Goal: Task Accomplishment & Management: Manage account settings

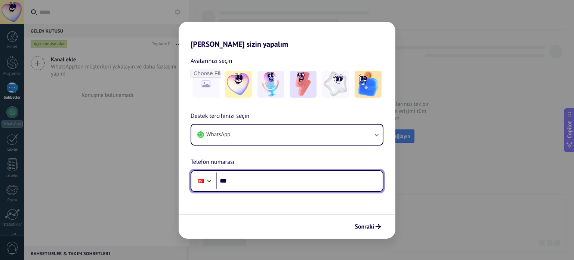
click at [266, 175] on input "***" at bounding box center [299, 180] width 167 height 17
type input "**********"
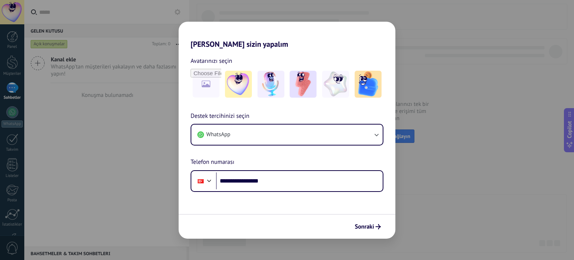
click at [263, 205] on form "**********" at bounding box center [287, 144] width 217 height 190
click at [197, 89] on input "file" at bounding box center [205, 84] width 29 height 29
type input "**********"
click at [371, 227] on span "Sonraki" at bounding box center [364, 226] width 19 height 5
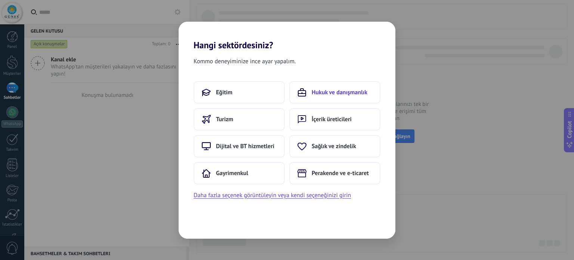
click at [331, 97] on button "Hukuk ve danışmanlık" at bounding box center [334, 92] width 91 height 22
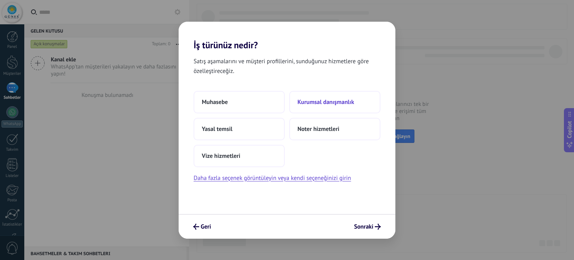
click at [314, 101] on span "Kurumsal danışmanlık" at bounding box center [326, 101] width 57 height 7
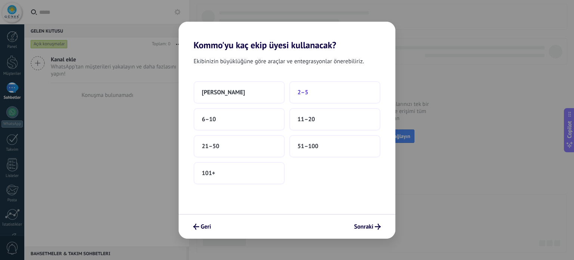
click at [326, 92] on button "2–5" at bounding box center [334, 92] width 91 height 22
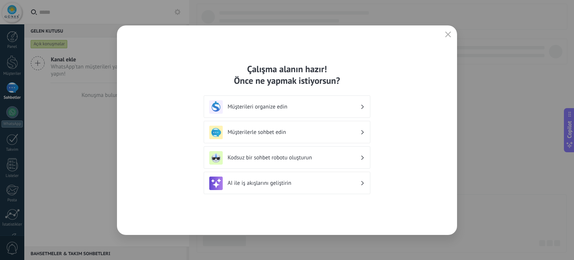
click at [344, 107] on h3 "Müşterileri organize edin" at bounding box center [294, 106] width 133 height 7
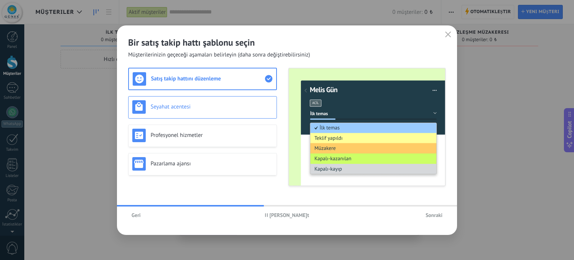
click at [223, 110] on div "Seyahat acentesi" at bounding box center [202, 106] width 141 height 13
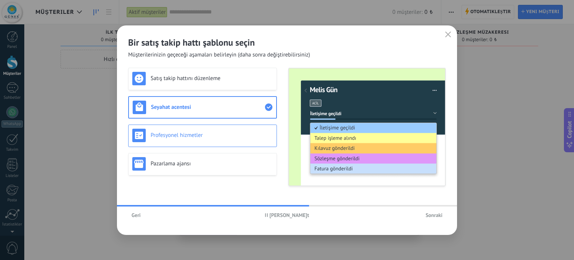
click at [222, 133] on h3 "Profesyonel hizmetler" at bounding box center [212, 135] width 122 height 7
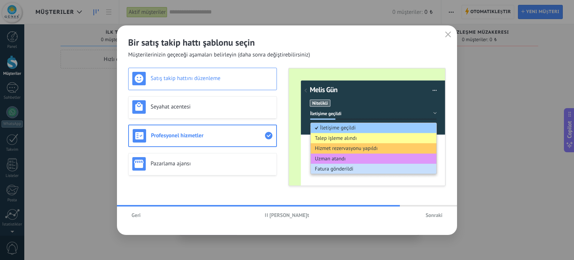
click at [202, 87] on div "Satış takip hattını düzenleme" at bounding box center [202, 79] width 149 height 22
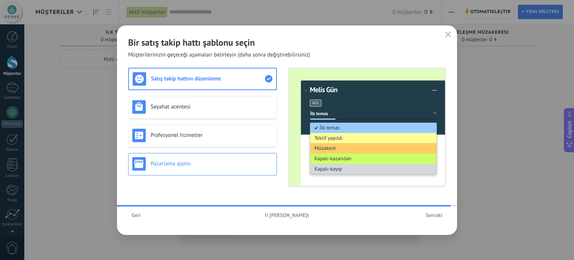
click at [211, 159] on div "Pazarlama ajansı" at bounding box center [202, 163] width 141 height 13
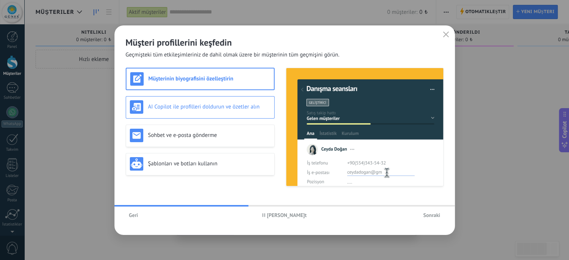
click at [233, 110] on h3 "AI Copilot ile profilleri doldurun ve özetler alın" at bounding box center [209, 106] width 122 height 7
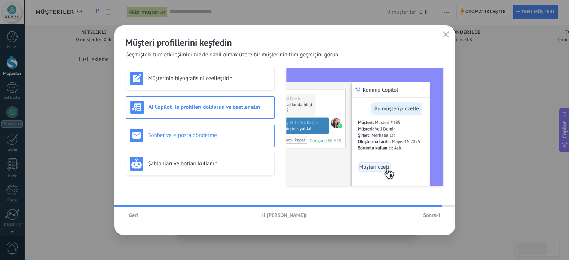
click at [231, 133] on h3 "Sohbet ve e-posta gönderme" at bounding box center [209, 135] width 122 height 7
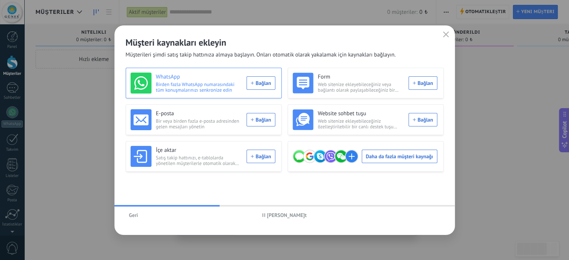
click at [263, 85] on div "WhatsApp Birden fazla WhatsApp numarasındaki tüm konuşmalarınızı senkronize edi…" at bounding box center [203, 83] width 145 height 21
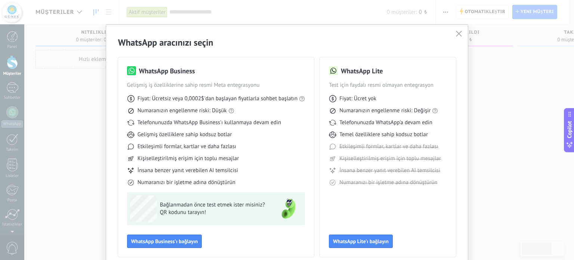
scroll to position [33, 0]
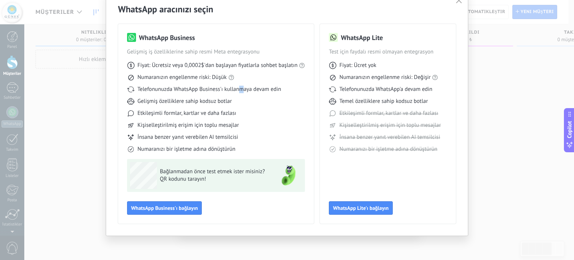
drag, startPoint x: 237, startPoint y: 89, endPoint x: 243, endPoint y: 91, distance: 6.4
click at [243, 91] on span "Telefonunuzda WhatsApp Business'ı kullanmaya devam edin" at bounding box center [210, 89] width 144 height 7
click at [203, 91] on span "Telefonunuzda WhatsApp Business'ı kullanmaya devam edin" at bounding box center [210, 89] width 144 height 7
drag, startPoint x: 181, startPoint y: 101, endPoint x: 199, endPoint y: 108, distance: 19.2
click at [199, 108] on div "Fiyat: Ücretsiz veya 0,0002$'dan başlayan fiyatlarla sohbet başlatın Numaranızı…" at bounding box center [216, 104] width 178 height 97
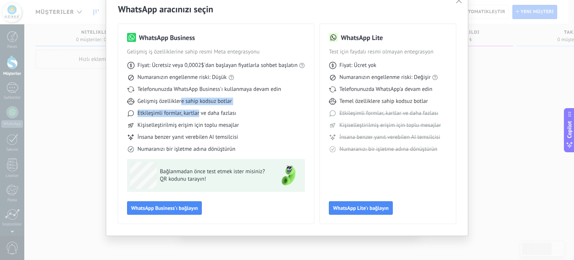
click at [198, 114] on span "Etkileşimli formlar, kartlar ve daha fazlası" at bounding box center [187, 113] width 99 height 7
click at [208, 120] on div "Fiyat: Ücretsiz veya 0,0002$'dan başlayan fiyatlarla sohbet başlatın Numaranızı…" at bounding box center [216, 104] width 178 height 97
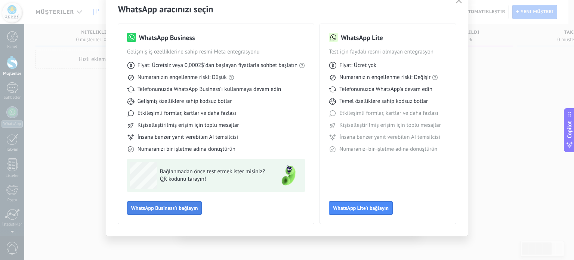
click at [160, 207] on span "WhatsApp Business'ı bağlayın" at bounding box center [164, 207] width 67 height 5
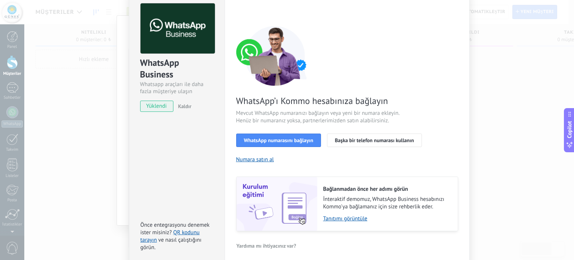
scroll to position [0, 0]
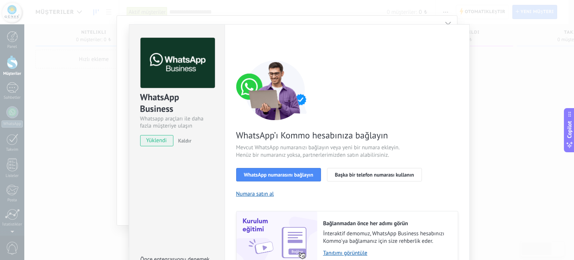
click at [489, 80] on div "WhatsApp Business Whatsapp araçları ile daha fazla müşteriye ulaşın yüklendi Ka…" at bounding box center [299, 130] width 550 height 260
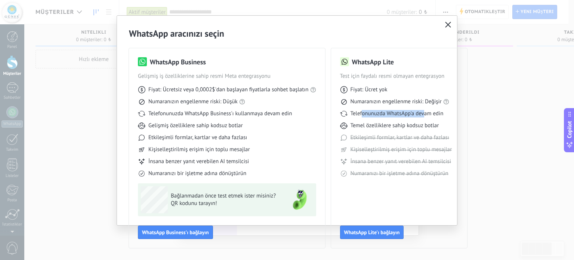
drag, startPoint x: 362, startPoint y: 113, endPoint x: 423, endPoint y: 111, distance: 60.2
click at [423, 111] on span "Telefonunuzda WhatsApp'a devam edin" at bounding box center [397, 113] width 93 height 7
click at [404, 100] on span "Numaranızın engellenme riski: Değişir" at bounding box center [396, 101] width 91 height 7
click at [181, 230] on span "WhatsApp Business'ı bağlayın" at bounding box center [175, 232] width 67 height 5
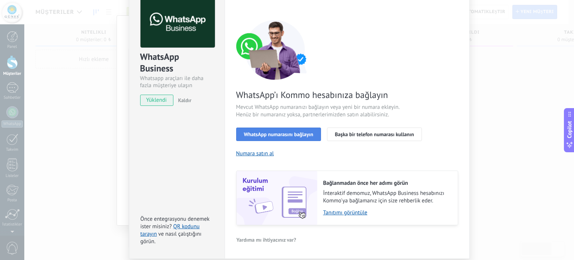
scroll to position [29, 0]
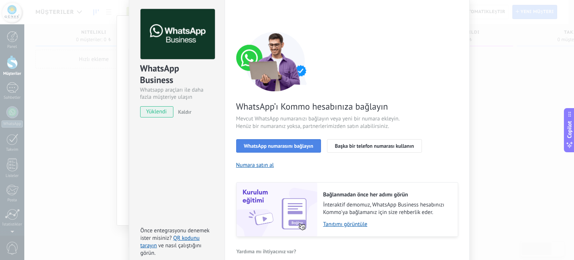
click at [299, 148] on span "WhatsApp numarasını bağlayın" at bounding box center [279, 145] width 70 height 5
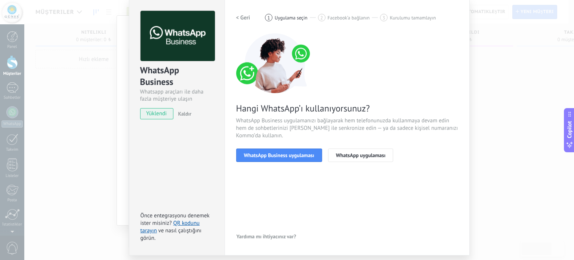
scroll to position [37, 0]
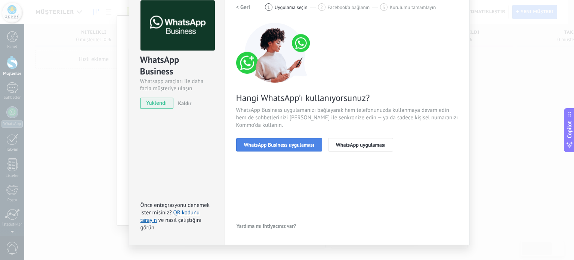
click at [288, 147] on span "WhatsApp Business uygulaması" at bounding box center [279, 144] width 70 height 5
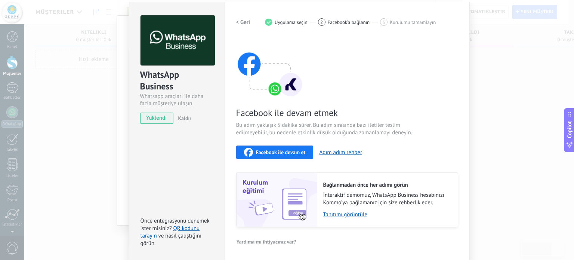
scroll to position [0, 0]
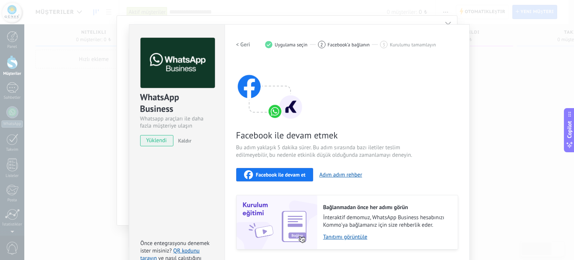
click at [295, 45] on span "Uygulama seçin" at bounding box center [291, 45] width 33 height 6
click at [348, 45] on span "Facebook’a bağlanın" at bounding box center [349, 45] width 42 height 6
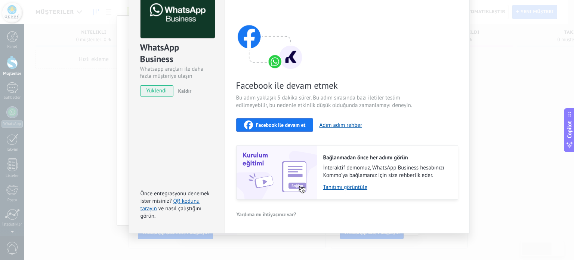
scroll to position [50, 0]
click at [271, 127] on div "Facebook ile devam et" at bounding box center [275, 124] width 62 height 9
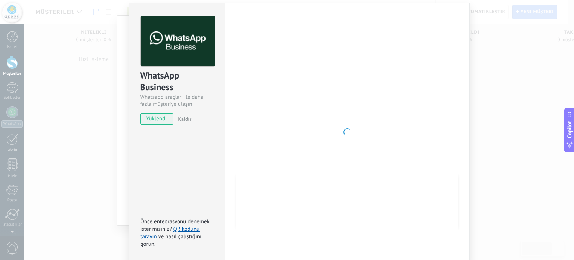
scroll to position [0, 0]
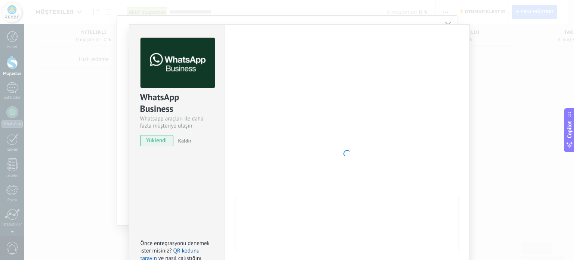
click at [129, 44] on div "WhatsApp Business Whatsapp araçları ile daha fazla müşteriye ulaşın yüklendi Ka…" at bounding box center [176, 89] width 95 height 128
click at [80, 29] on div "WhatsApp Business Whatsapp araçları ile daha fazla müşteriye ulaşın yüklendi Ka…" at bounding box center [299, 130] width 550 height 260
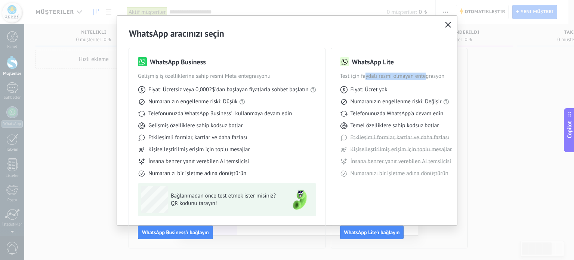
drag, startPoint x: 365, startPoint y: 75, endPoint x: 424, endPoint y: 77, distance: 59.5
click at [424, 77] on span "Test için faydalı resmi olmayan entegrasyon" at bounding box center [399, 76] width 118 height 7
click at [414, 61] on div "WhatsApp Lite" at bounding box center [399, 61] width 118 height 9
click at [354, 63] on h3 "WhatsApp Lite" at bounding box center [373, 61] width 42 height 9
click at [380, 233] on span "WhatsApp Lite'ı bağlayın" at bounding box center [372, 232] width 56 height 5
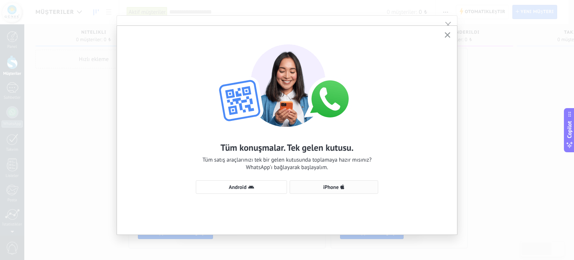
click at [322, 187] on span "iPhone" at bounding box center [334, 187] width 80 height 6
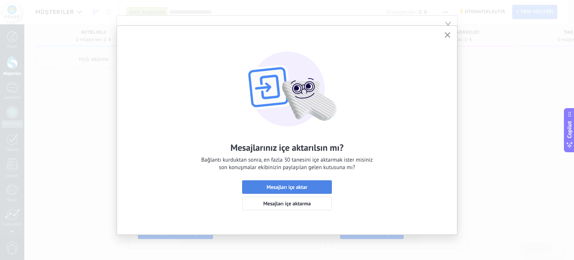
click at [303, 185] on span "Mesajları içe aktar" at bounding box center [287, 186] width 41 height 5
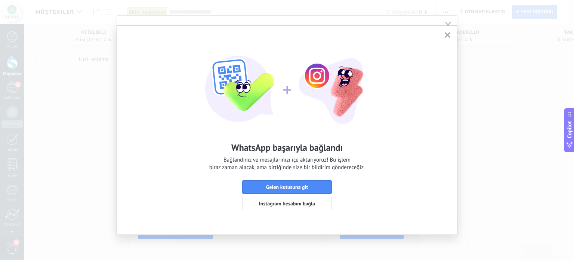
click at [303, 206] on span "Instagram hesabını bağla" at bounding box center [287, 203] width 56 height 5
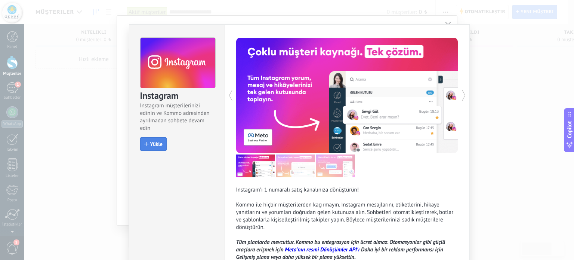
click at [150, 146] on span "Yükle" at bounding box center [156, 143] width 12 height 5
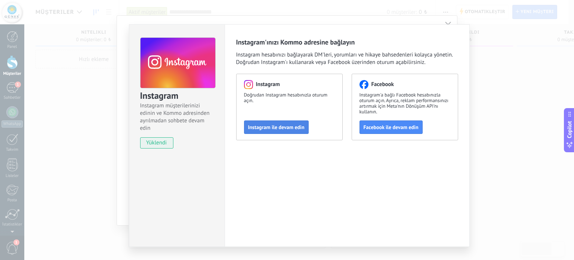
click at [269, 129] on span "Instagram ile devam edin" at bounding box center [276, 127] width 56 height 5
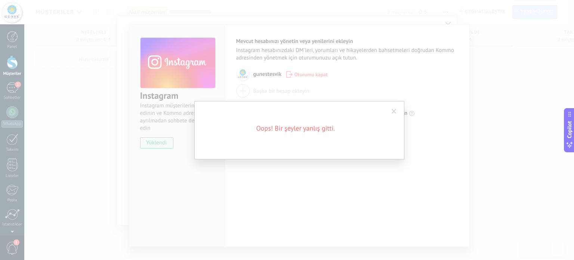
click at [396, 112] on span at bounding box center [394, 111] width 5 height 5
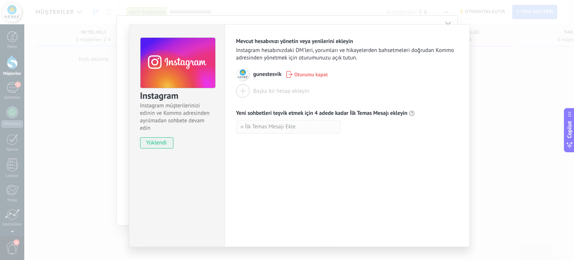
click at [276, 128] on span "İlk Temas Mesajı Ekle" at bounding box center [270, 126] width 50 height 5
type input "*"
type input "*******"
click at [261, 142] on span "İlk Temas Mesajı Ekle" at bounding box center [270, 143] width 50 height 5
type input "**********"
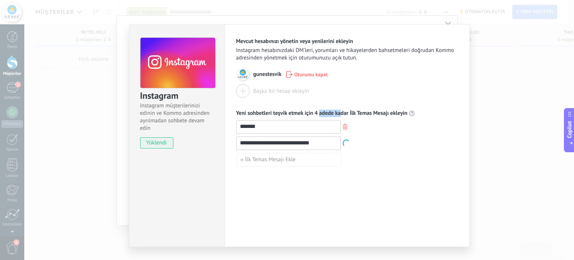
drag, startPoint x: 318, startPoint y: 114, endPoint x: 339, endPoint y: 115, distance: 21.0
click at [339, 115] on span "Yeni sohbetleri teşvik etmek için 4 adede kadar İlk Temas Mesajı ekleyin" at bounding box center [322, 113] width 172 height 7
click at [390, 189] on div "**********" at bounding box center [347, 135] width 245 height 222
click at [478, 102] on div "**********" at bounding box center [299, 130] width 550 height 260
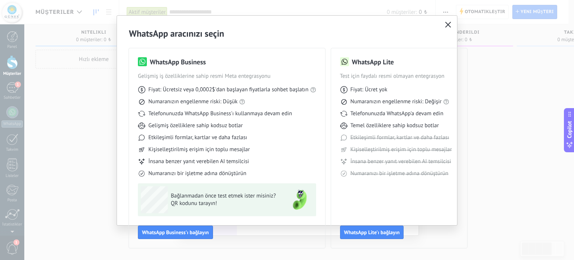
click at [445, 21] on button "button" at bounding box center [448, 25] width 10 height 10
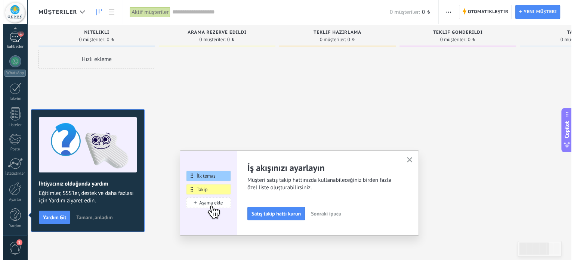
scroll to position [48, 0]
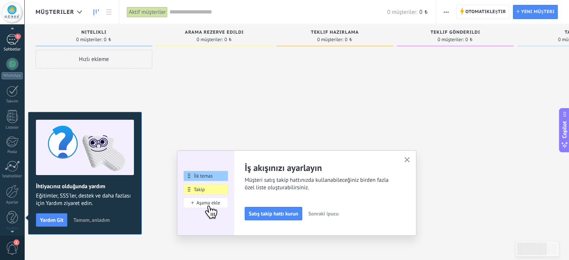
click at [11, 39] on div "1" at bounding box center [12, 39] width 12 height 11
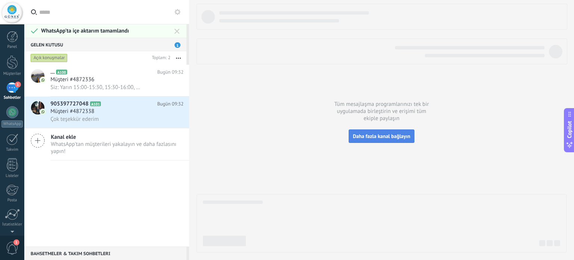
click at [377, 136] on span "Daha fazla kanal bağlayın" at bounding box center [382, 136] width 58 height 7
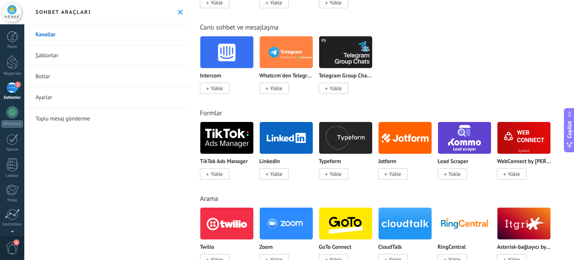
scroll to position [449, 0]
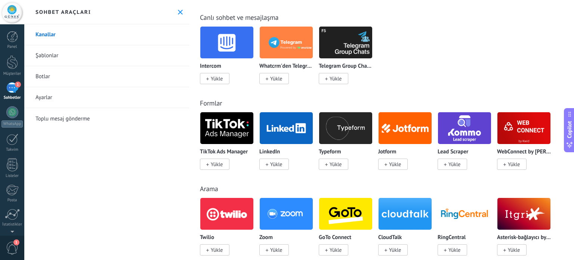
click at [277, 167] on span "Yükle" at bounding box center [276, 164] width 12 height 7
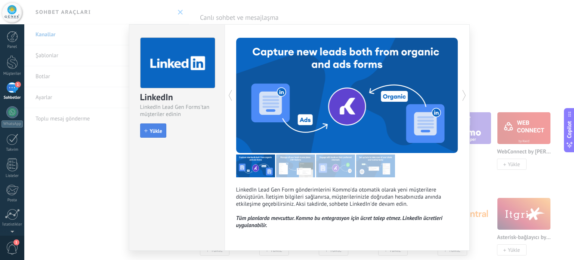
click at [154, 128] on span "Yükle" at bounding box center [156, 130] width 12 height 5
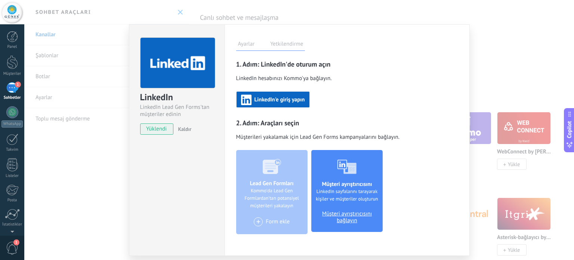
click at [295, 102] on span "LinkedIn'e giriş yapın" at bounding box center [280, 99] width 50 height 5
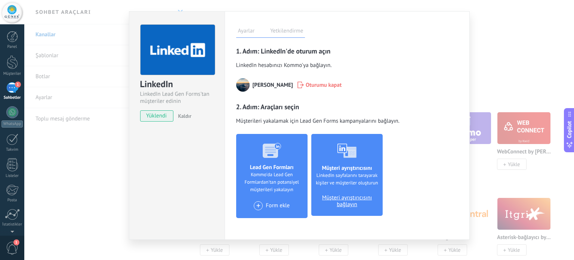
scroll to position [21, 0]
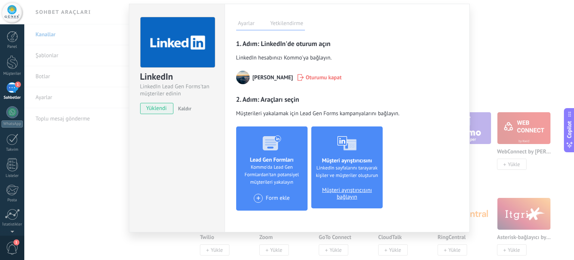
click at [348, 197] on span "Müşteri ayrıştırıcısını bağlayın" at bounding box center [347, 193] width 56 height 13
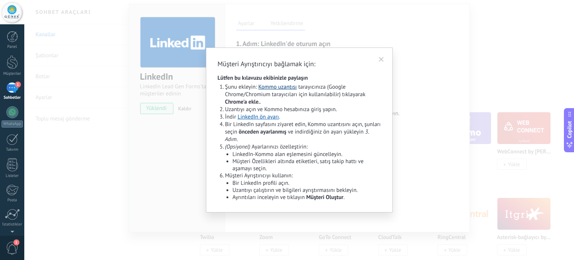
click at [280, 88] on link "Kommo uzantısı" at bounding box center [277, 86] width 39 height 7
click at [260, 116] on link "LinkedIn ön ayarı" at bounding box center [259, 116] width 42 height 7
click at [383, 61] on icon at bounding box center [382, 60] width 4 height 4
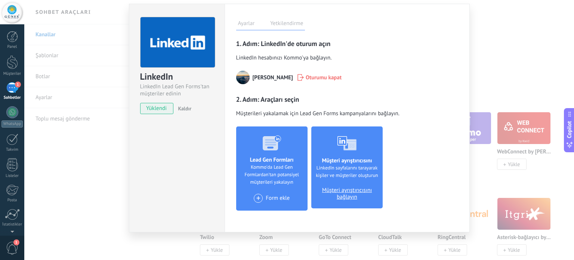
click at [481, 43] on div "LinkedIn LinkedIn Lead Gen Forms'tan müşteriler edinin yüklendi Kaldır Ayarlar …" at bounding box center [299, 130] width 550 height 260
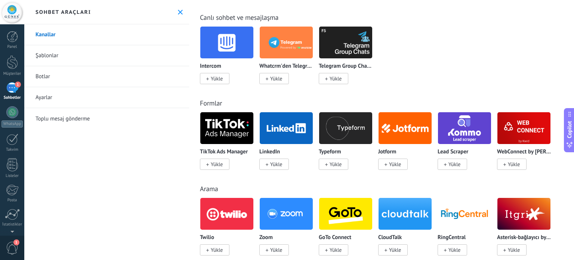
click at [12, 90] on div "1" at bounding box center [12, 87] width 12 height 11
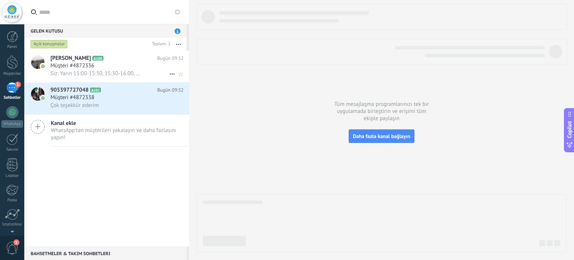
click at [96, 65] on h3 "Müşteri #4872336" at bounding box center [73, 65] width 47 height 7
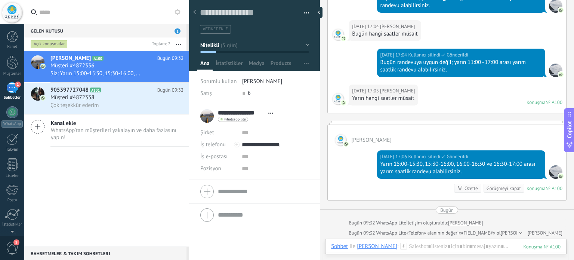
scroll to position [300, 0]
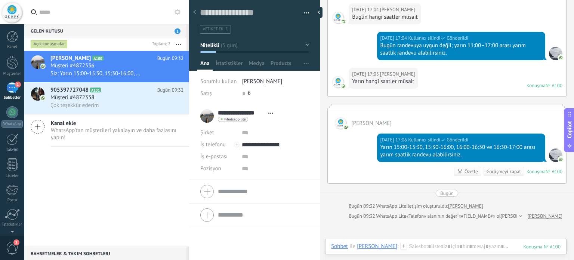
click at [465, 168] on div "Özetle" at bounding box center [471, 171] width 13 height 7
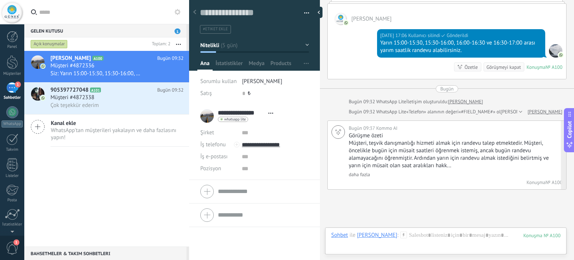
click at [365, 171] on link "daha fazla" at bounding box center [359, 174] width 21 height 6
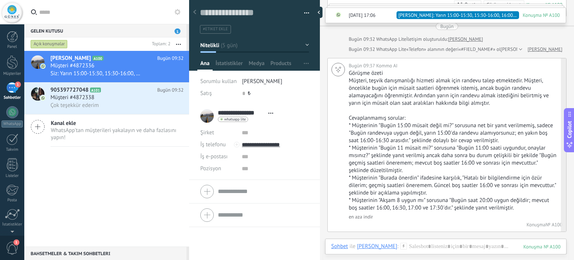
scroll to position [479, 0]
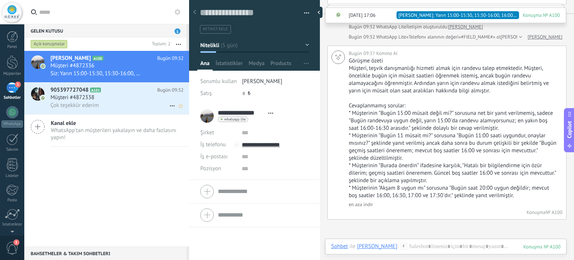
click at [110, 95] on div "905397727048 A101 Bugün 09:32 Müşteri #4872338 Çok teşekkür ederim" at bounding box center [119, 98] width 139 height 31
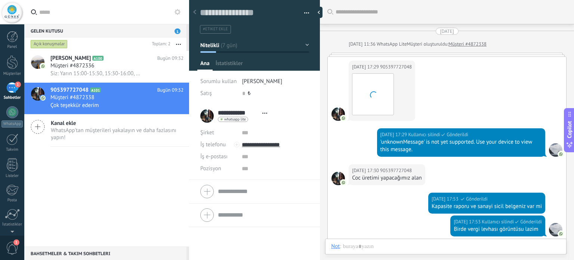
scroll to position [442, 0]
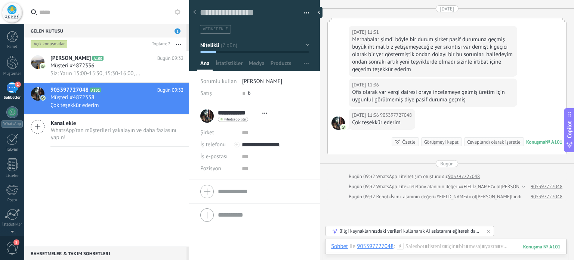
click at [402, 140] on div "Özetle" at bounding box center [408, 141] width 13 height 7
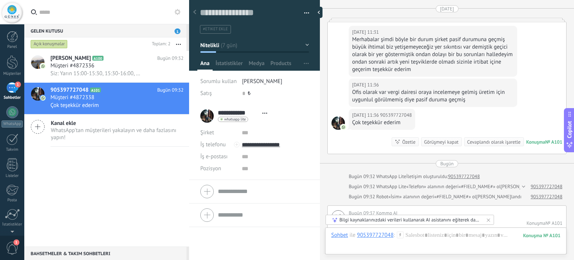
scroll to position [541, 0]
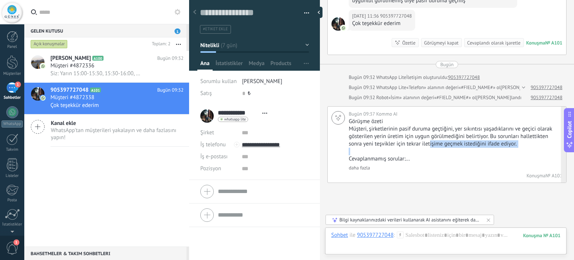
drag, startPoint x: 429, startPoint y: 143, endPoint x: 495, endPoint y: 148, distance: 66.4
click at [495, 148] on div "Görüşme özeti Müşteri, şirketlerinin pasif duruma geçtiğini, yer sıkıntısı yaşa…" at bounding box center [455, 144] width 212 height 53
click at [474, 158] on p "Cevaplanmamış sorular:..." at bounding box center [455, 158] width 212 height 7
click at [361, 167] on link "daha fazla" at bounding box center [359, 168] width 21 height 6
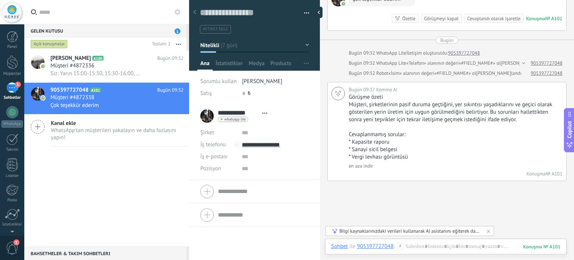
scroll to position [579, 0]
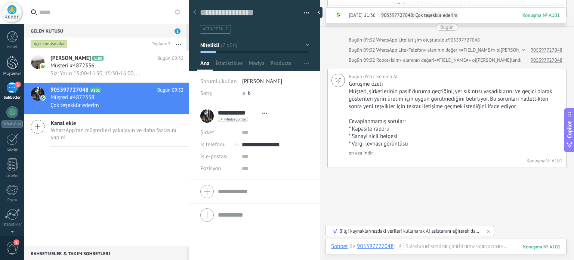
click at [16, 62] on div at bounding box center [12, 62] width 11 height 14
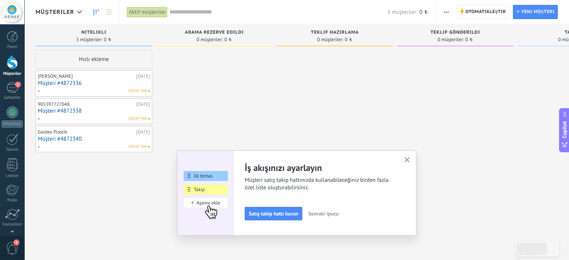
click at [85, 84] on link "Müşteri #4872336" at bounding box center [94, 83] width 112 height 6
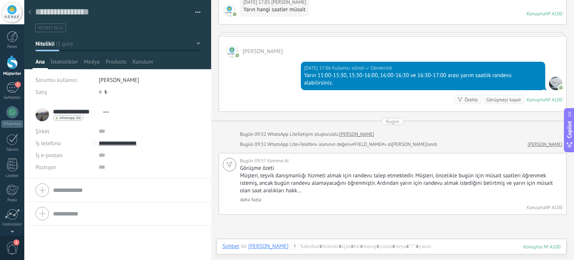
scroll to position [426, 0]
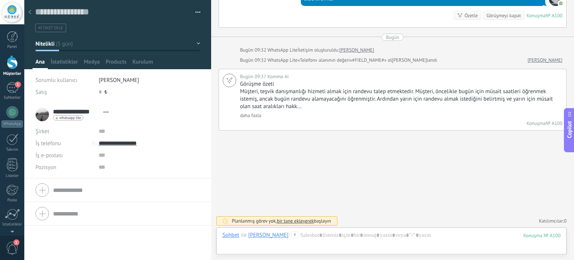
click at [42, 118] on div "**********" at bounding box center [74, 114] width 77 height 19
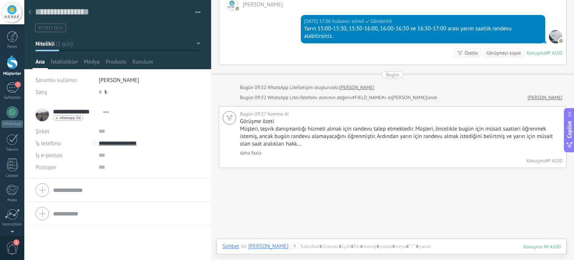
click at [9, 62] on div at bounding box center [12, 62] width 11 height 14
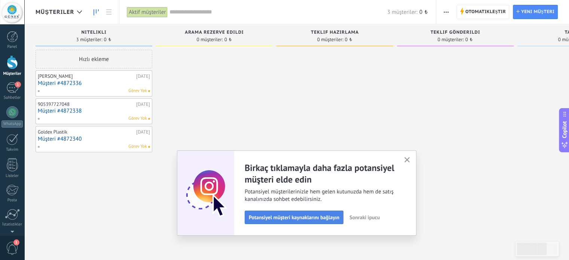
click at [281, 220] on span "Potansiyel müşteri kaynaklarını bağlayın" at bounding box center [294, 217] width 90 height 5
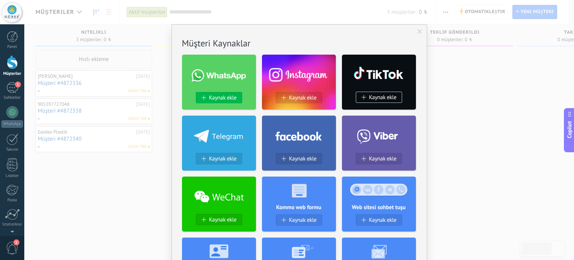
click at [215, 96] on span "Kaynak ekle" at bounding box center [223, 98] width 28 height 6
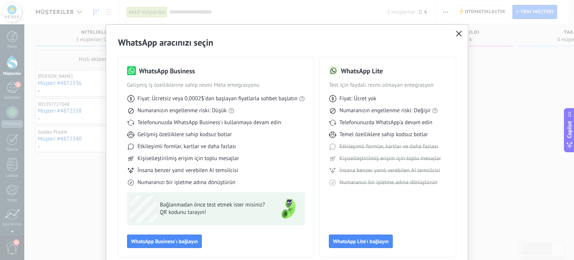
click at [458, 34] on use "button" at bounding box center [460, 34] width 6 height 6
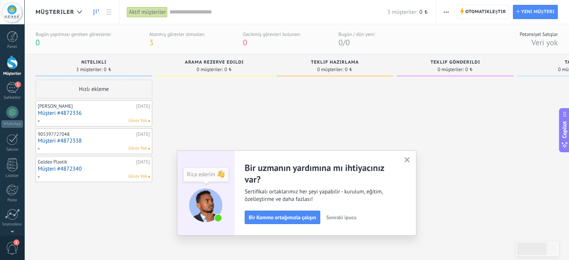
click at [410, 158] on icon "button" at bounding box center [407, 160] width 6 height 6
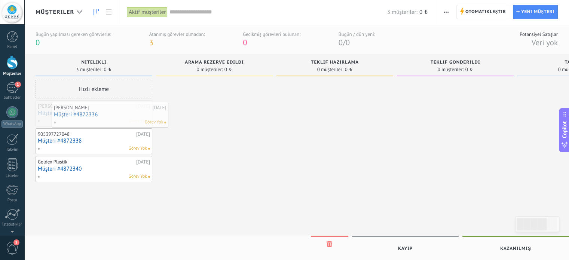
drag, startPoint x: 88, startPoint y: 118, endPoint x: 103, endPoint y: 119, distance: 15.4
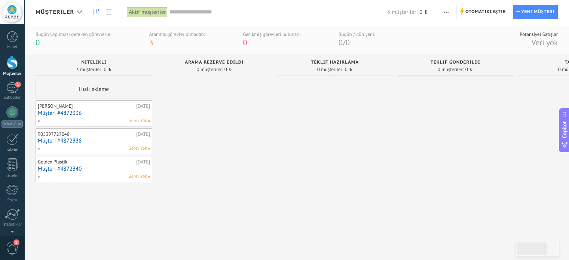
click at [81, 138] on link "Müşteri #4872338" at bounding box center [94, 141] width 112 height 6
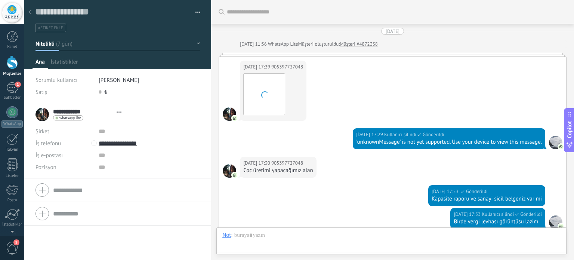
type textarea "**********"
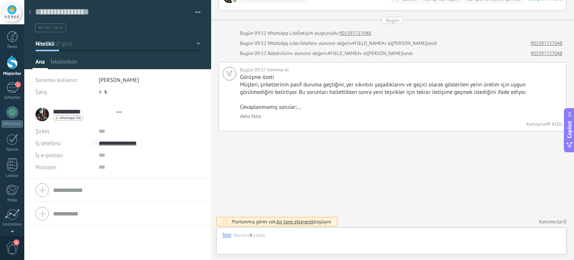
scroll to position [11, 0]
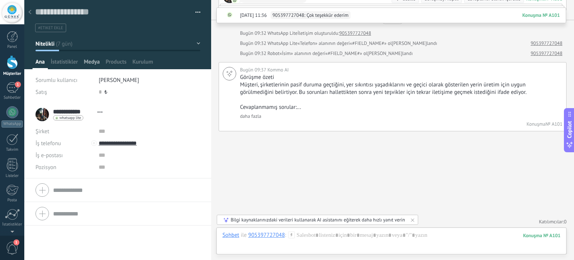
click at [90, 62] on span "Medya" at bounding box center [92, 63] width 16 height 11
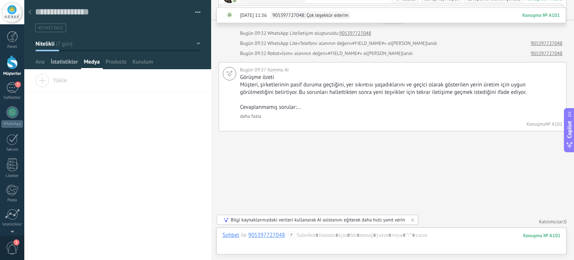
click at [62, 64] on span "İstatistikler" at bounding box center [64, 63] width 27 height 11
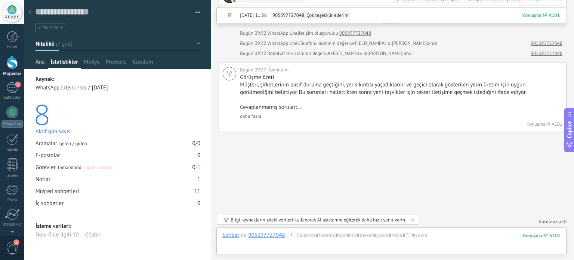
click at [39, 68] on span "Ana" at bounding box center [40, 63] width 9 height 11
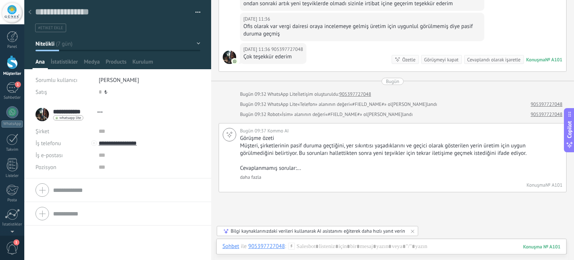
scroll to position [547, 0]
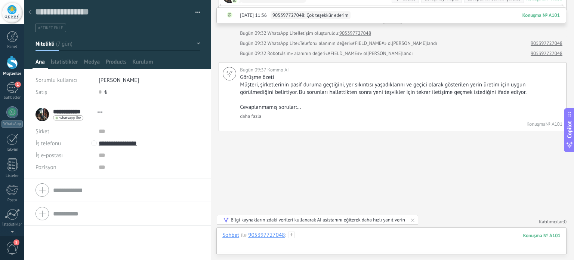
click at [350, 234] on div at bounding box center [391, 242] width 338 height 22
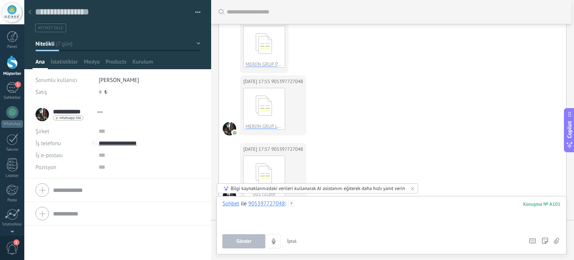
scroll to position [210, 0]
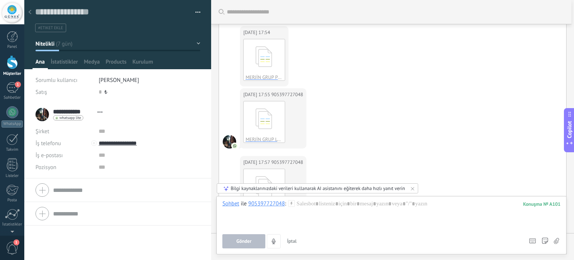
click at [363, 82] on div "16/09/2025 17:54 905397727048 MERJİN GRUP PETROL ÜRÜNLERİ POLİMER ÜRETİM…" at bounding box center [392, 57] width 347 height 62
click at [348, 206] on div at bounding box center [391, 214] width 338 height 28
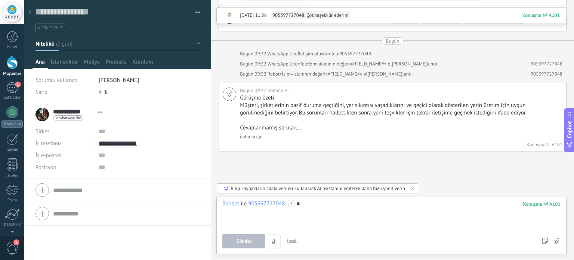
scroll to position [547, 0]
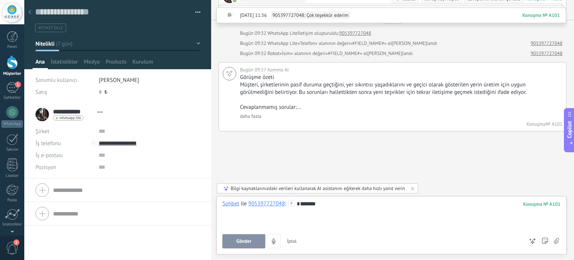
click at [332, 209] on div "*******" at bounding box center [391, 214] width 338 height 28
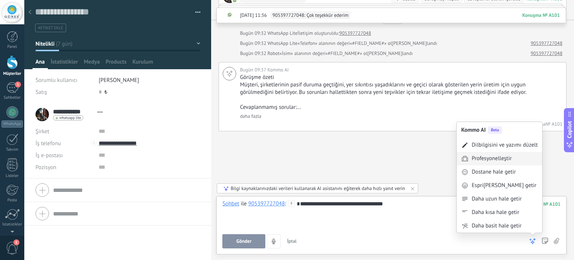
click at [508, 160] on div "Profesyonelleştir" at bounding box center [492, 158] width 40 height 7
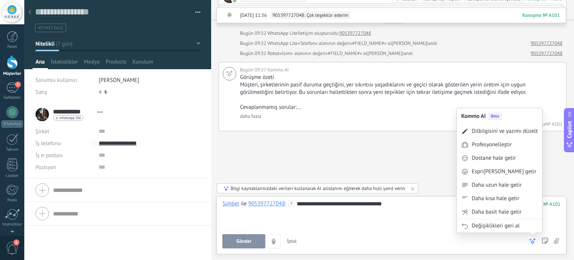
click at [534, 240] on icon at bounding box center [532, 240] width 7 height 7
click at [500, 183] on div "Daha uzun hale getir" at bounding box center [497, 184] width 50 height 7
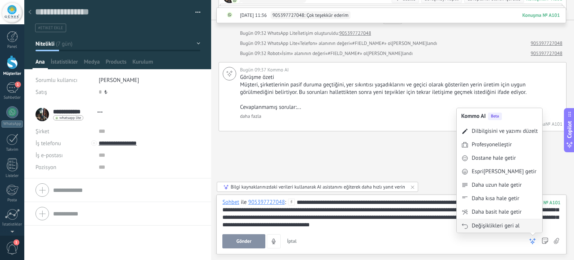
click at [511, 230] on div "Değişiklikleri geri al" at bounding box center [496, 225] width 48 height 7
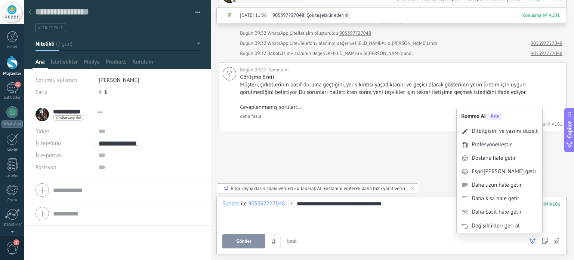
click at [504, 161] on div "Dostane hale getir" at bounding box center [494, 157] width 44 height 7
click at [531, 239] on icon at bounding box center [532, 240] width 7 height 7
click at [503, 146] on div "Profesyonelleştir" at bounding box center [492, 144] width 40 height 7
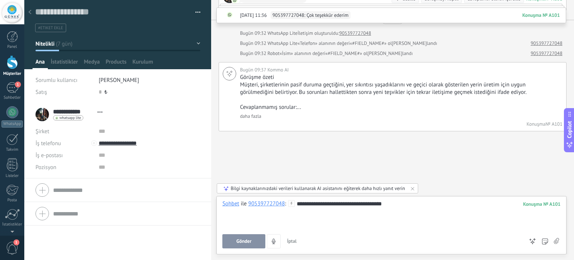
click at [245, 243] on span "Gönder" at bounding box center [244, 241] width 15 height 5
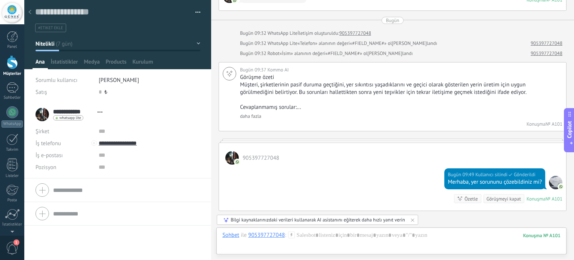
click at [248, 156] on span "905397727048" at bounding box center [261, 157] width 37 height 7
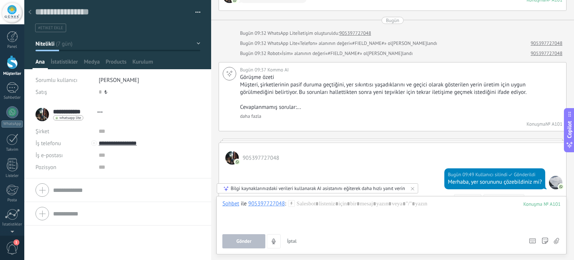
click at [233, 156] on div at bounding box center [231, 157] width 13 height 13
click at [235, 155] on div at bounding box center [231, 157] width 13 height 13
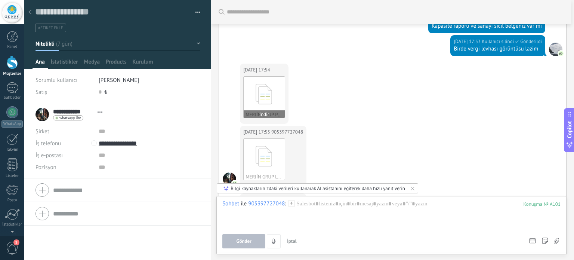
scroll to position [0, 0]
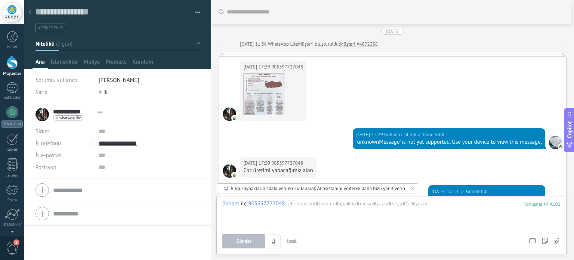
click at [10, 68] on div at bounding box center [12, 62] width 11 height 14
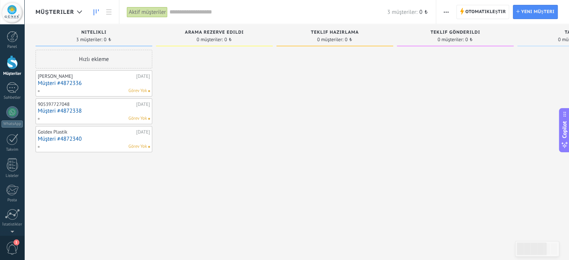
click at [56, 110] on link "Müşteri #4872338" at bounding box center [94, 111] width 112 height 6
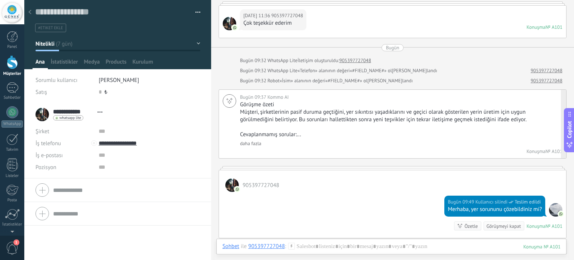
scroll to position [466, 0]
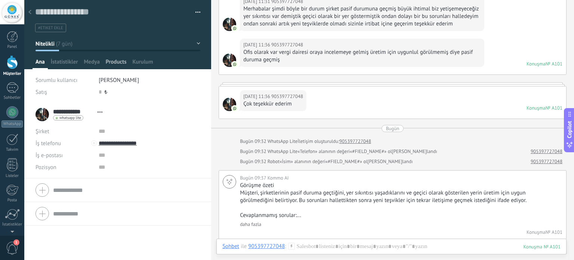
click at [113, 60] on span "Products" at bounding box center [116, 63] width 21 height 11
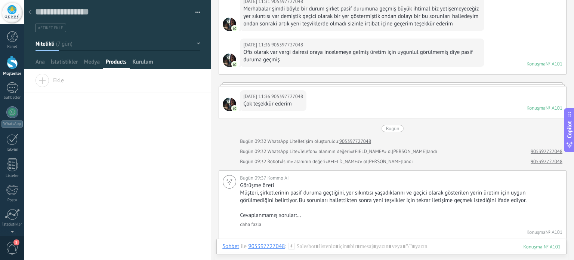
click at [141, 65] on span "Kurulum" at bounding box center [143, 63] width 21 height 11
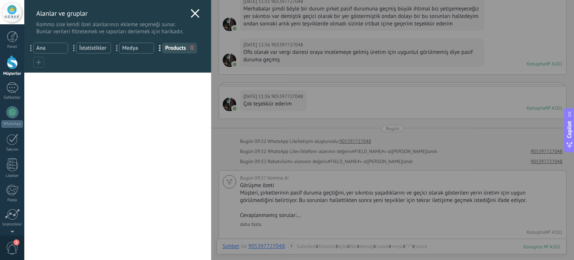
click at [196, 10] on use at bounding box center [195, 13] width 9 height 9
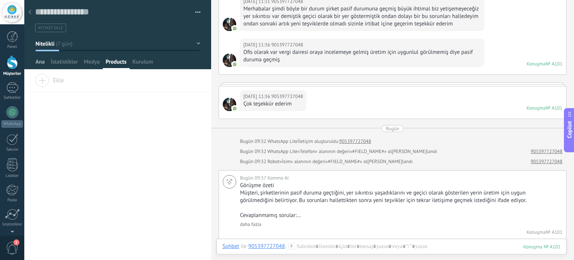
click at [40, 65] on span "Ana" at bounding box center [40, 63] width 9 height 11
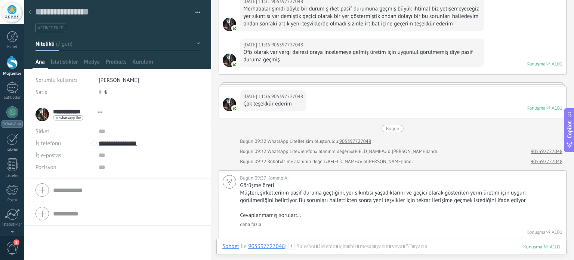
click at [15, 70] on link "Müşteriler" at bounding box center [12, 65] width 24 height 21
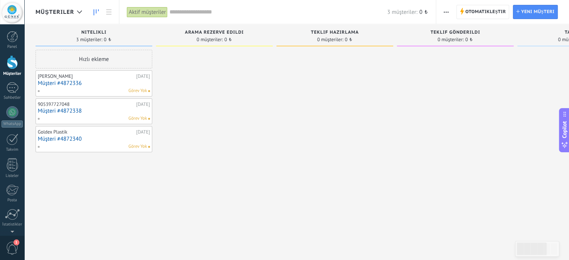
click at [121, 136] on link "Müşteri #4872340" at bounding box center [94, 139] width 112 height 6
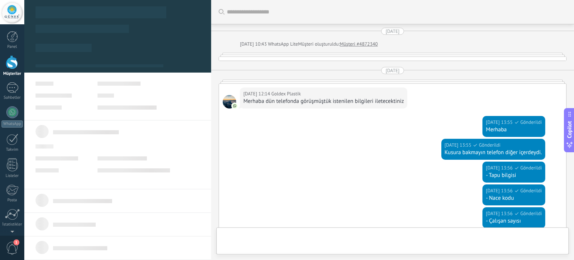
type textarea "**********"
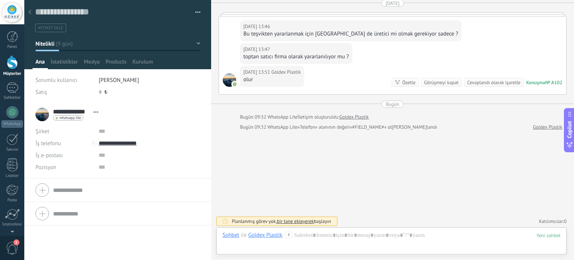
click at [96, 113] on span "Açık detaylar Adı kopyala Bağlantıyı Kaldır Ana bağlantı" at bounding box center [96, 112] width 12 height 6
click at [105, 119] on link "Açık detaylar" at bounding box center [119, 121] width 31 height 7
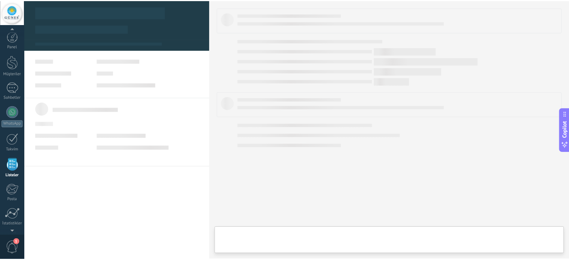
scroll to position [46, 0]
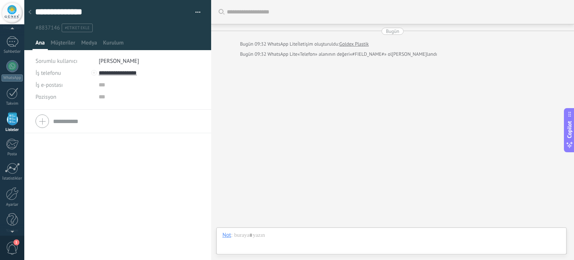
click at [42, 124] on div at bounding box center [118, 121] width 165 height 19
click at [362, 46] on link "Goldex Plastik" at bounding box center [355, 43] width 30 height 7
click at [356, 45] on link "Goldex Plastik" at bounding box center [355, 43] width 30 height 7
click at [250, 240] on div at bounding box center [391, 242] width 338 height 22
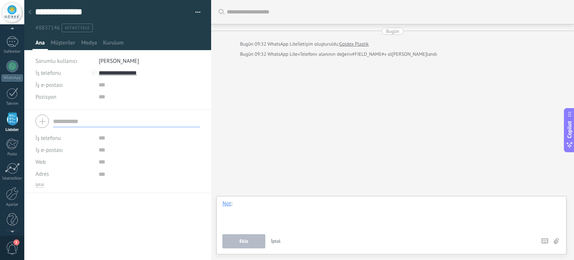
click at [398, 215] on div at bounding box center [391, 214] width 338 height 28
click at [28, 11] on icon at bounding box center [29, 12] width 3 height 4
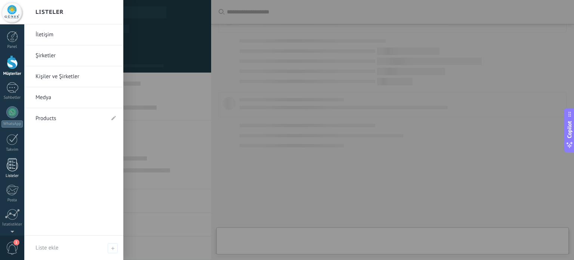
click at [11, 163] on div at bounding box center [12, 164] width 11 height 13
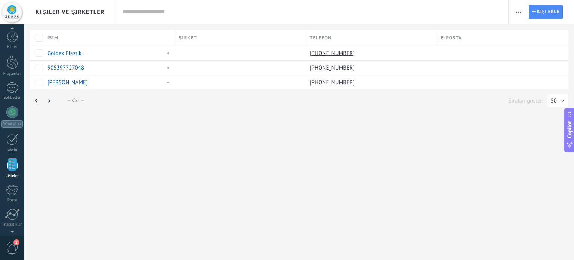
scroll to position [46, 0]
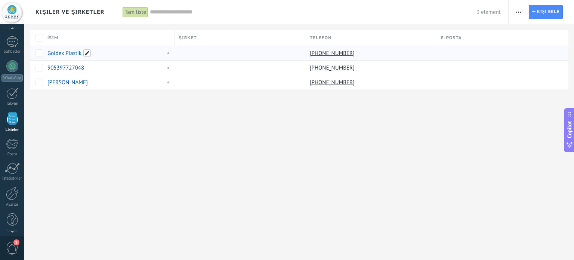
click at [87, 54] on span at bounding box center [86, 52] width 7 height 7
drag, startPoint x: 142, startPoint y: 131, endPoint x: 190, endPoint y: 133, distance: 48.3
click at [142, 131] on div "Kişiler ve Şirketler Tam liste Uygula 3 element Tam liste Görev atanmamış kişil…" at bounding box center [299, 130] width 550 height 260
click at [192, 54] on span at bounding box center [188, 52] width 7 height 7
click at [199, 106] on div "Kişiler ve Şirketler Tam liste Uygula 3 element Tam liste Görev atanmamış kişil…" at bounding box center [299, 57] width 550 height 114
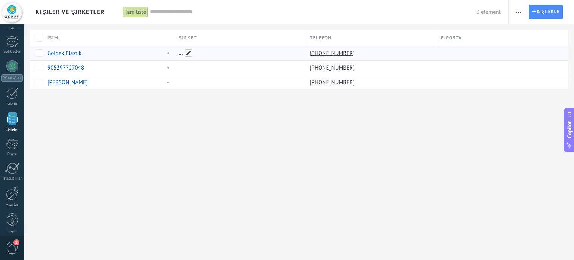
click at [188, 53] on span at bounding box center [188, 52] width 7 height 7
type input "*"
type input "**********"
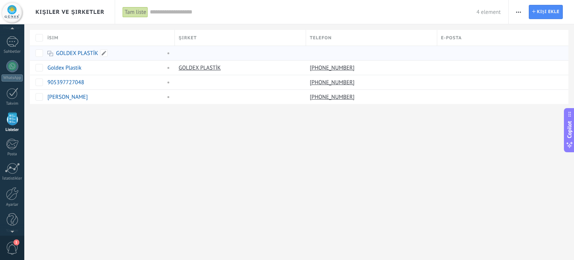
click at [77, 54] on link "GOLDEX PLASTİK" at bounding box center [77, 53] width 42 height 7
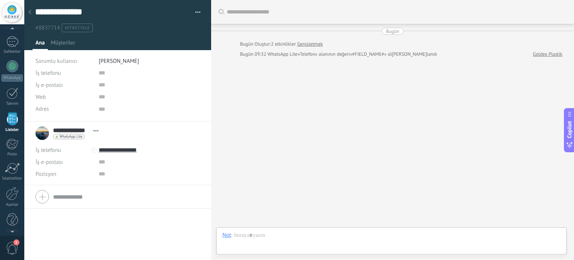
scroll to position [7, 0]
click at [55, 46] on span "Müşteriler" at bounding box center [63, 44] width 25 height 11
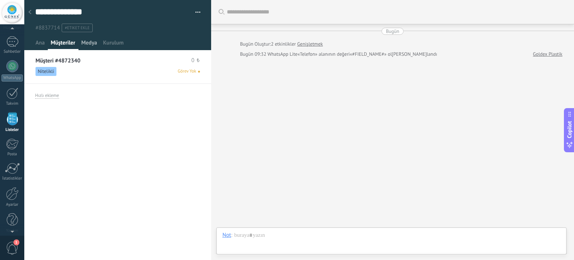
click at [92, 41] on span "Medya" at bounding box center [89, 44] width 16 height 11
click at [115, 43] on span "Kurulum" at bounding box center [113, 44] width 21 height 11
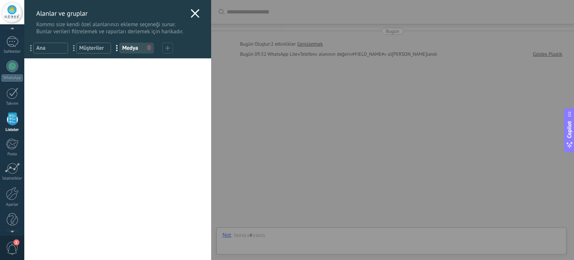
click at [194, 13] on use at bounding box center [195, 13] width 9 height 9
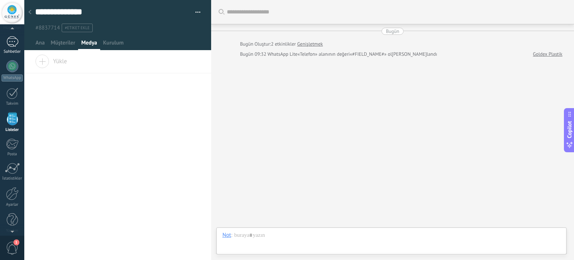
click at [13, 48] on link "1 Sohbetler" at bounding box center [12, 45] width 24 height 18
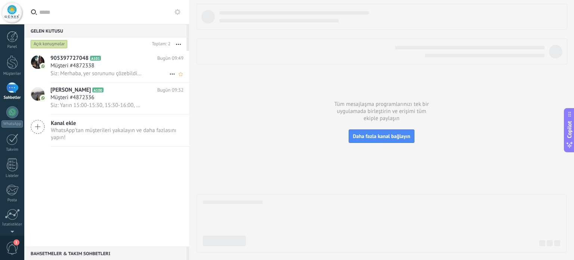
click at [171, 76] on icon at bounding box center [172, 74] width 9 height 9
click at [136, 208] on div at bounding box center [287, 130] width 574 height 260
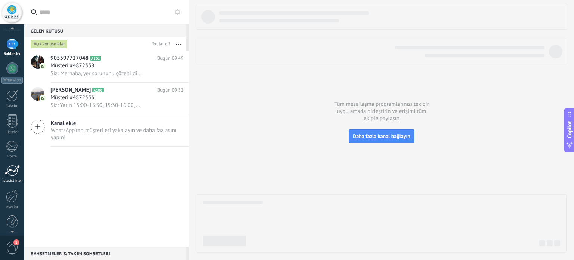
scroll to position [51, 0]
click at [9, 252] on span "1" at bounding box center [12, 248] width 13 height 13
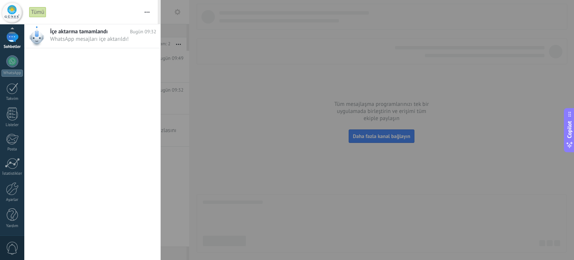
scroll to position [0, 0]
click at [75, 37] on span "WhatsApp mesajları içe aktarıldı! •••" at bounding box center [96, 39] width 92 height 7
click at [88, 30] on span "İçe aktarma tamamlandı" at bounding box center [79, 31] width 58 height 7
click at [106, 37] on span "WhatsApp mesajları içe aktarıldı! •••" at bounding box center [96, 39] width 92 height 7
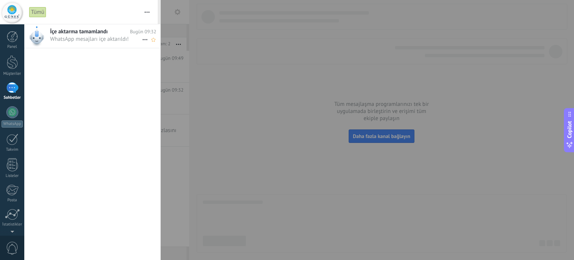
drag, startPoint x: 106, startPoint y: 37, endPoint x: 123, endPoint y: 41, distance: 17.0
click at [108, 37] on span "WhatsApp mesajları içe aktarıldı! •••" at bounding box center [96, 39] width 92 height 7
click at [142, 39] on icon at bounding box center [145, 39] width 9 height 9
click at [110, 71] on div at bounding box center [287, 130] width 574 height 260
click at [239, 95] on div at bounding box center [287, 130] width 574 height 260
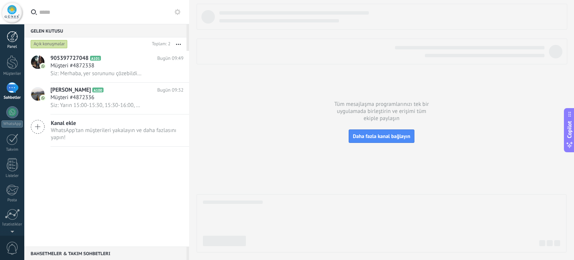
click at [14, 37] on div at bounding box center [12, 36] width 11 height 11
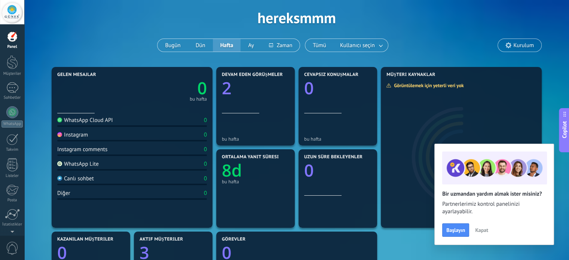
scroll to position [75, 0]
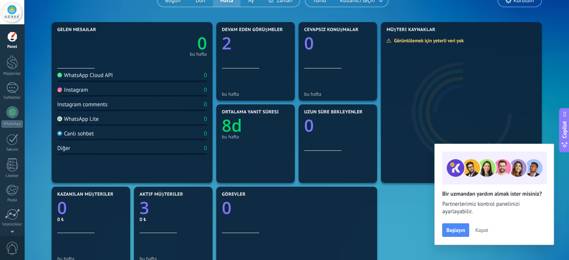
click at [483, 231] on span "Kapat" at bounding box center [481, 229] width 13 height 5
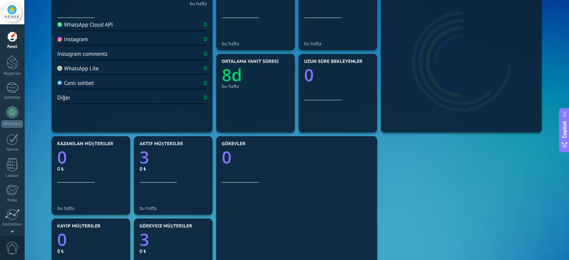
scroll to position [112, 0]
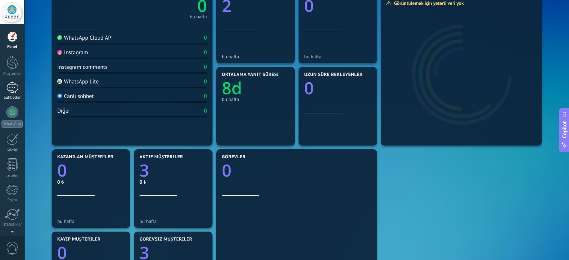
click at [10, 87] on div "1" at bounding box center [12, 87] width 12 height 11
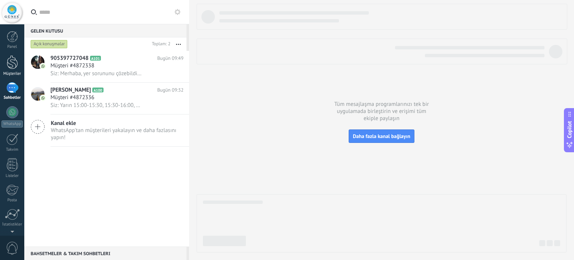
click at [12, 65] on div at bounding box center [12, 62] width 11 height 14
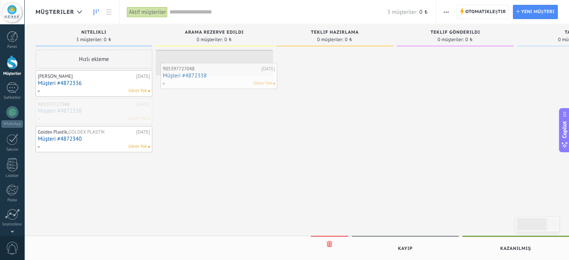
drag, startPoint x: 76, startPoint y: 107, endPoint x: 201, endPoint y: 72, distance: 129.7
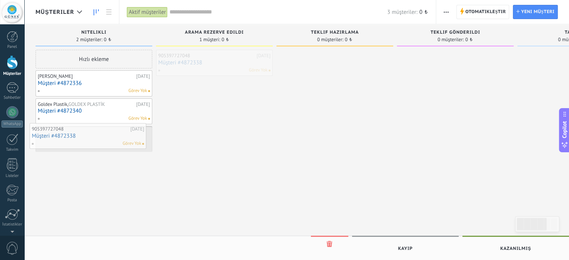
drag, startPoint x: 173, startPoint y: 70, endPoint x: 46, endPoint y: 139, distance: 144.4
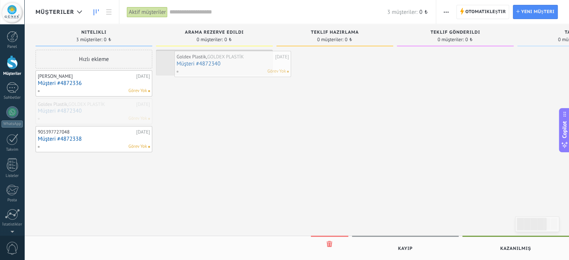
drag, startPoint x: 55, startPoint y: 111, endPoint x: 200, endPoint y: 62, distance: 152.7
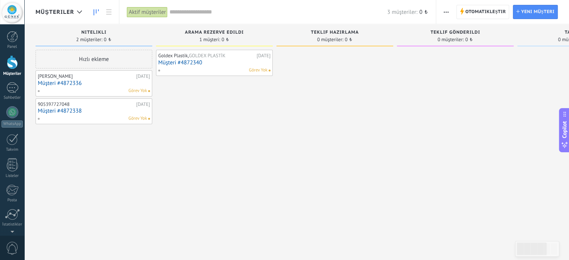
click at [209, 65] on link "Müşteri #4872340" at bounding box center [214, 62] width 112 height 6
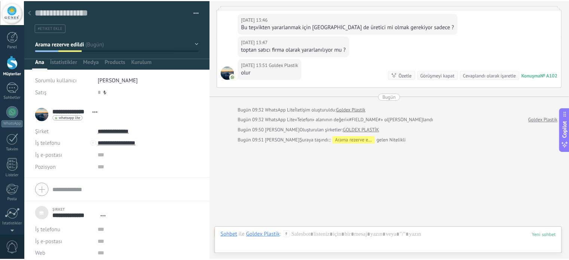
scroll to position [413, 0]
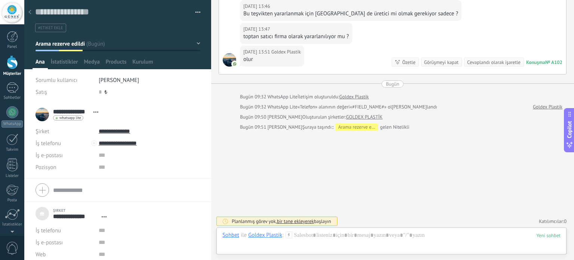
click at [7, 70] on link "Müşteriler" at bounding box center [12, 65] width 24 height 21
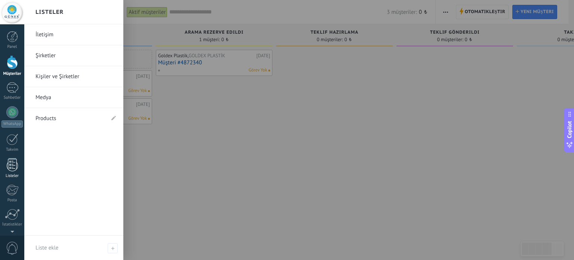
click at [11, 170] on div at bounding box center [12, 164] width 11 height 13
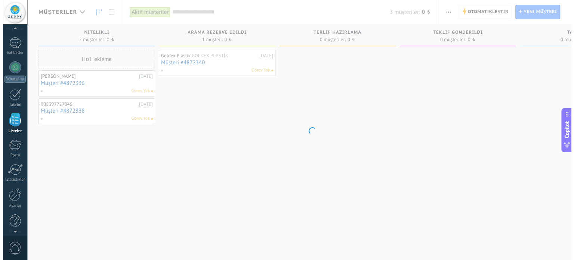
scroll to position [46, 0]
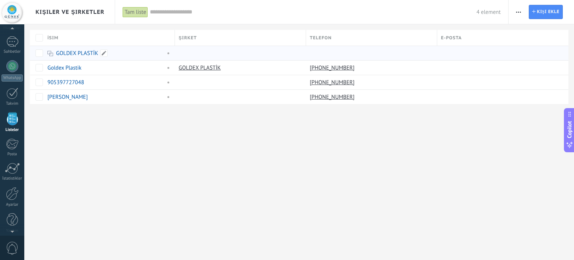
click at [169, 53] on span at bounding box center [167, 53] width 8 height 7
click at [573, 125] on span "Copilot" at bounding box center [569, 129] width 7 height 17
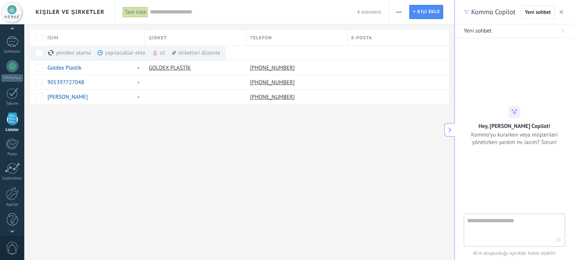
type textarea "***"
click at [513, 229] on textarea at bounding box center [509, 229] width 84 height 27
type textarea "**********"
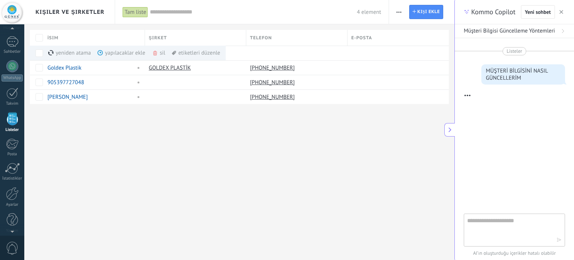
click at [144, 111] on div "Kişiler ve Şirketler Tam liste Uygula 4 element Tam liste Görev atanmamış kişil…" at bounding box center [239, 64] width 430 height 128
click at [108, 54] on div "yapılacaklar ekle daha fazla" at bounding box center [142, 53] width 88 height 15
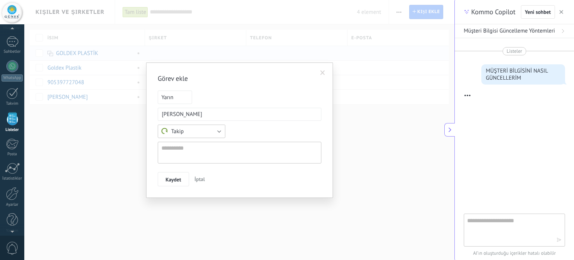
click at [196, 129] on button "Takip" at bounding box center [192, 131] width 68 height 13
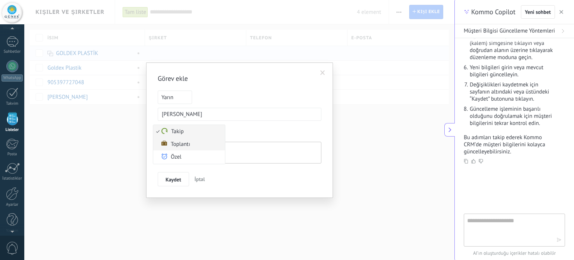
click at [190, 144] on span "Toplantı" at bounding box center [188, 144] width 70 height 7
click at [323, 75] on span at bounding box center [322, 72] width 5 height 5
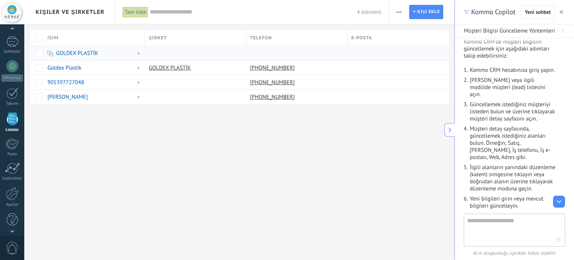
scroll to position [90, 0]
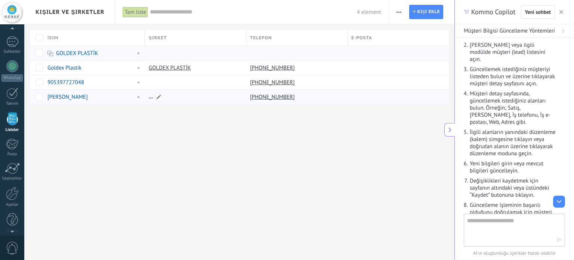
click at [227, 98] on div at bounding box center [194, 97] width 98 height 14
click at [560, 13] on icon "button" at bounding box center [562, 12] width 4 height 4
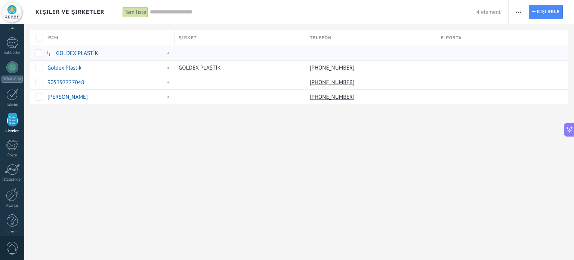
scroll to position [46, 0]
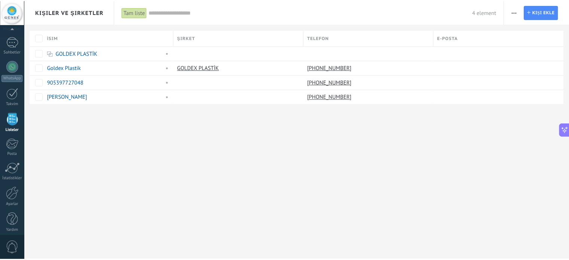
scroll to position [51, 0]
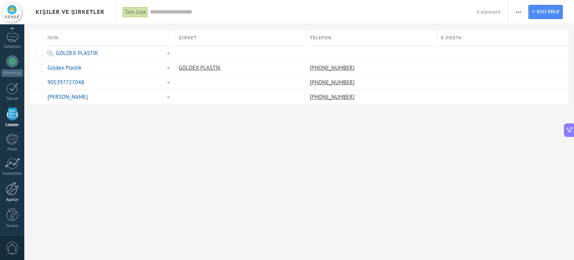
click at [12, 191] on div at bounding box center [12, 188] width 13 height 13
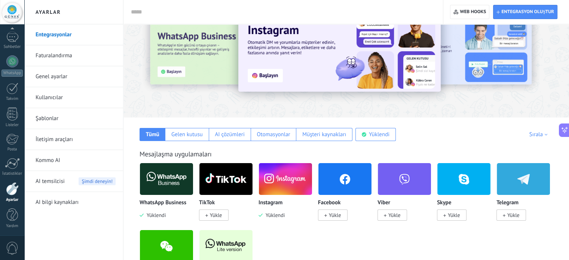
scroll to position [37, 0]
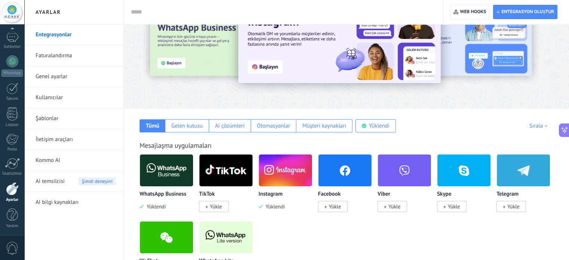
click at [279, 186] on img at bounding box center [285, 170] width 53 height 36
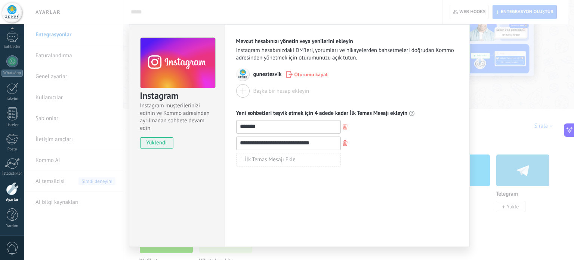
click at [515, 116] on div "**********" at bounding box center [299, 130] width 550 height 260
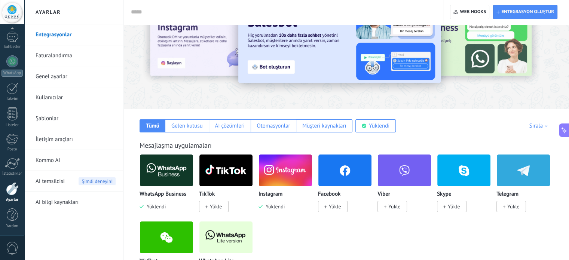
click at [52, 53] on link "Faturalandırma" at bounding box center [76, 55] width 80 height 21
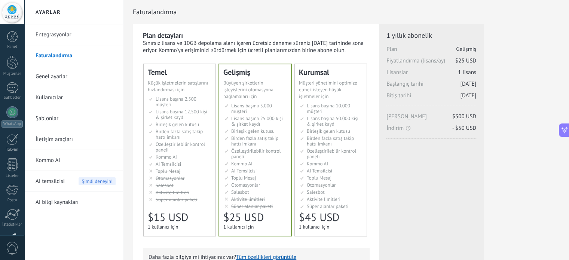
scroll to position [220, 0]
click at [197, 189] on ul "2.500 сделок на место 2.500 leads per seat 2.500 leads por licencia 添加线索和联系人 2.…" at bounding box center [180, 149] width 62 height 106
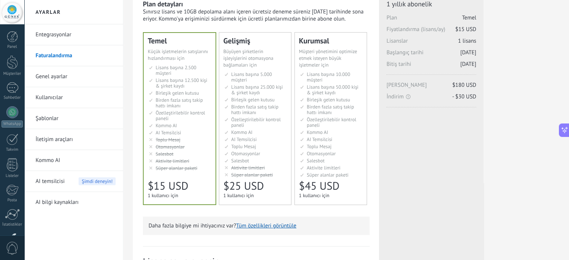
scroll to position [0, 0]
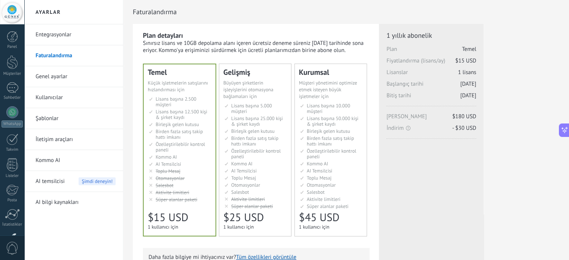
click at [50, 37] on link "Entegrasyonlar" at bounding box center [76, 34] width 80 height 21
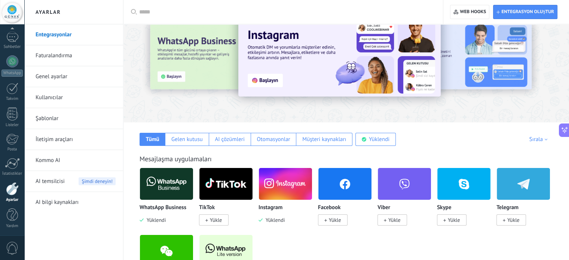
scroll to position [37, 0]
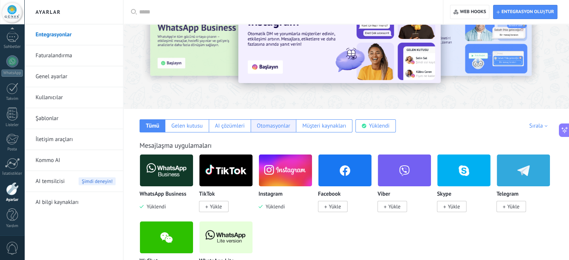
click at [266, 128] on div "Otomasyonlar" at bounding box center [273, 125] width 33 height 7
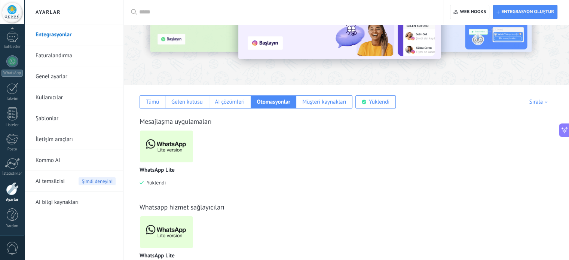
scroll to position [75, 0]
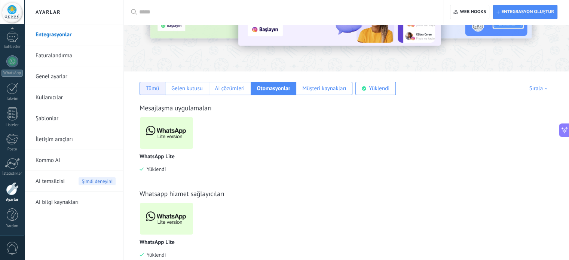
click at [155, 86] on div "Tümü" at bounding box center [152, 88] width 13 height 7
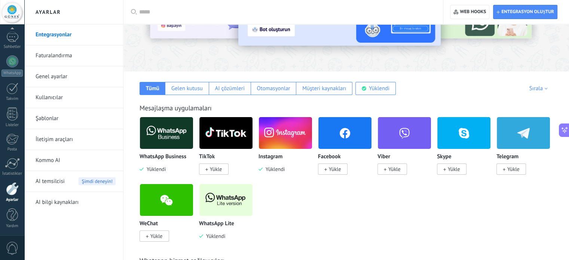
click at [271, 155] on p "Instagram" at bounding box center [270, 157] width 24 height 6
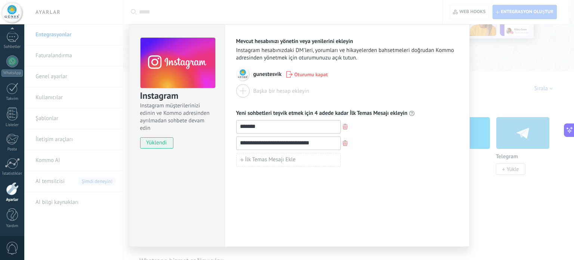
click at [492, 72] on div "**********" at bounding box center [299, 130] width 550 height 260
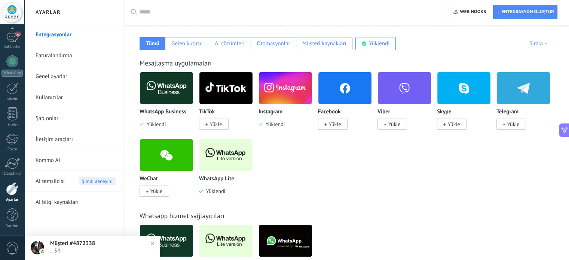
scroll to position [0, 0]
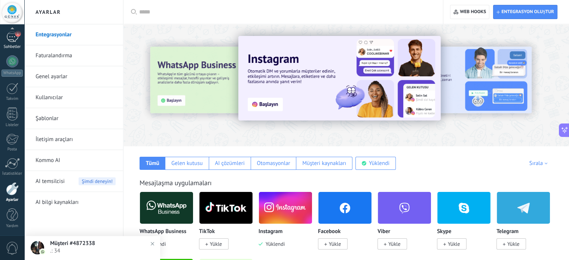
click at [15, 39] on div "1" at bounding box center [12, 36] width 12 height 11
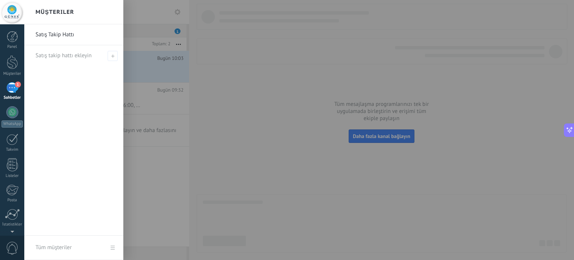
click at [236, 126] on div at bounding box center [311, 130] width 574 height 260
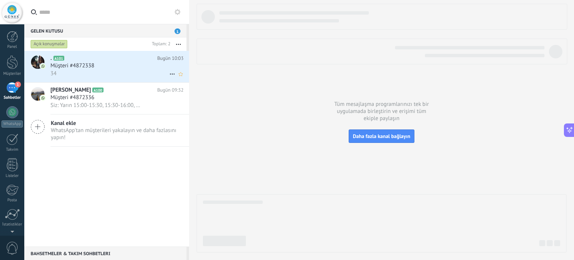
click at [87, 71] on div "34" at bounding box center [116, 74] width 133 height 8
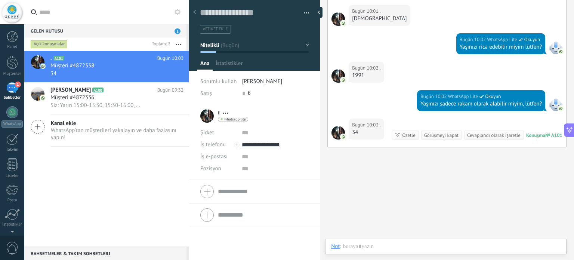
scroll to position [11, 0]
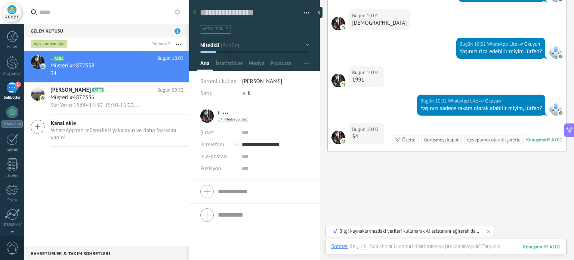
scroll to position [1014, 0]
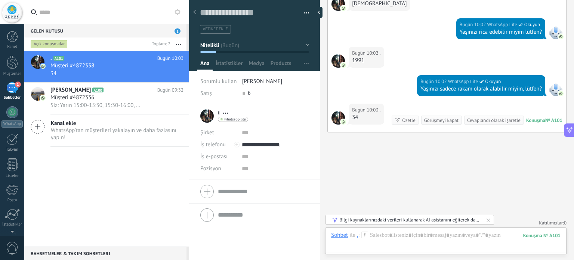
click at [194, 16] on div at bounding box center [195, 12] width 10 height 15
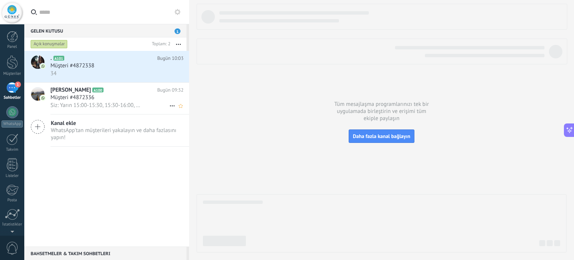
click at [101, 95] on div "Müşteri #4872336" at bounding box center [116, 97] width 133 height 7
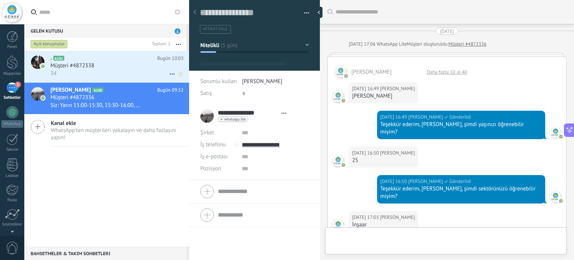
click at [111, 73] on div "34" at bounding box center [116, 74] width 133 height 8
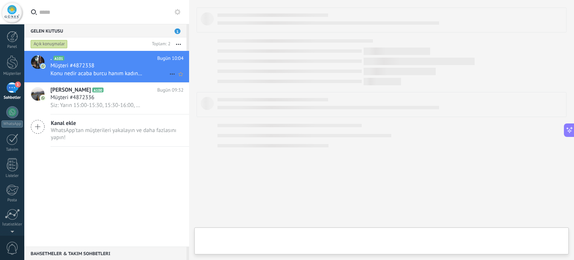
scroll to position [1060, 0]
click at [122, 76] on div "Plastik" at bounding box center [116, 74] width 133 height 8
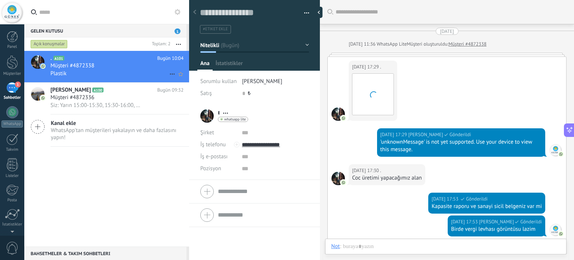
scroll to position [1066, 0]
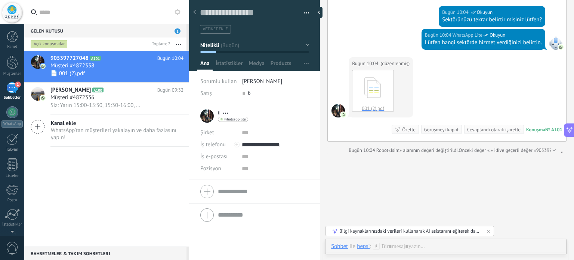
scroll to position [1236, 0]
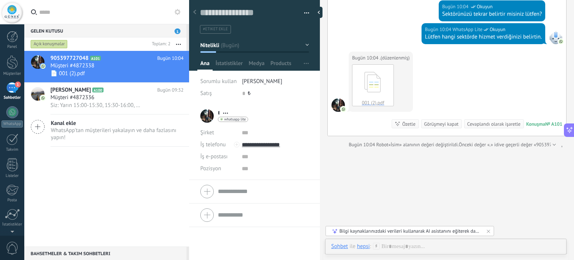
click at [193, 12] on icon at bounding box center [194, 12] width 3 height 4
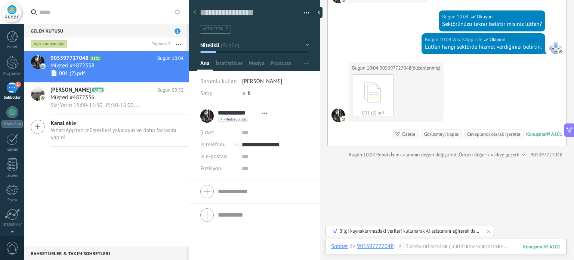
scroll to position [1093, 0]
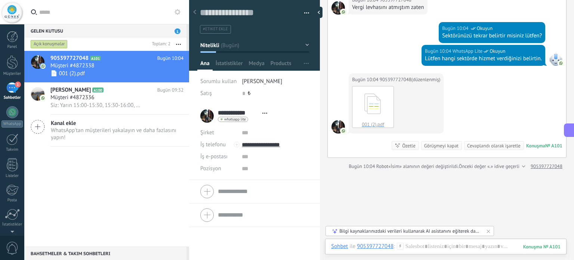
click at [458, 233] on div "Bilgi kaynaklarınızdaki verileri kullanarak AI asistanını eğiterek daha hızlı y…" at bounding box center [411, 231] width 142 height 6
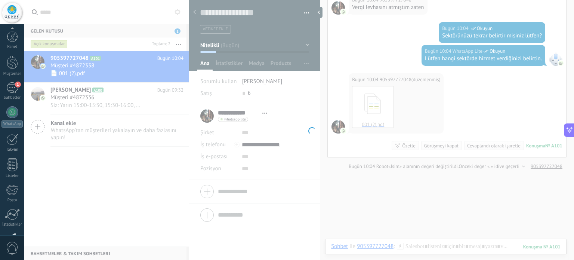
scroll to position [51, 0]
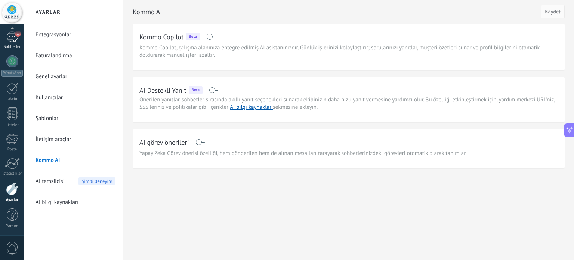
click at [13, 39] on div "1" at bounding box center [12, 36] width 12 height 11
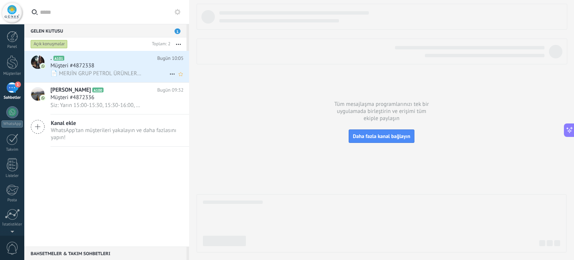
click at [107, 68] on div "Müşteri #4872338" at bounding box center [116, 65] width 133 height 7
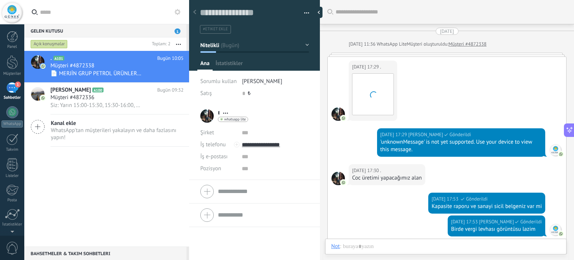
scroll to position [11, 0]
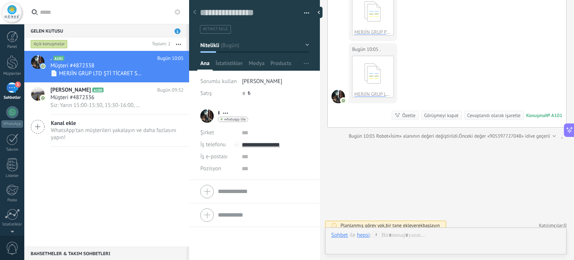
scroll to position [1280, 0]
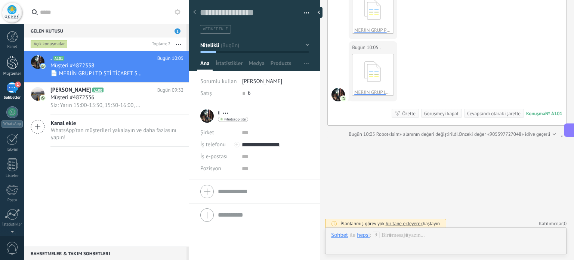
click at [10, 64] on div at bounding box center [12, 62] width 11 height 14
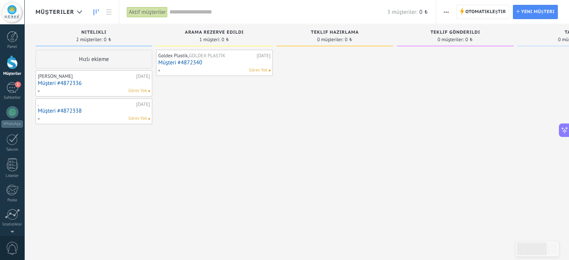
click at [207, 62] on link "Müşteri #4872340" at bounding box center [214, 62] width 112 height 6
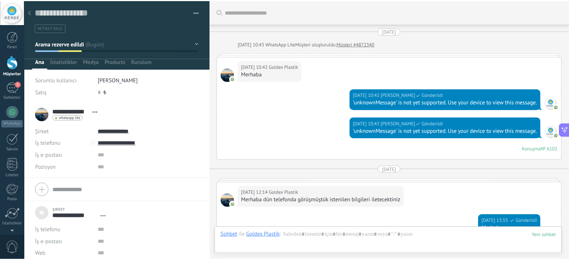
scroll to position [413, 0]
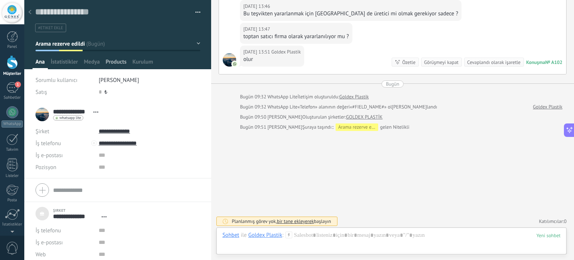
click at [115, 62] on span "Products" at bounding box center [116, 63] width 21 height 11
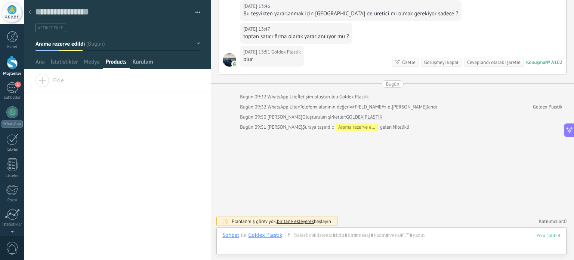
click at [141, 63] on span "Kurulum" at bounding box center [143, 63] width 21 height 11
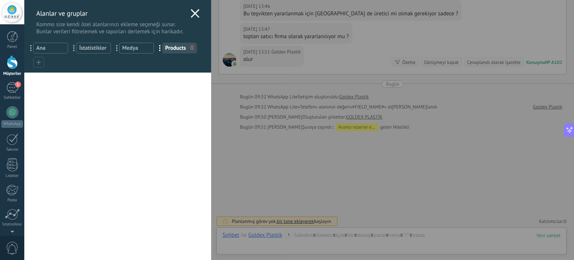
click at [196, 18] on icon at bounding box center [195, 13] width 9 height 9
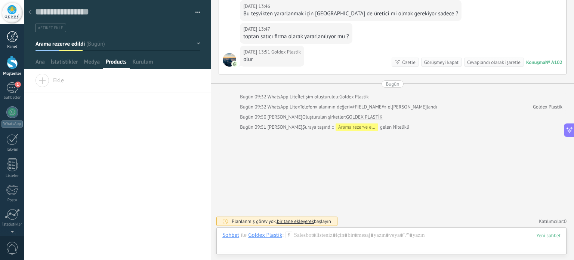
drag, startPoint x: 16, startPoint y: 60, endPoint x: 12, endPoint y: 44, distance: 15.8
click at [16, 59] on div at bounding box center [12, 62] width 11 height 14
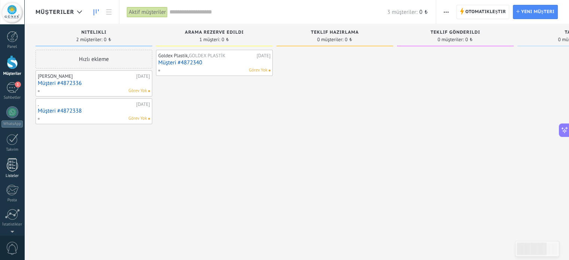
click at [12, 169] on div at bounding box center [12, 164] width 11 height 13
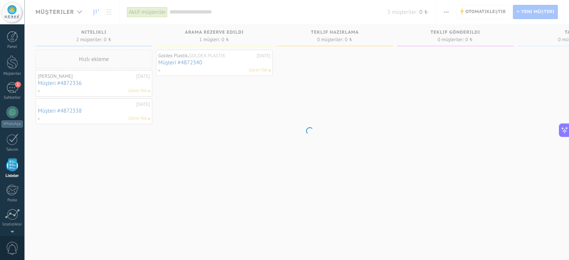
scroll to position [203, 0]
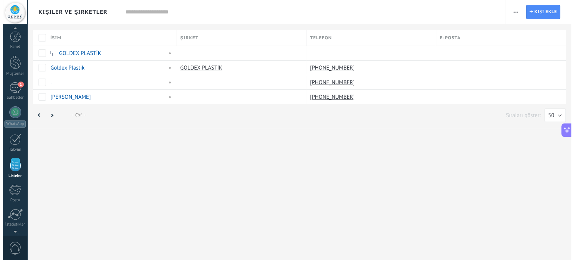
scroll to position [46, 0]
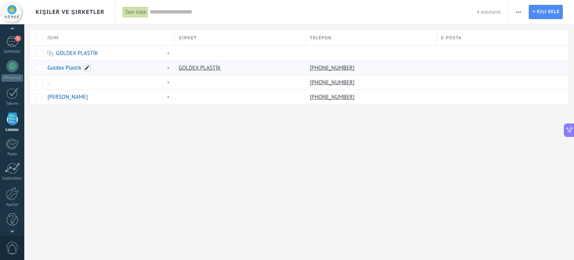
click at [89, 69] on span at bounding box center [86, 67] width 7 height 7
click at [108, 119] on div "Kişiler ve Şirketler Tam liste Uygula 4 element Tam liste Görev atanmamış kişil…" at bounding box center [299, 64] width 550 height 128
click at [458, 64] on div at bounding box center [501, 68] width 126 height 14
click at [568, 134] on button at bounding box center [569, 129] width 10 height 13
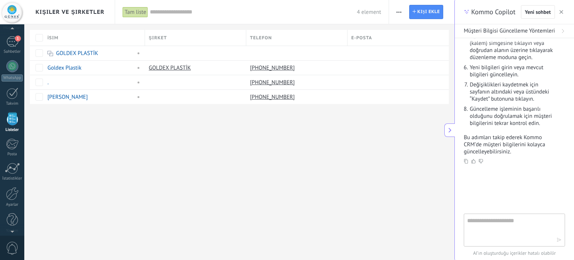
scroll to position [7, 0]
click at [563, 13] on icon "button" at bounding box center [562, 12] width 4 height 4
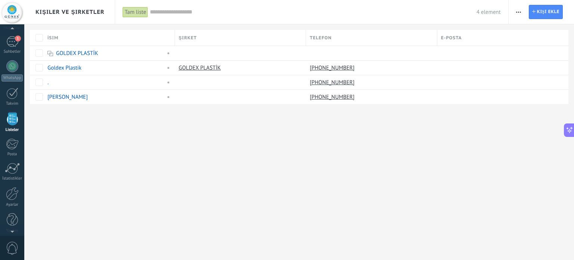
click at [518, 12] on use "button" at bounding box center [518, 12] width 5 height 1
drag, startPoint x: 376, startPoint y: 139, endPoint x: 371, endPoint y: 137, distance: 5.2
click at [373, 138] on div "Kişiler ve Şirketler Tam liste Uygula 4 element Tam liste Görev atanmamış kişil…" at bounding box center [299, 130] width 550 height 260
click at [332, 65] on link "[PHONE_NUMBER]" at bounding box center [333, 67] width 46 height 7
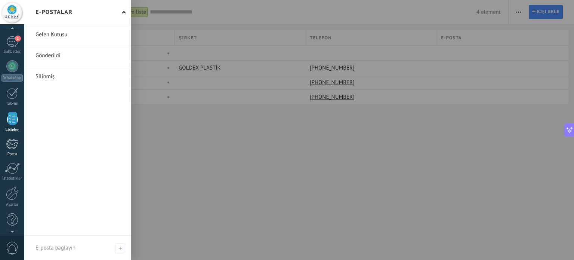
click at [11, 144] on div at bounding box center [12, 143] width 12 height 11
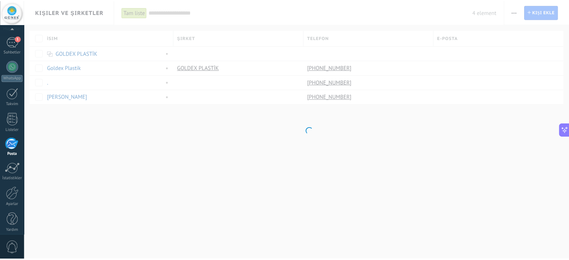
scroll to position [51, 0]
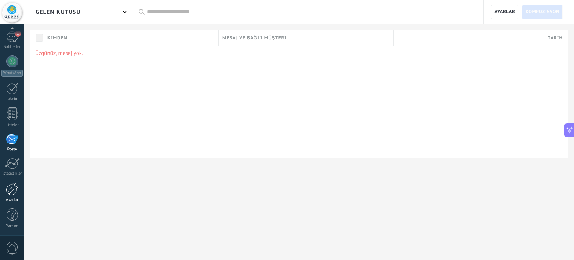
click at [16, 191] on div at bounding box center [12, 188] width 13 height 13
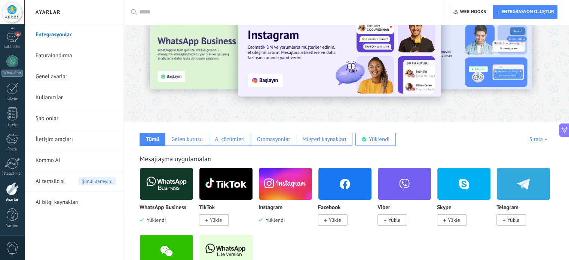
scroll to position [37, 0]
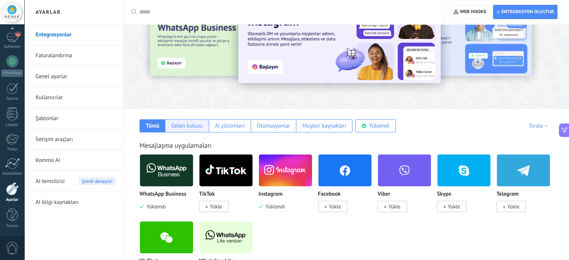
click at [181, 125] on div "Gelen kutusu" at bounding box center [186, 125] width 31 height 7
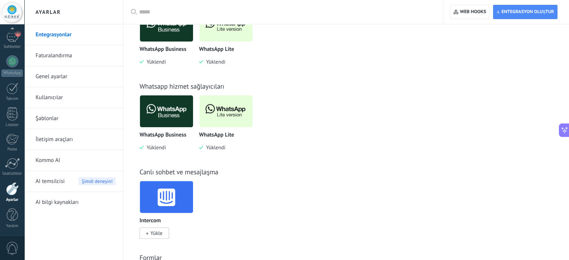
scroll to position [90, 0]
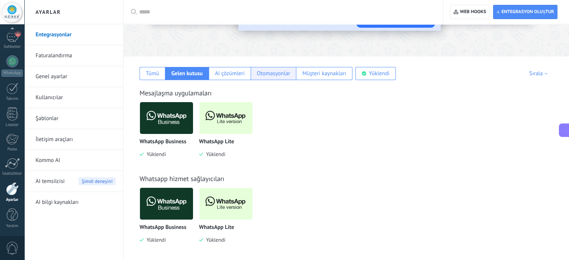
click at [262, 74] on div "Otomasyonlar" at bounding box center [273, 73] width 33 height 7
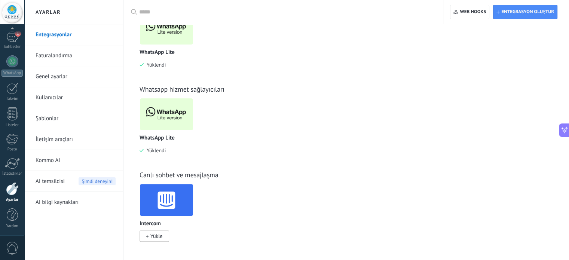
scroll to position [0, 0]
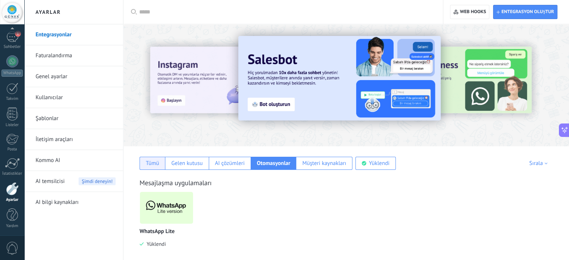
click at [154, 161] on div "Tümü" at bounding box center [152, 163] width 13 height 7
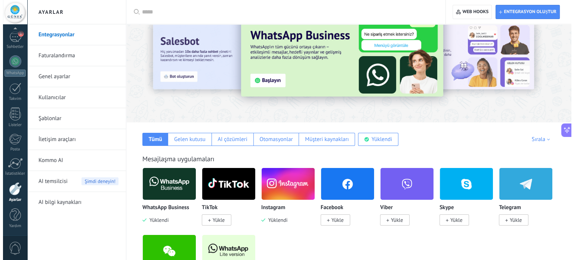
scroll to position [37, 0]
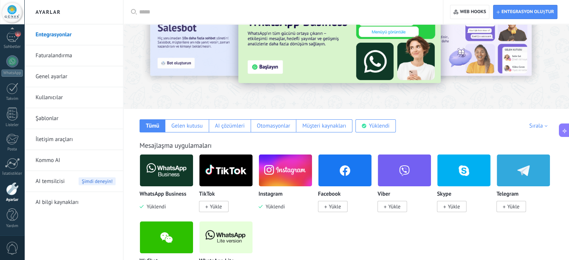
click at [277, 204] on span "Yüklendi" at bounding box center [274, 206] width 22 height 7
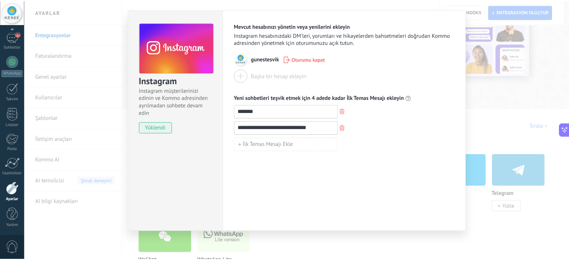
scroll to position [0, 0]
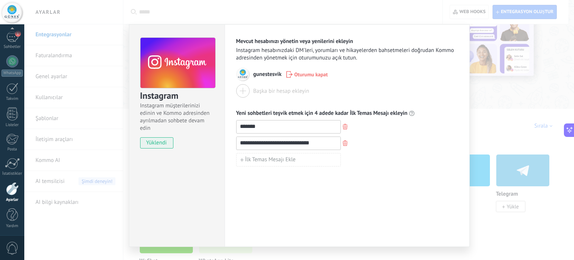
click at [400, 6] on div "**********" at bounding box center [299, 130] width 550 height 260
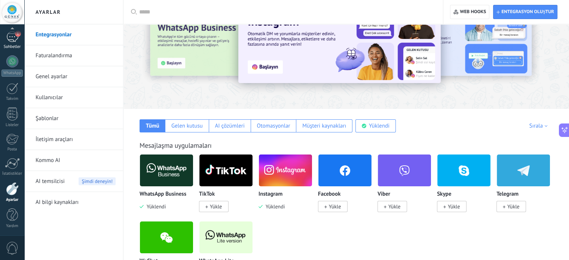
click at [9, 43] on link "1 Sohbetler" at bounding box center [12, 40] width 24 height 18
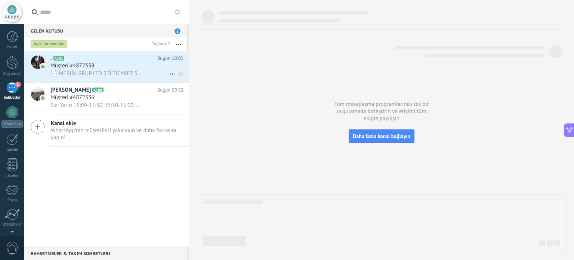
click at [96, 68] on h3 "Müşteri #4872338" at bounding box center [73, 65] width 47 height 7
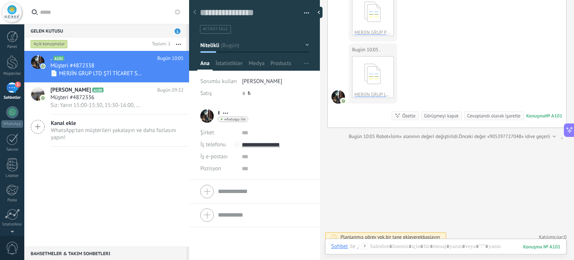
scroll to position [1280, 0]
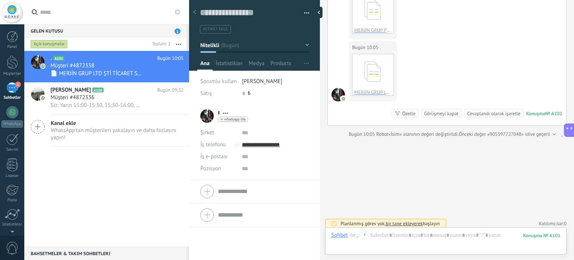
click at [50, 182] on div ". A101 Bugün 10:05 Müşteri #4872338 📄 MERJİN GRUP LTD ŞTİ TİCARET SİCİL G…" at bounding box center [106, 149] width 165 height 196
click at [196, 13] on icon at bounding box center [194, 12] width 3 height 4
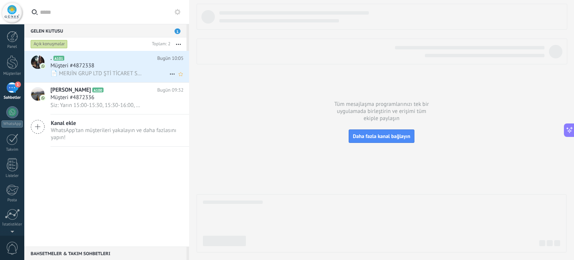
click at [99, 70] on div "📄 MERJİN GRUP LTD ŞTİ TİCARET SİCİL GAZETESİ.pdf" at bounding box center [116, 74] width 133 height 8
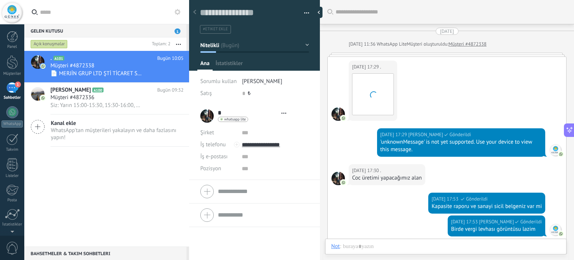
type textarea "**********"
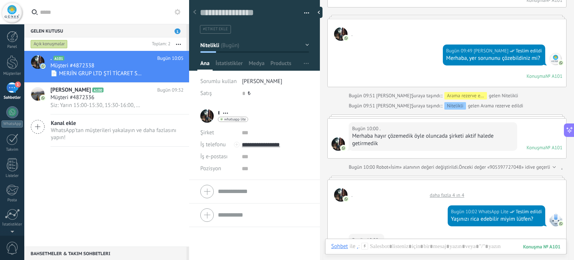
scroll to position [756, 0]
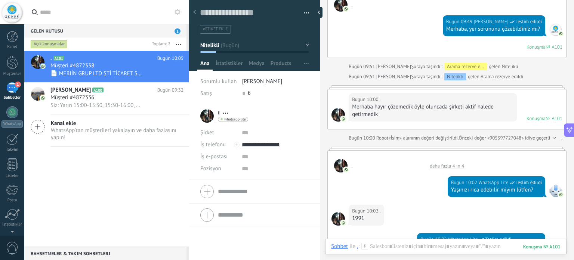
click at [553, 135] on div at bounding box center [553, 137] width 5 height 7
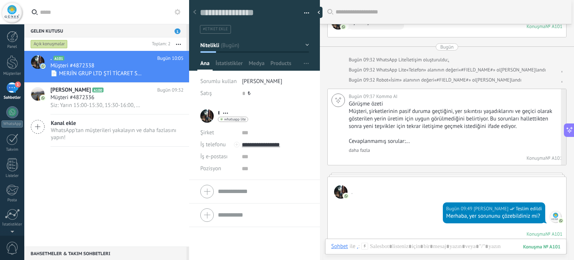
scroll to position [682, 0]
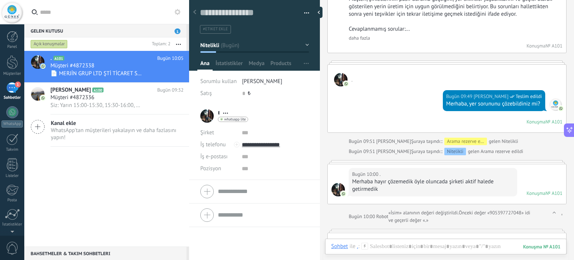
click at [509, 142] on div "Şuraya taşındı:: Arama rezerve edildi gelen Nitelikli" at bounding box center [464, 141] width 107 height 7
click at [390, 171] on div "Bugün 10:00 ." at bounding box center [433, 174] width 162 height 7
click at [491, 179] on div "Merhaba hayır çözemedik öyle oluncada şirketi aktif halede getirmedik" at bounding box center [433, 185] width 162 height 15
click at [491, 148] on div "Şuraya taşındı:: Nitelikli gelen Arama rezerve edildi" at bounding box center [467, 151] width 112 height 7
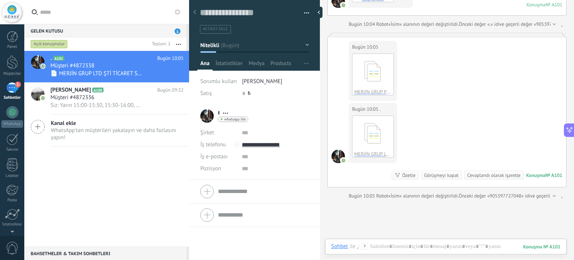
scroll to position [1287, 0]
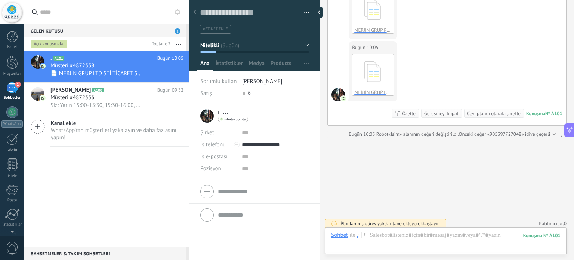
click at [407, 110] on div "Özetle" at bounding box center [408, 113] width 13 height 7
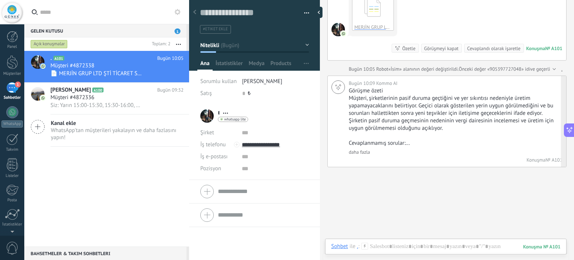
scroll to position [1359, 0]
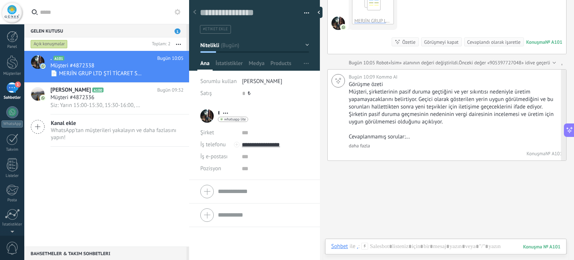
click at [365, 143] on link "daha fazla" at bounding box center [359, 145] width 21 height 6
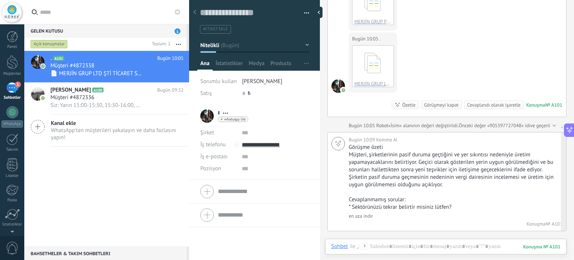
scroll to position [1284, 0]
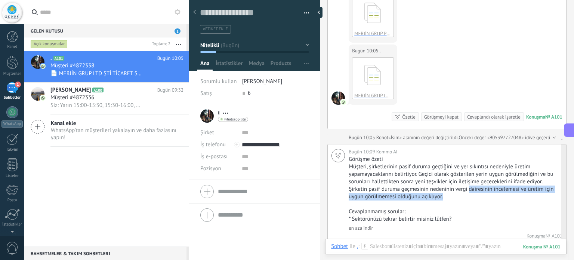
drag, startPoint x: 470, startPoint y: 182, endPoint x: 492, endPoint y: 191, distance: 24.0
click at [492, 191] on p "Müşteri, şirketlerinin pasif duruma geçtiğini ve yer sıkıntısı nedeniyle üretim…" at bounding box center [453, 181] width 208 height 37
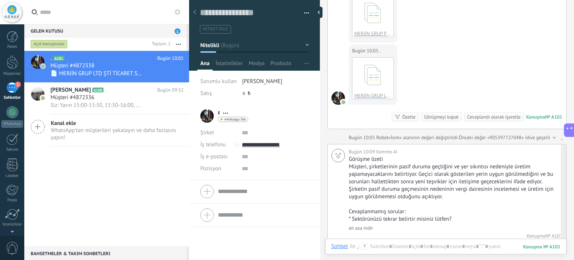
click at [499, 200] on p at bounding box center [453, 203] width 208 height 7
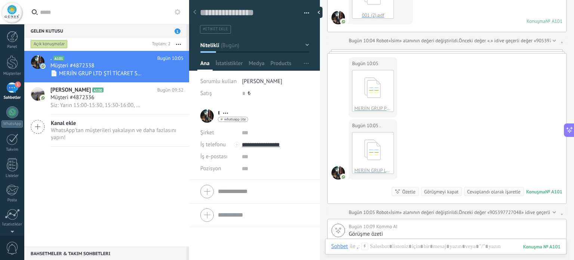
click at [453, 143] on div "Bugün 10:05 . MERJİN GRUP LTD ŞTİ TİCARET SİCİL GAZETESİ.pdf İndir Konuş…" at bounding box center [447, 161] width 239 height 84
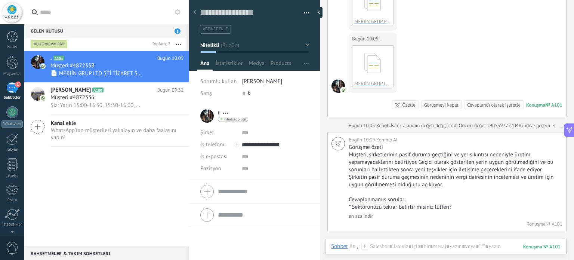
scroll to position [1394, 0]
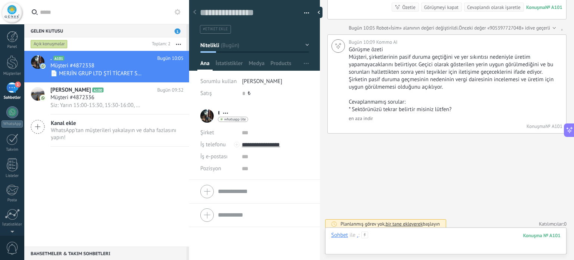
click at [398, 240] on div at bounding box center [446, 242] width 230 height 22
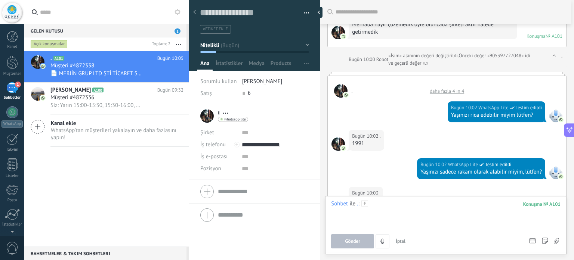
scroll to position [833, 0]
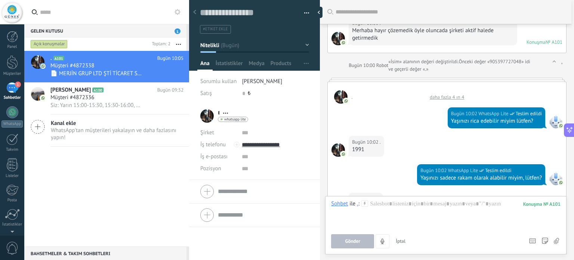
click at [338, 94] on div at bounding box center [340, 96] width 13 height 13
click at [435, 95] on div "daha fazla 4 ın 4" at bounding box center [447, 97] width 42 height 6
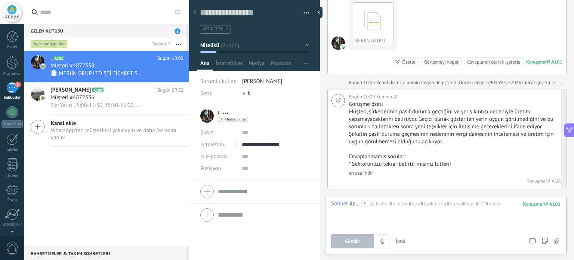
scroll to position [1515, 0]
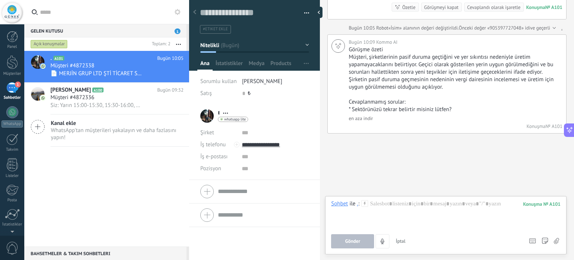
click at [209, 216] on div at bounding box center [254, 215] width 108 height 19
type input "*"
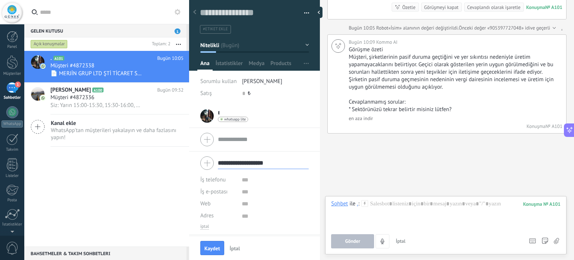
type input "**********"
click at [233, 139] on input "text" at bounding box center [263, 139] width 91 height 12
click at [214, 244] on button "Kaydet" at bounding box center [212, 248] width 24 height 14
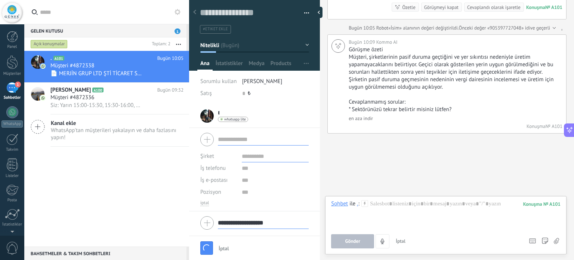
type textarea "***"
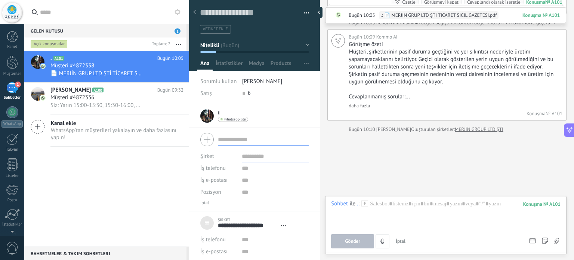
click at [220, 29] on span "#etiket ekle" at bounding box center [215, 29] width 25 height 5
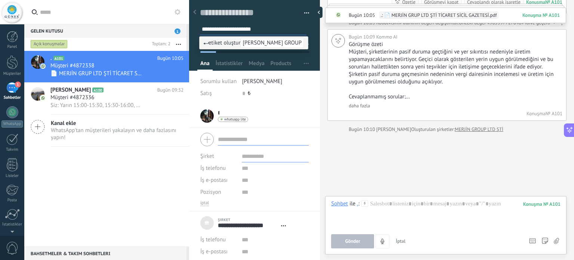
type input "**********"
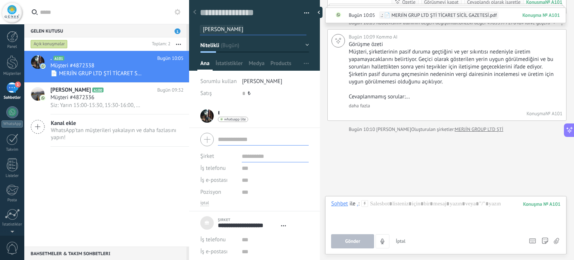
click at [306, 17] on button "button" at bounding box center [304, 12] width 11 height 11
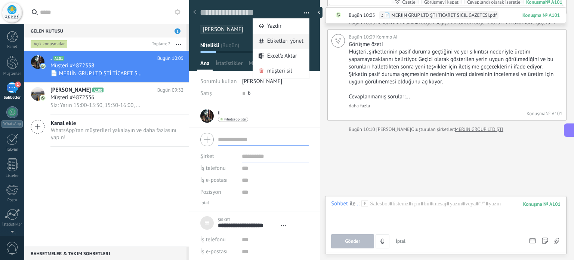
click at [284, 43] on span "Etiketleri yönet" at bounding box center [285, 41] width 37 height 15
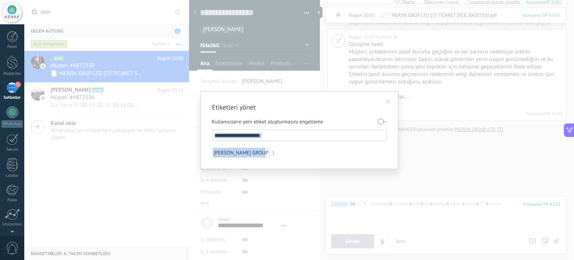
drag, startPoint x: 261, startPoint y: 151, endPoint x: 269, endPoint y: 134, distance: 18.6
click at [269, 133] on div "Kullanıcıların yeni etiket oluşturmasını engelleme ESRA HANIM MERJİN GROUP 1" at bounding box center [299, 136] width 175 height 43
click at [242, 150] on div "[PERSON_NAME] GROUP" at bounding box center [241, 153] width 58 height 10
click at [312, 134] on input "text" at bounding box center [300, 135] width 171 height 9
click at [299, 137] on input "text" at bounding box center [300, 135] width 171 height 9
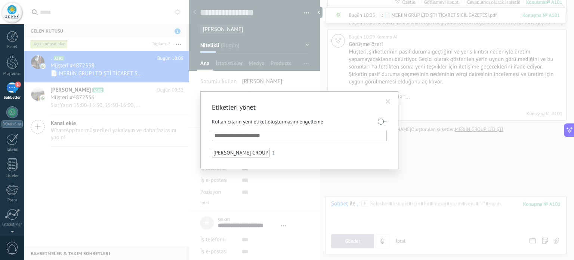
click at [383, 124] on label at bounding box center [382, 122] width 9 height 12
click at [383, 120] on label at bounding box center [382, 122] width 9 height 12
click at [334, 136] on input "text" at bounding box center [300, 135] width 171 height 9
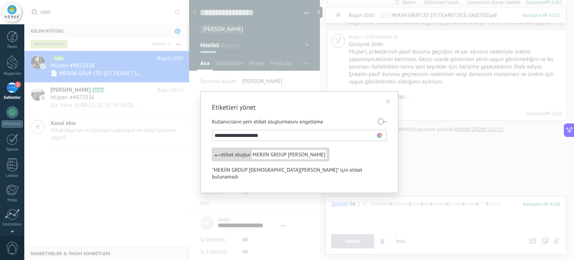
type input "**********"
click at [350, 166] on li ""MERJİN GROUP ESRA HANIM" için etiket bulunamadı" at bounding box center [299, 173] width 175 height 16
click at [390, 103] on span at bounding box center [388, 101] width 5 height 5
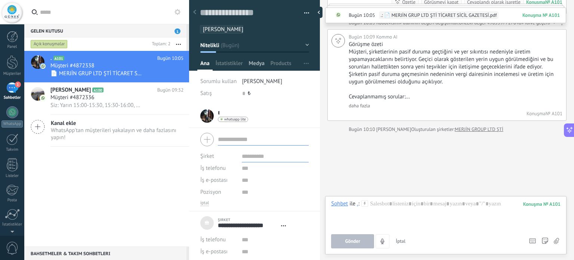
click at [252, 65] on span "Medya" at bounding box center [257, 65] width 16 height 11
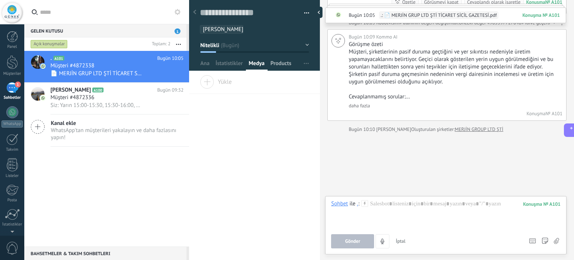
click at [284, 63] on span "Products" at bounding box center [281, 65] width 21 height 11
click at [290, 79] on span "Kurulum" at bounding box center [294, 78] width 21 height 15
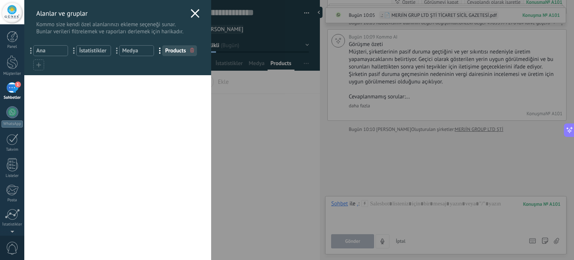
click at [191, 15] on icon at bounding box center [195, 13] width 9 height 9
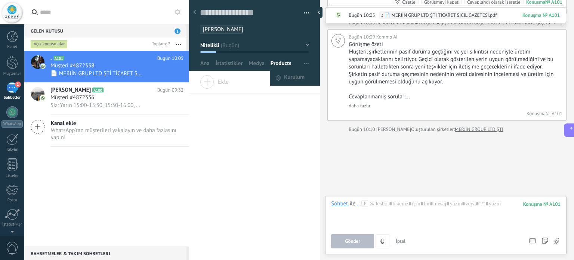
click at [304, 65] on span "button" at bounding box center [306, 63] width 5 height 14
click at [304, 64] on span "button" at bounding box center [306, 63] width 5 height 14
click at [303, 49] on button "Nitelikli" at bounding box center [254, 45] width 109 height 13
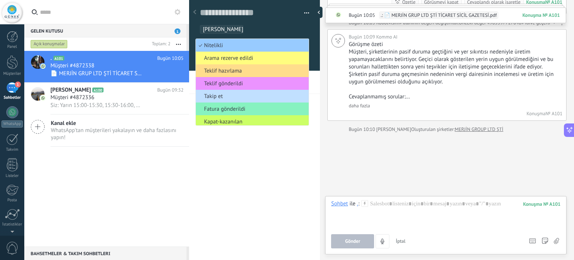
click at [241, 71] on span "Teklif hazırlama" at bounding box center [251, 70] width 111 height 7
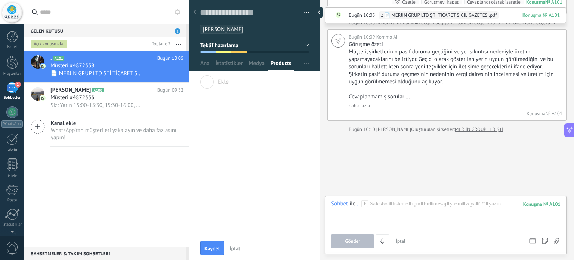
click at [223, 46] on span "Teklif hazırlama" at bounding box center [219, 45] width 38 height 7
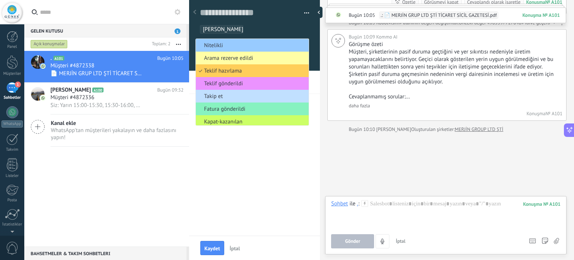
click at [242, 59] on span "Arama rezerve edildi" at bounding box center [251, 58] width 111 height 7
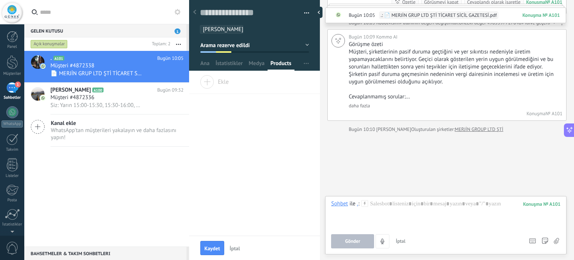
click at [255, 140] on div "* . * . Soyad Açık detaylar Adı kopyala" at bounding box center [254, 156] width 131 height 160
click at [194, 12] on icon at bounding box center [194, 12] width 3 height 4
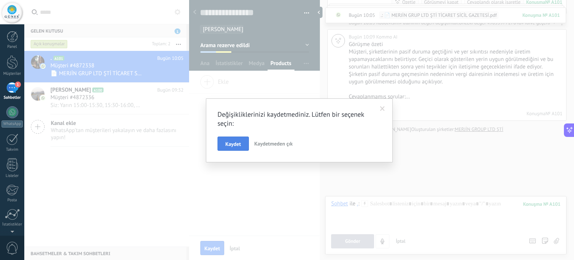
click at [240, 141] on span "Kaydet" at bounding box center [233, 143] width 16 height 5
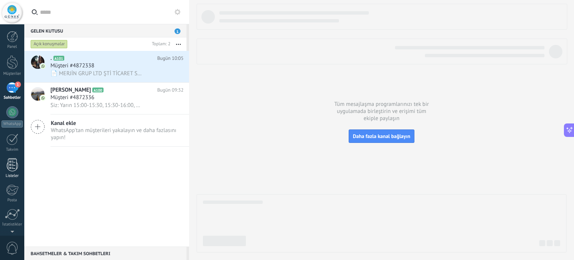
click at [13, 170] on div at bounding box center [12, 164] width 11 height 13
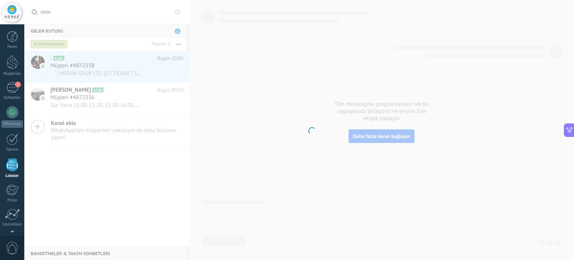
scroll to position [203, 0]
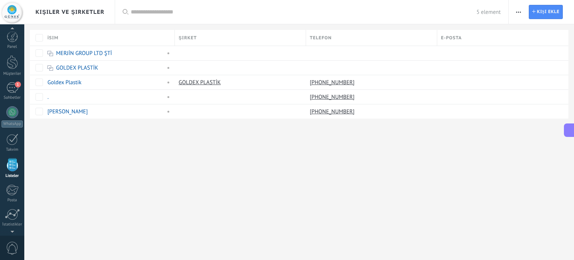
scroll to position [46, 0]
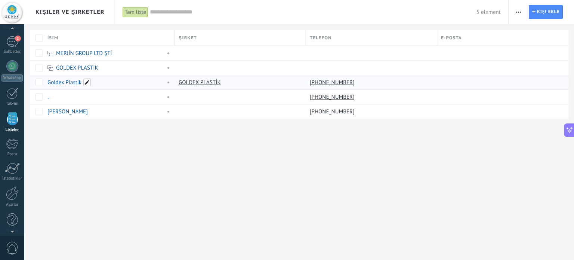
click at [85, 80] on span at bounding box center [86, 82] width 7 height 7
click at [123, 165] on div "Kişiler ve Şirketler Tam liste Uygula 5 element Tam liste Görev atanmamış kişil…" at bounding box center [299, 130] width 550 height 260
click at [12, 66] on div at bounding box center [12, 62] width 11 height 14
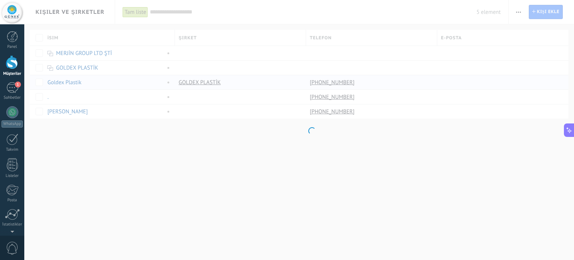
scroll to position [220, 0]
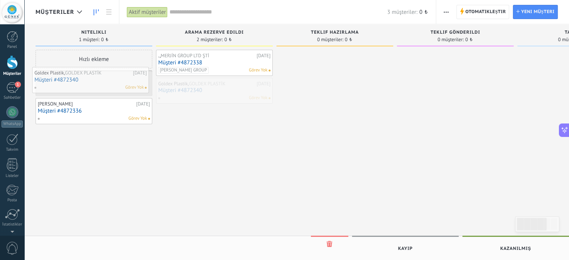
drag, startPoint x: 212, startPoint y: 91, endPoint x: 88, endPoint y: 82, distance: 124.1
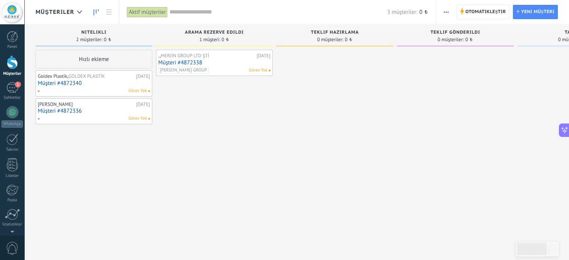
click at [205, 61] on link "Müşteri #4872338" at bounding box center [214, 62] width 112 height 6
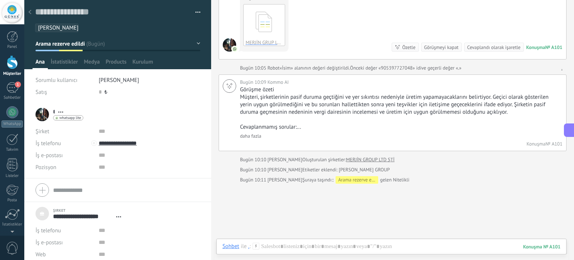
scroll to position [1284, 0]
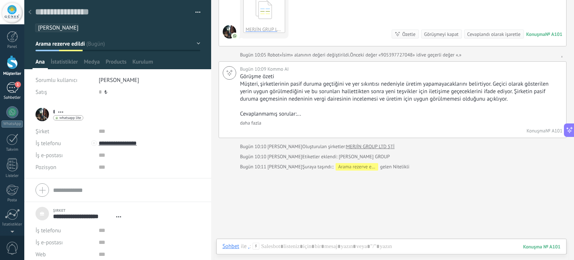
click at [11, 89] on div "1" at bounding box center [12, 87] width 12 height 11
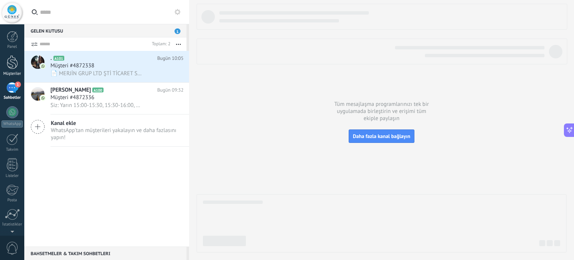
click at [10, 60] on div at bounding box center [12, 62] width 11 height 14
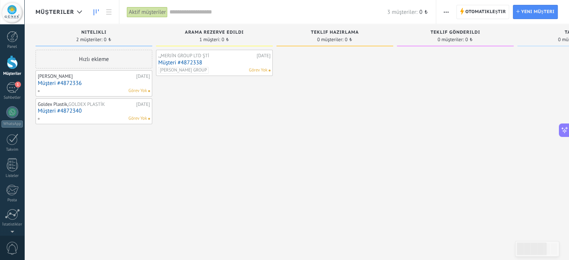
click at [84, 106] on span "GOLDEX PLASTİK" at bounding box center [86, 104] width 37 height 6
click at [87, 109] on link "Müşteri #4872340" at bounding box center [94, 111] width 112 height 6
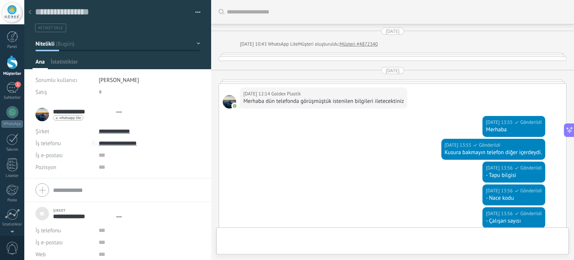
type textarea "***"
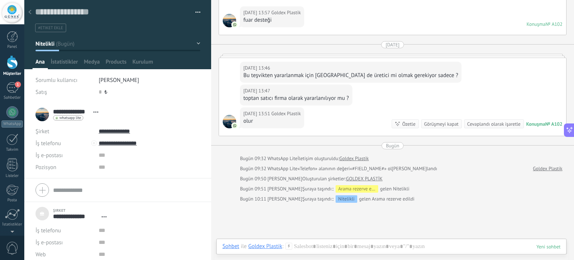
scroll to position [349, 0]
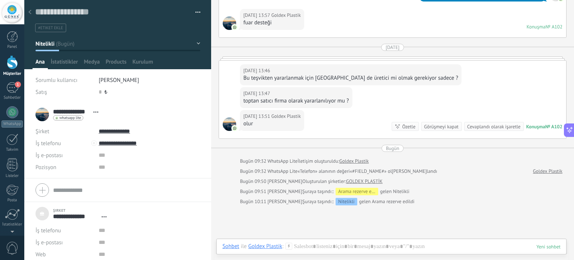
click at [13, 73] on div "Müşteriler" at bounding box center [12, 73] width 22 height 5
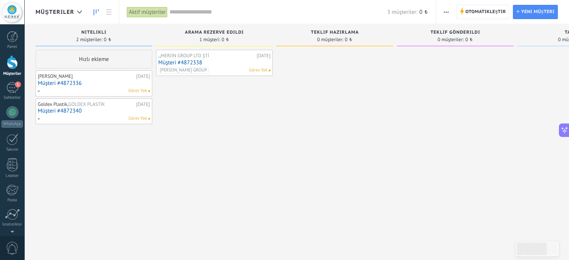
click at [198, 56] on span "MERJİN GROUP LTD ŞTİ" at bounding box center [185, 55] width 49 height 6
click at [197, 57] on span "MERJİN GROUP LTD ŞTİ" at bounding box center [185, 55] width 49 height 6
click at [260, 68] on span "Görev Yok" at bounding box center [258, 70] width 19 height 7
click at [254, 70] on span "Görev Yok" at bounding box center [258, 70] width 19 height 7
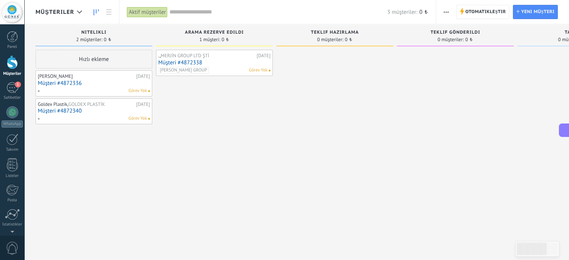
click at [254, 70] on span "Görev Yok" at bounding box center [258, 70] width 19 height 7
click at [475, 12] on span "Otomatikleştir" at bounding box center [485, 11] width 40 height 13
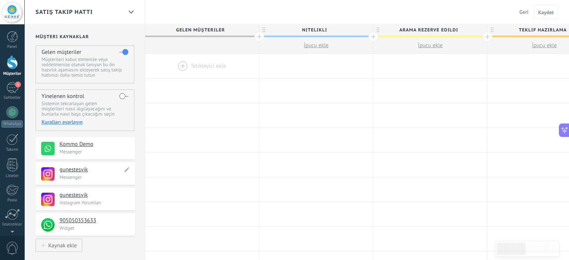
click at [71, 171] on h4 "gunestesvik" at bounding box center [90, 169] width 63 height 7
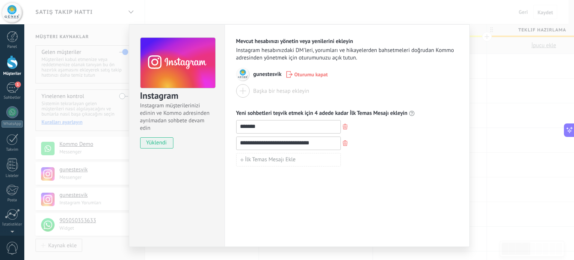
click at [492, 105] on div "**********" at bounding box center [299, 130] width 550 height 260
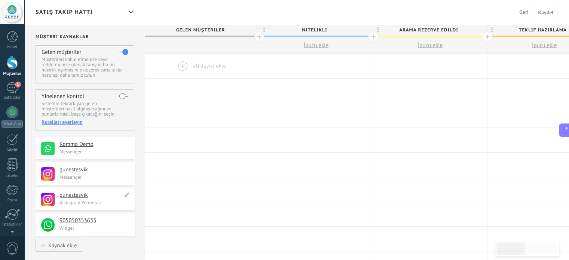
click at [95, 196] on h4 "gunestesvik" at bounding box center [90, 194] width 63 height 7
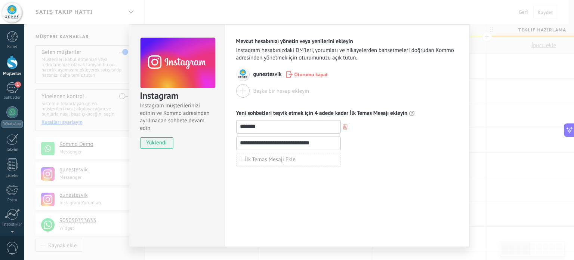
drag, startPoint x: 323, startPoint y: 142, endPoint x: 232, endPoint y: 133, distance: 91.0
click at [232, 133] on div "**********" at bounding box center [347, 135] width 245 height 222
click at [271, 125] on input "*******" at bounding box center [289, 126] width 104 height 12
click at [260, 140] on input at bounding box center [289, 143] width 104 height 12
click at [273, 127] on input "*******" at bounding box center [289, 126] width 104 height 12
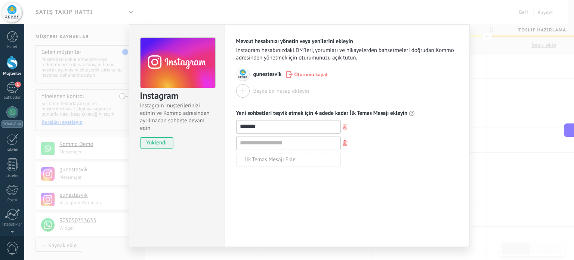
click at [344, 145] on span "button" at bounding box center [345, 143] width 5 height 6
click at [286, 128] on input "*******" at bounding box center [289, 126] width 104 height 12
type input "**********"
click at [407, 184] on div "**********" at bounding box center [347, 135] width 245 height 222
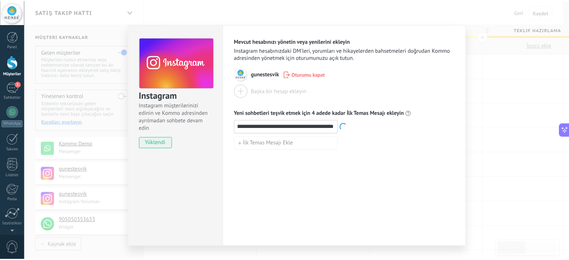
scroll to position [0, 0]
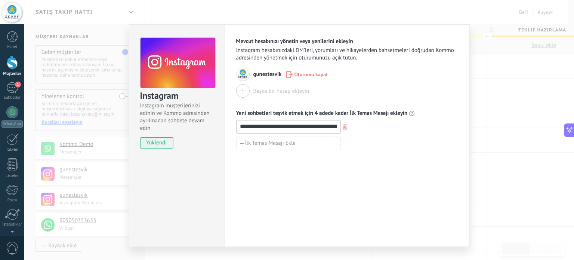
click at [536, 118] on div "**********" at bounding box center [299, 130] width 550 height 260
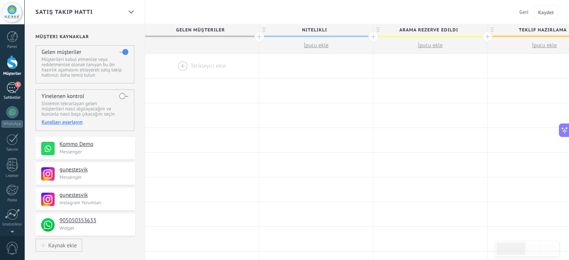
click at [6, 89] on div "1" at bounding box center [12, 87] width 12 height 11
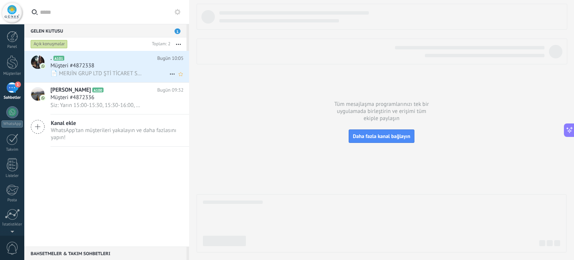
click at [91, 73] on span "📄 MERJİN GRUP LTD ŞTİ TİCARET SİCİL GAZETESİ.pdf" at bounding box center [96, 73] width 92 height 7
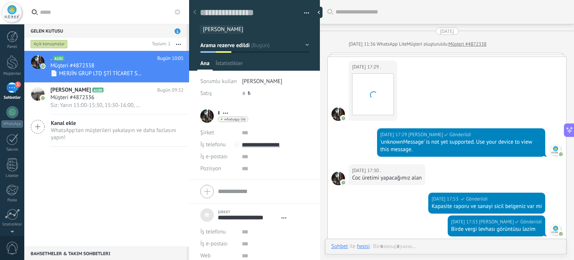
type textarea "***"
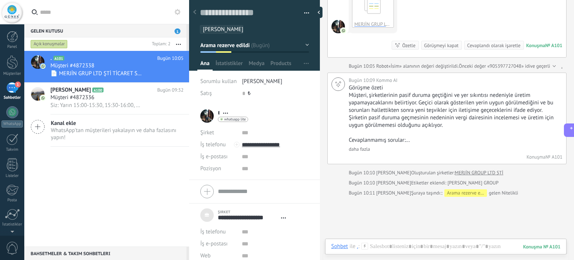
scroll to position [1316, 0]
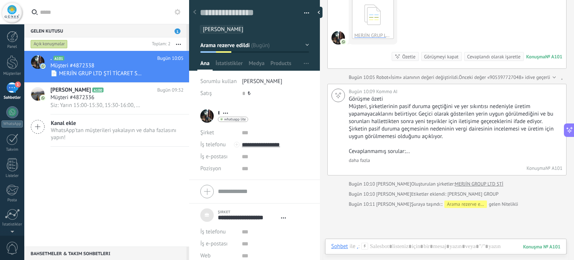
click at [232, 31] on span "[PERSON_NAME] GROUP" at bounding box center [232, 29] width 59 height 7
click at [238, 27] on span "[PERSON_NAME] GROUP" at bounding box center [232, 29] width 59 height 7
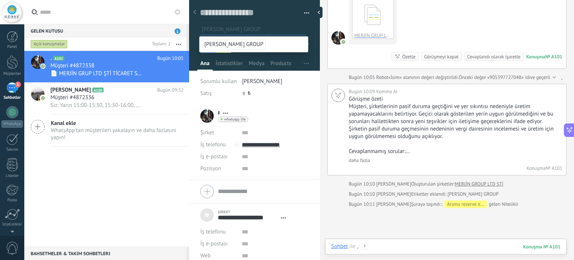
click at [380, 249] on div at bounding box center [446, 254] width 230 height 22
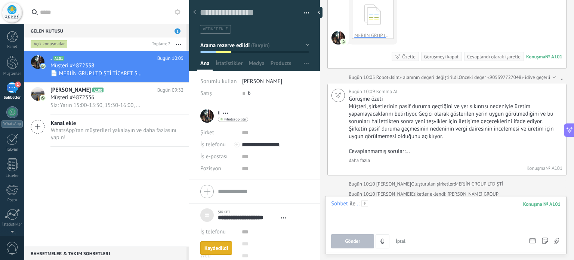
click at [381, 208] on div at bounding box center [446, 214] width 230 height 28
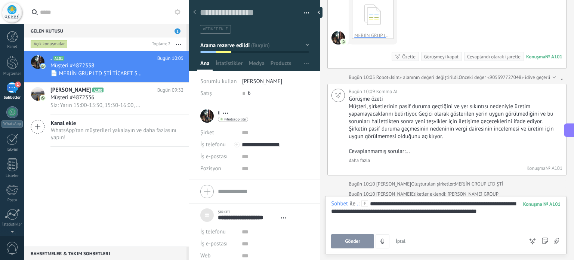
click at [350, 243] on span "Gönder" at bounding box center [353, 241] width 15 height 5
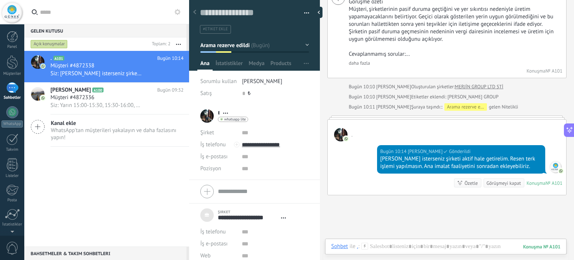
scroll to position [1409, 0]
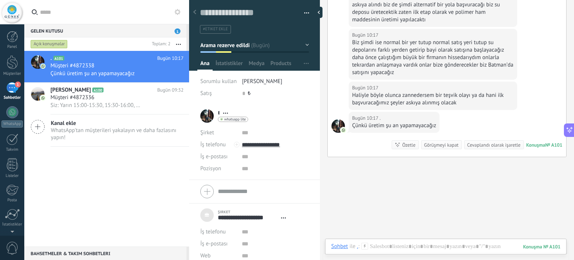
scroll to position [1620, 0]
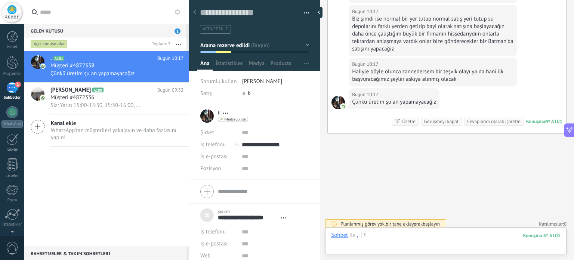
click at [425, 237] on div at bounding box center [446, 242] width 230 height 22
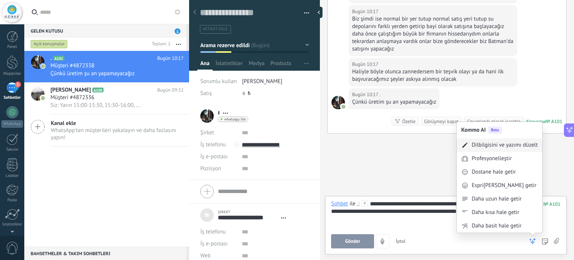
click at [512, 146] on div "Dilbilgisini ve yazımı düzelt" at bounding box center [505, 144] width 66 height 7
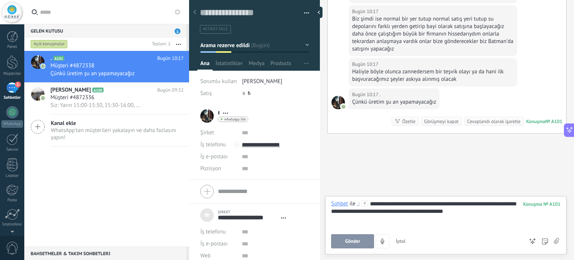
click at [546, 206] on div "101" at bounding box center [542, 204] width 37 height 6
click at [479, 209] on div "**********" at bounding box center [446, 214] width 230 height 28
click at [347, 237] on button "Gönder" at bounding box center [352, 241] width 43 height 14
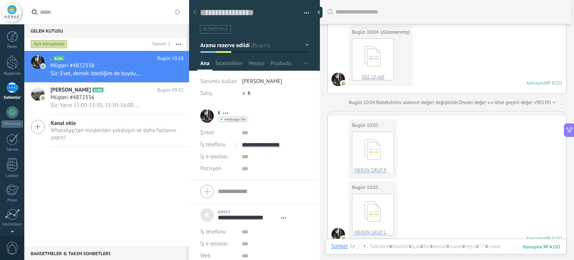
scroll to position [1055, 0]
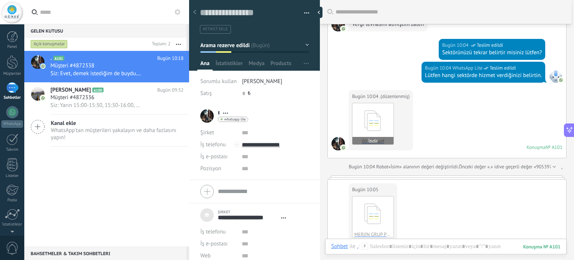
click at [378, 116] on icon at bounding box center [373, 120] width 29 height 31
click at [373, 137] on button "İndir" at bounding box center [373, 140] width 41 height 7
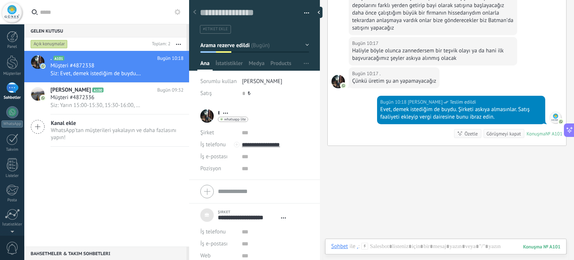
scroll to position [1653, 0]
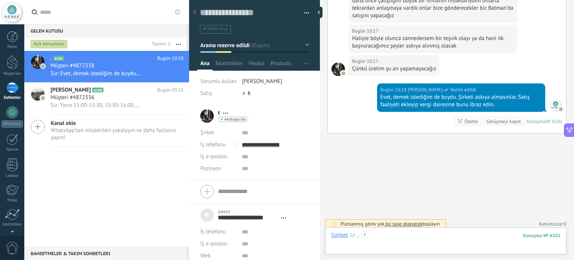
click at [403, 235] on div at bounding box center [446, 242] width 230 height 22
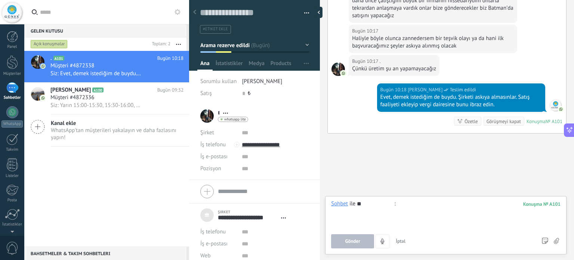
type input "*"
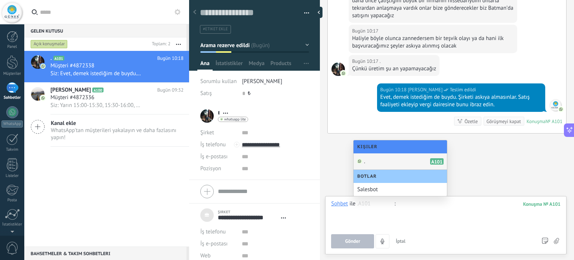
click at [366, 189] on div "Salesbot" at bounding box center [400, 189] width 93 height 13
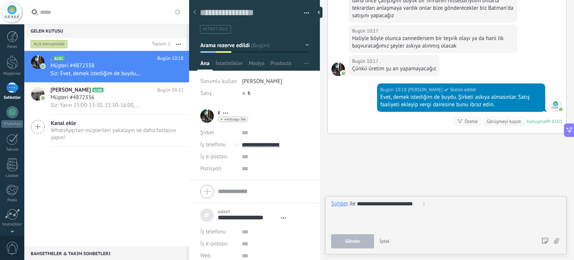
type input "**********"
click at [253, 39] on div "Nitelikli Arama rezerve edildi Teklif hazırlama Teklif gönderildi Takip et Fatu…" at bounding box center [254, 45] width 109 height 13
click at [248, 14] on textarea at bounding box center [249, 12] width 99 height 11
click at [260, 14] on textarea at bounding box center [249, 12] width 99 height 11
type textarea "*"
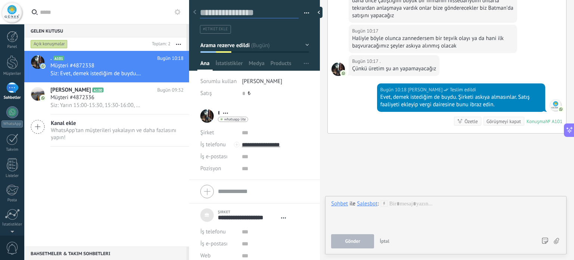
type textarea "*"
type textarea "**"
type textarea "***"
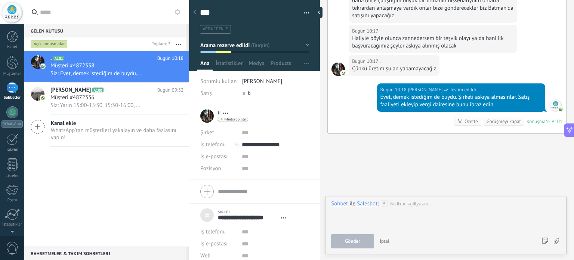
scroll to position [11, 0]
type textarea "**"
type textarea "*"
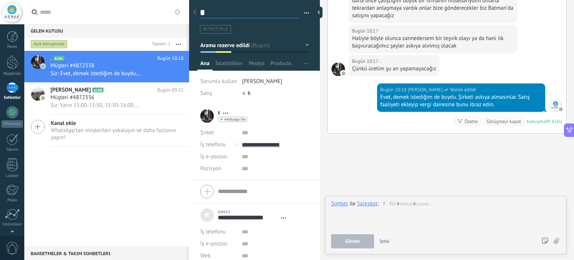
type textarea "**********"
click at [396, 208] on div at bounding box center [446, 214] width 230 height 28
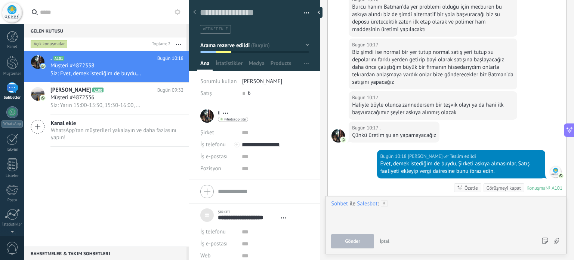
scroll to position [1615, 0]
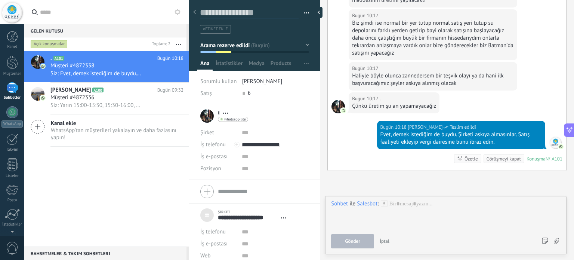
click at [238, 12] on textarea at bounding box center [249, 12] width 99 height 11
type textarea "*"
type textarea "**********"
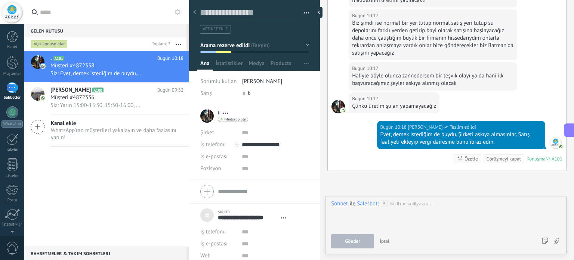
type textarea "*"
type textarea "**"
type textarea "***"
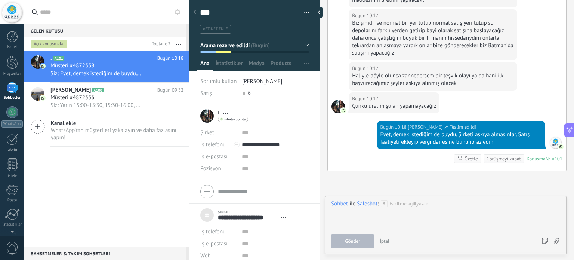
type textarea "****"
type textarea "******"
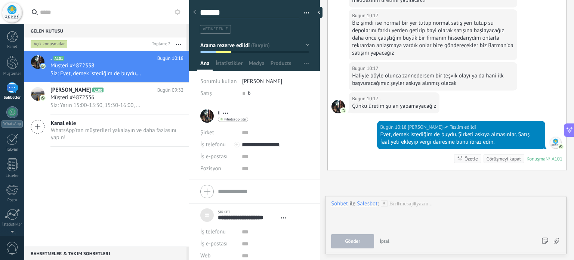
type textarea "*******"
type textarea "********"
type textarea "*********"
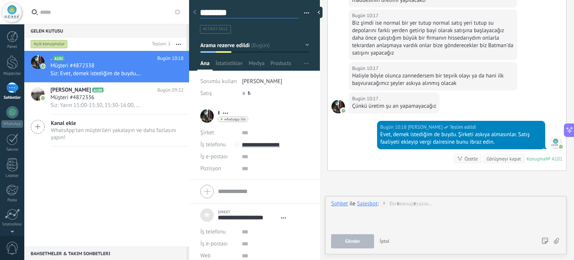
type textarea "*********"
type textarea "**********"
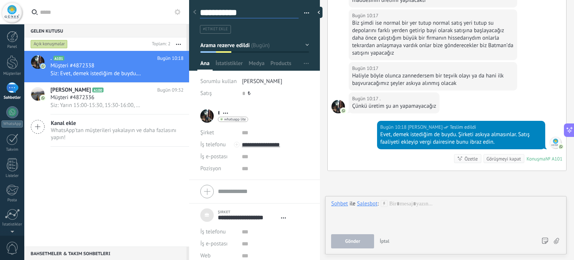
type textarea "**********"
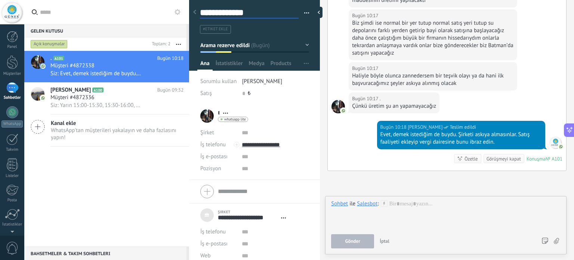
type textarea "**********"
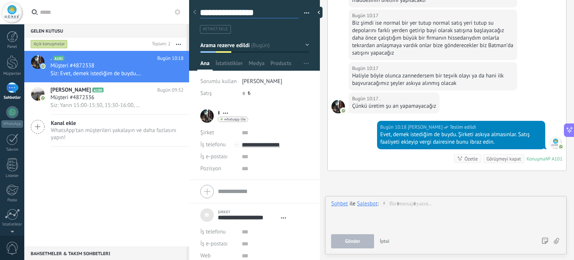
type textarea "**********"
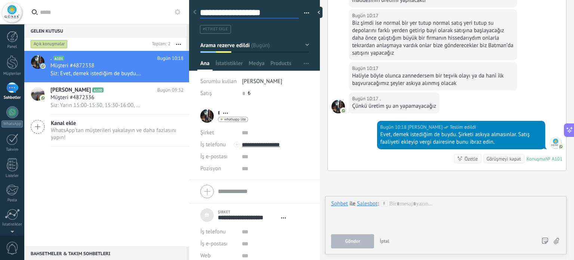
type textarea "**********"
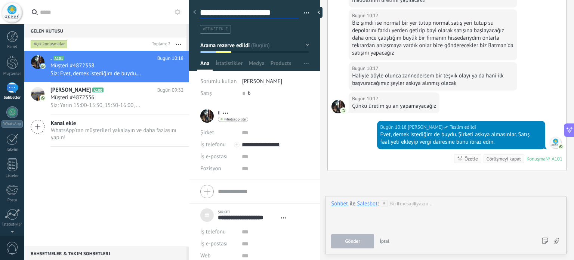
type textarea "**********"
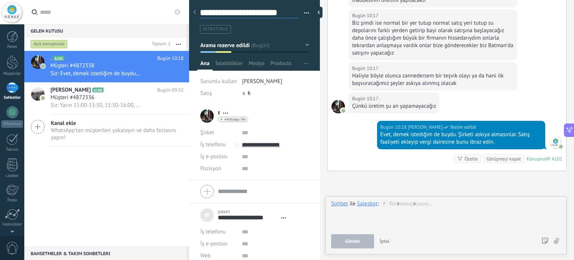
type textarea "**********"
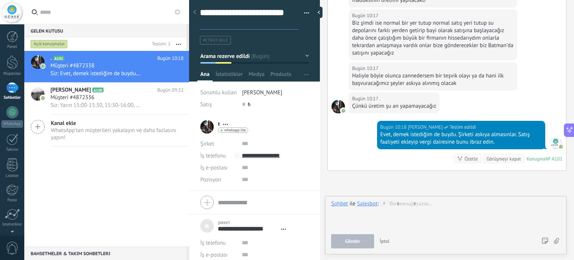
scroll to position [22, 0]
type textarea "**********"
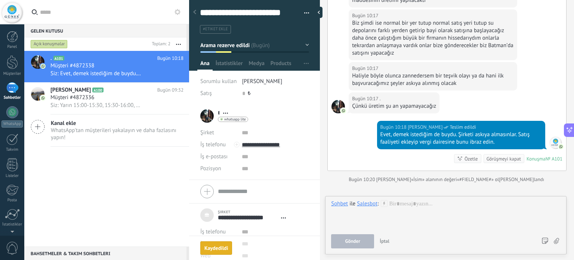
scroll to position [1627, 0]
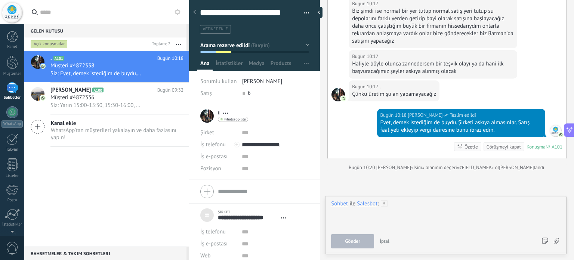
click at [410, 206] on div at bounding box center [446, 214] width 230 height 28
type input "**********"
click at [427, 205] on div at bounding box center [446, 214] width 230 height 28
drag, startPoint x: 419, startPoint y: 203, endPoint x: 366, endPoint y: 205, distance: 52.4
click at [323, 197] on div "**********" at bounding box center [381, 130] width 385 height 260
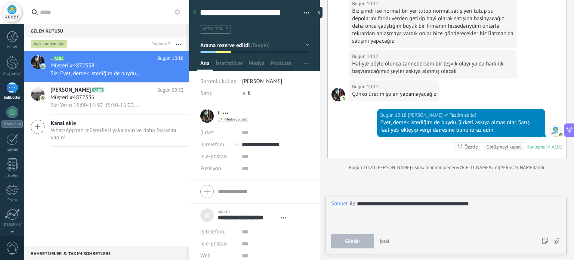
scroll to position [0, 9]
type input "**********"
click at [512, 208] on div at bounding box center [446, 214] width 230 height 28
drag, startPoint x: 407, startPoint y: 199, endPoint x: 391, endPoint y: 205, distance: 16.8
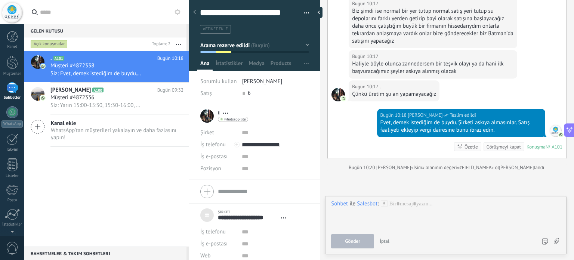
click at [377, 199] on div "Sohbet E-posta Not Görev Sohbet ile Salesbot : Gönder İptal Bağlantı tıklamalar…" at bounding box center [446, 225] width 242 height 58
drag, startPoint x: 371, startPoint y: 201, endPoint x: 348, endPoint y: 200, distance: 22.8
click at [348, 200] on div "Sohbet ile Salesbot :" at bounding box center [446, 214] width 230 height 28
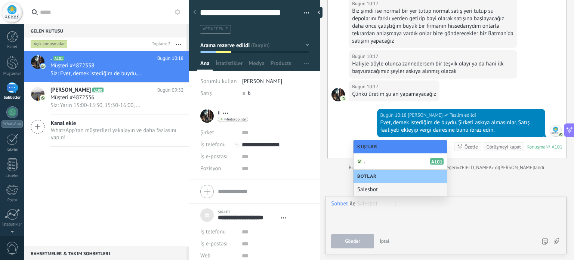
click at [338, 208] on div "Sohbet ile Salesbot Salesbot :" at bounding box center [446, 214] width 230 height 28
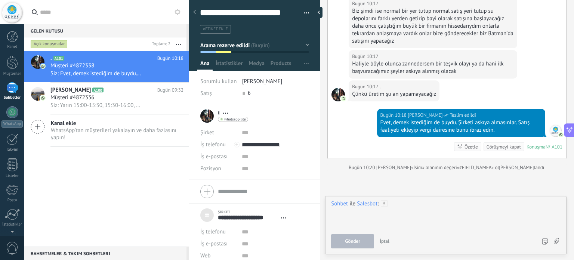
click at [393, 203] on div at bounding box center [446, 214] width 230 height 28
click at [118, 177] on div ". A101 Bugün 10:18 Müşteri #4872338 Siz: Evet, demek istediğim de buydu. Şirket…" at bounding box center [106, 149] width 165 height 196
click at [196, 13] on icon at bounding box center [194, 12] width 3 height 4
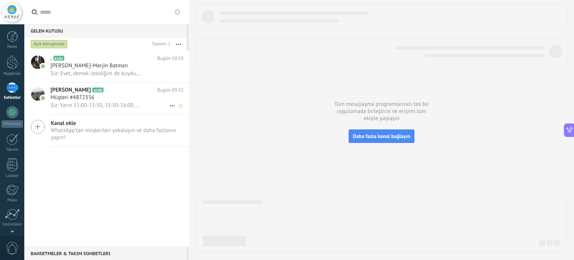
click at [105, 100] on div "Müşteri #4872336" at bounding box center [116, 97] width 133 height 7
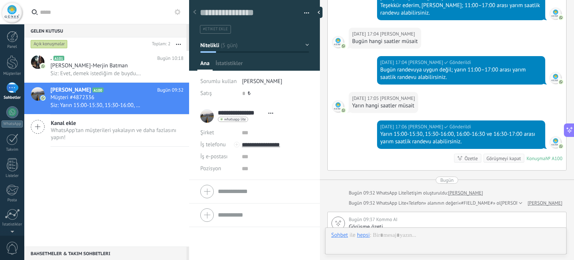
scroll to position [11, 0]
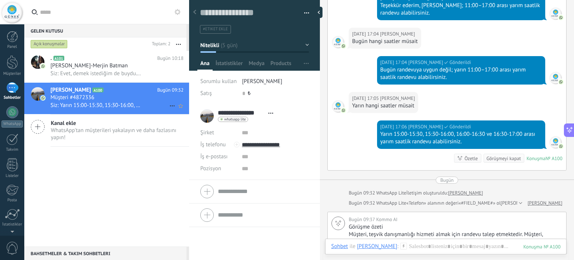
click at [170, 107] on use at bounding box center [172, 105] width 5 height 1
click at [182, 110] on span "Konuşmayı kapat" at bounding box center [200, 110] width 41 height 15
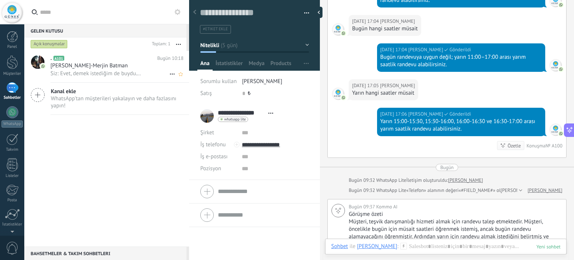
click at [104, 70] on div "Siz: Evet, demek istediğim de buydu. Şirketi askıya almasınlar. Satış faaliyeti…" at bounding box center [116, 74] width 133 height 8
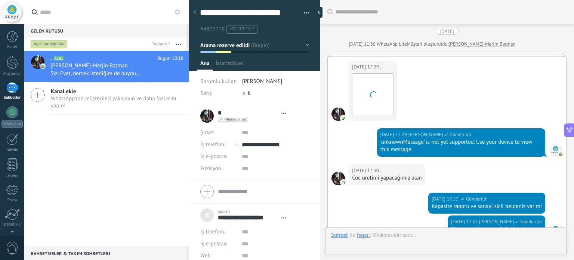
type textarea "***"
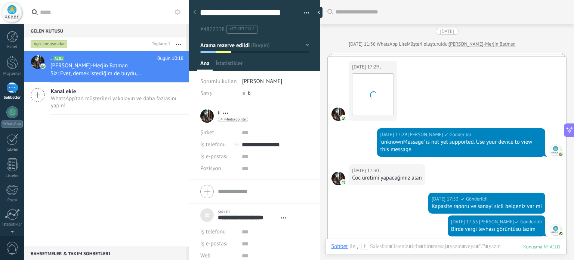
scroll to position [1664, 0]
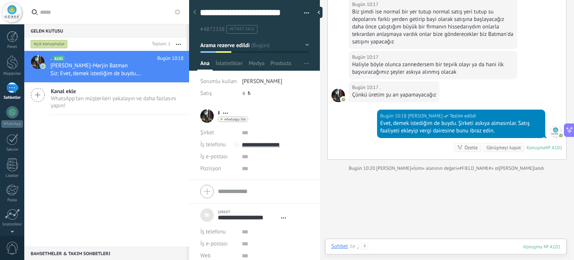
click at [402, 245] on div at bounding box center [446, 254] width 230 height 22
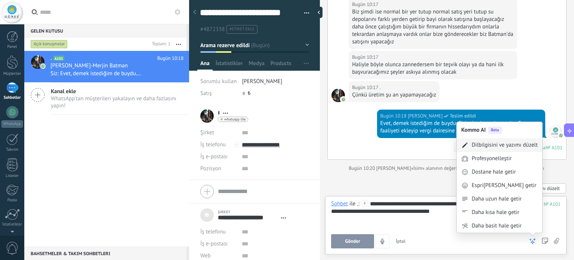
click at [507, 148] on div "Dilbilgisini ve yazımı düzelt" at bounding box center [505, 144] width 66 height 7
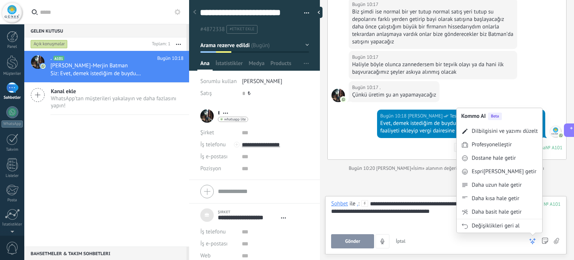
click at [511, 187] on div "Daha uzun hale getir" at bounding box center [497, 184] width 50 height 7
click at [512, 197] on div "Daha kısa hale getir" at bounding box center [495, 198] width 47 height 7
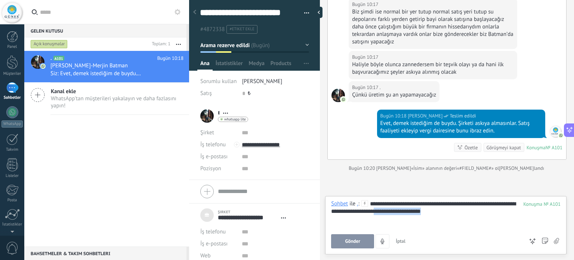
drag, startPoint x: 453, startPoint y: 212, endPoint x: 406, endPoint y: 215, distance: 46.8
click at [406, 214] on div "**********" at bounding box center [446, 214] width 230 height 28
click at [356, 243] on span "Gönder" at bounding box center [353, 241] width 15 height 5
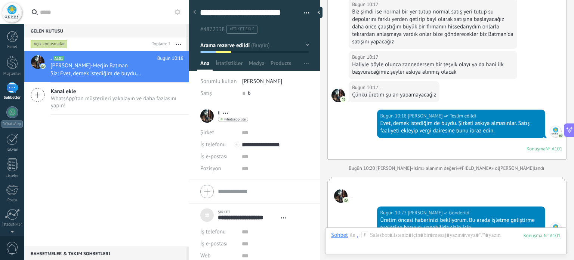
scroll to position [1786, 0]
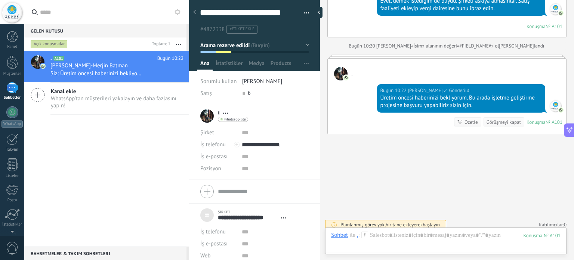
click at [195, 12] on use at bounding box center [194, 12] width 3 height 4
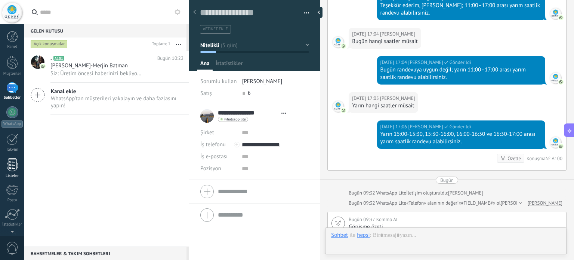
scroll to position [11, 0]
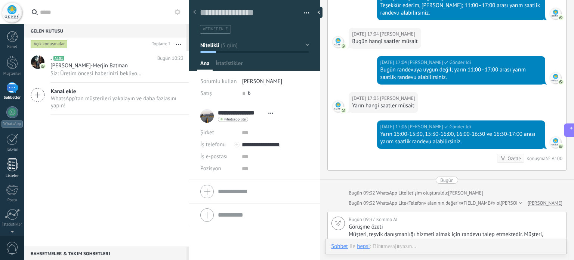
click at [16, 166] on div at bounding box center [12, 164] width 11 height 13
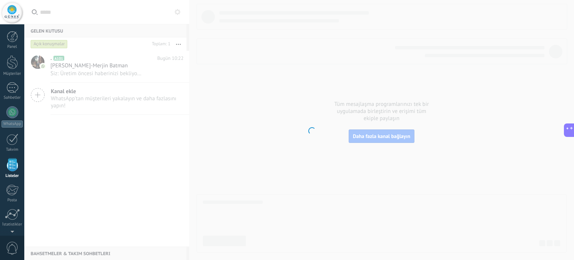
scroll to position [203, 0]
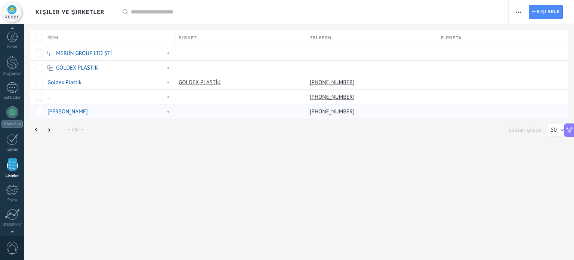
scroll to position [46, 0]
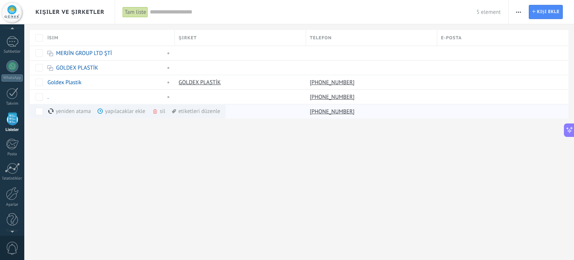
click at [156, 111] on use at bounding box center [155, 111] width 4 height 4
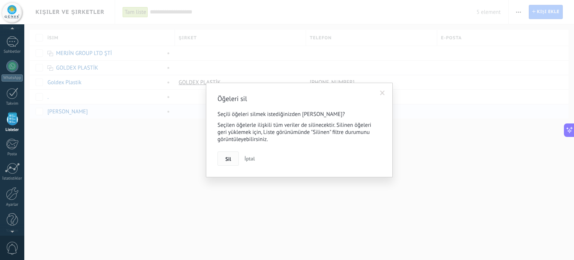
click at [230, 155] on button "Sil" at bounding box center [228, 158] width 21 height 14
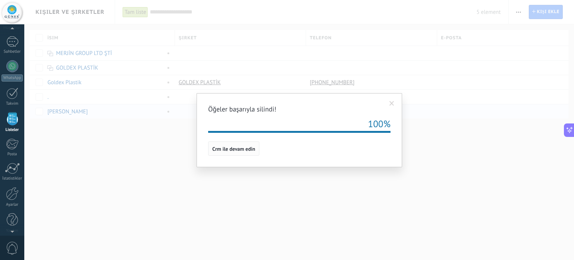
drag, startPoint x: 247, startPoint y: 149, endPoint x: 249, endPoint y: 152, distance: 4.0
click at [247, 149] on span "Crm ile devam edin" at bounding box center [233, 148] width 43 height 5
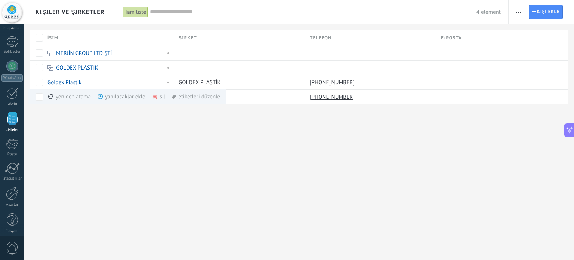
click at [154, 136] on div "Kişiler ve Şirketler Tam liste Uygula 4 element Tam liste Görev atanmamış kişil…" at bounding box center [299, 130] width 550 height 260
click at [140, 142] on div "Kişiler ve Şirketler Tam liste Uygula 4 element Tam liste Görev atanmamış kişil…" at bounding box center [299, 130] width 550 height 260
click at [114, 132] on div "Kişiler ve Şirketler Tam liste Uygula 4 element Tam liste Görev atanmamış kişil…" at bounding box center [299, 130] width 550 height 260
click at [11, 45] on div "1" at bounding box center [12, 41] width 12 height 11
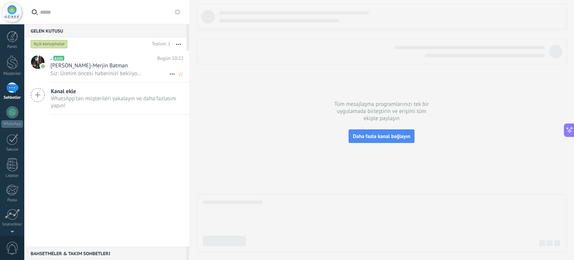
click at [88, 71] on span "Siz: Üretim öncesi haberinizi bekliyorum. Bu arada işletme geliştirme projesine…" at bounding box center [96, 73] width 92 height 7
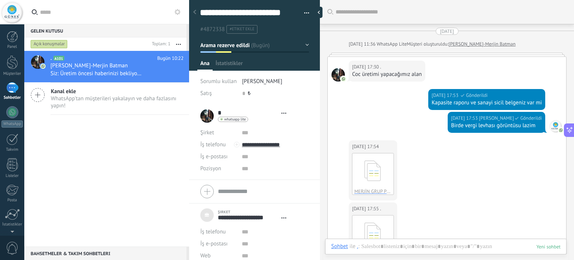
type textarea "***"
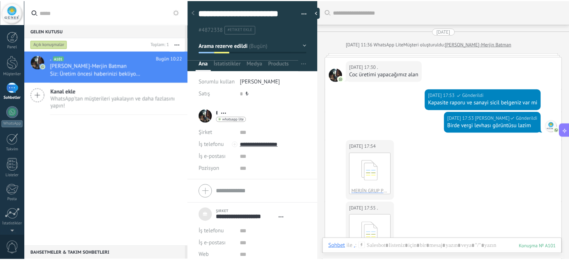
scroll to position [1642, 0]
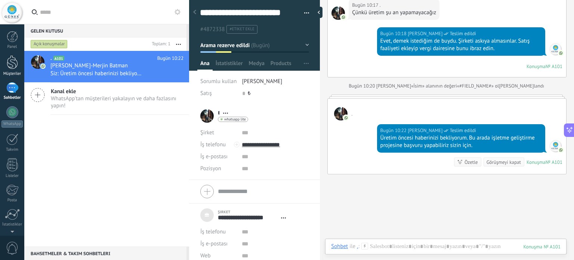
click at [10, 59] on div at bounding box center [12, 62] width 11 height 14
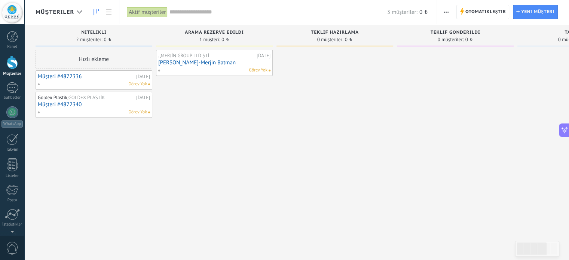
scroll to position [7, 0]
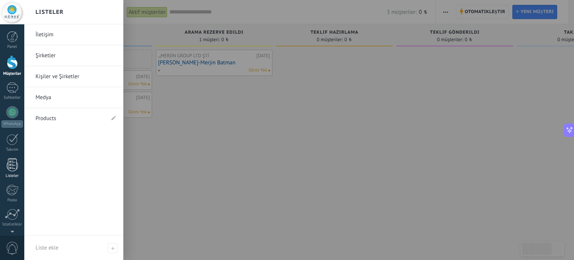
click at [9, 171] on link "Listeler" at bounding box center [12, 168] width 24 height 20
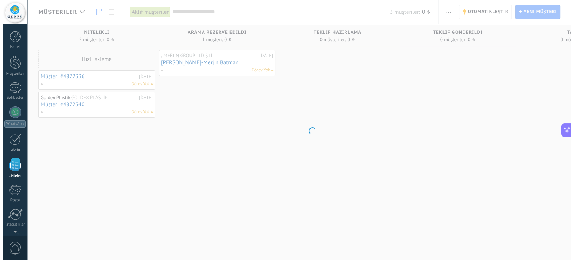
scroll to position [203, 0]
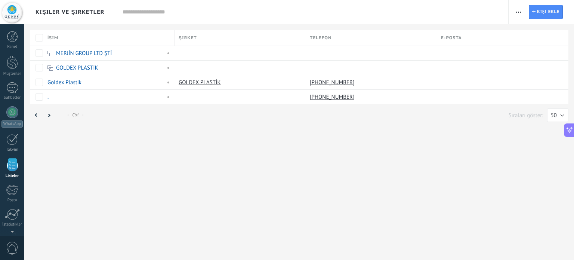
scroll to position [46, 0]
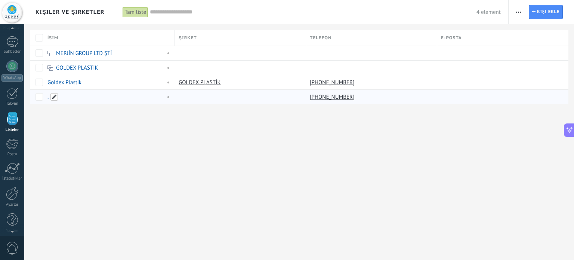
click at [53, 95] on span at bounding box center [53, 96] width 7 height 7
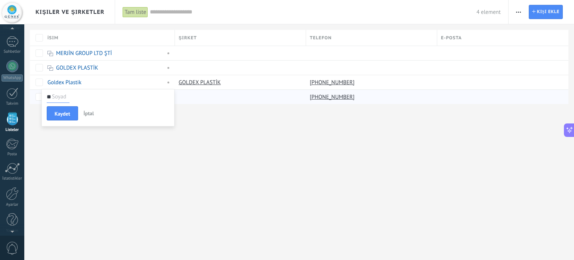
type input "*"
type input "**********"
click at [222, 132] on div "Kişiler ve Şirketler Tam liste Uygula 4 element Tam liste Görev atanmamış kişil…" at bounding box center [299, 130] width 550 height 260
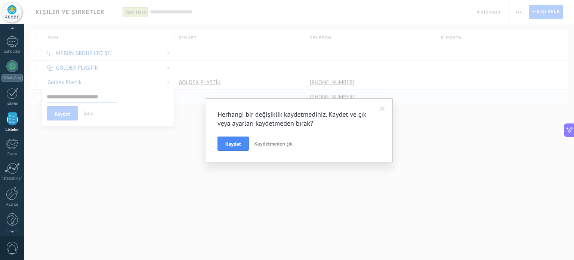
drag, startPoint x: 220, startPoint y: 143, endPoint x: 227, endPoint y: 148, distance: 8.3
click at [221, 143] on button "Kaydet" at bounding box center [233, 143] width 31 height 14
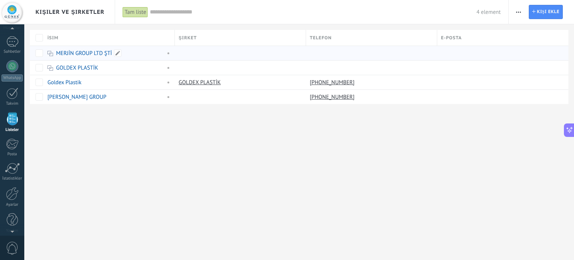
click at [168, 53] on span at bounding box center [167, 53] width 8 height 7
click at [207, 139] on div "Kişiler ve Şirketler Tam liste Uygula 4 element Tam liste Görev atanmamış kişil…" at bounding box center [299, 130] width 550 height 260
click at [157, 53] on span at bounding box center [155, 53] width 6 height 6
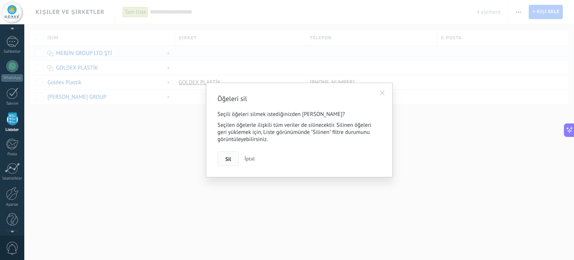
click at [232, 159] on button "Sil" at bounding box center [228, 158] width 21 height 14
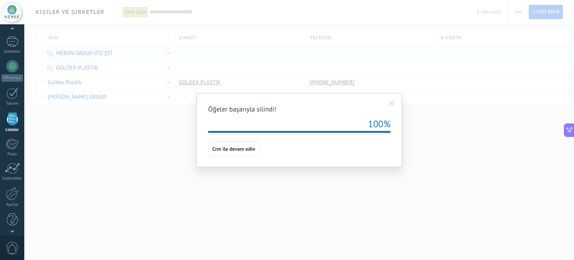
click at [393, 105] on span at bounding box center [392, 103] width 5 height 5
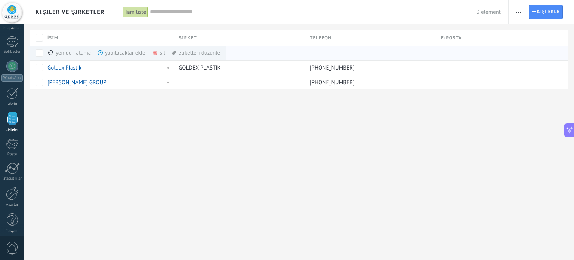
click at [159, 51] on div "sil daha fazla" at bounding box center [179, 53] width 54 height 15
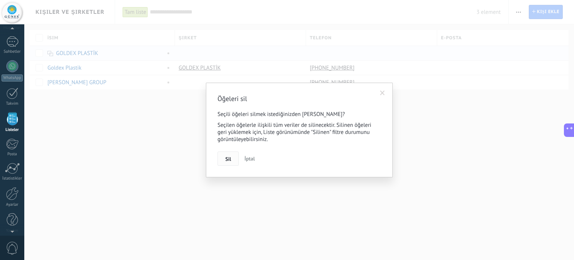
click at [233, 158] on button "Sil" at bounding box center [228, 158] width 21 height 14
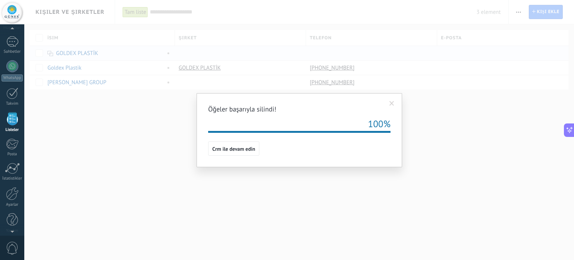
click at [392, 102] on span at bounding box center [392, 103] width 5 height 5
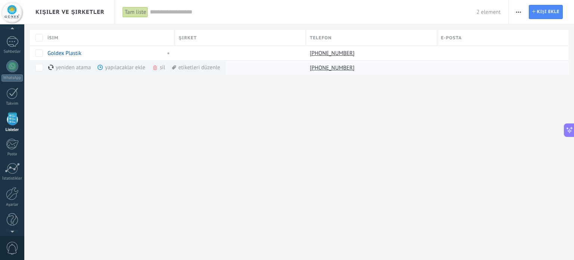
click at [120, 67] on div "yapılacaklar ekle daha fazla" at bounding box center [142, 67] width 88 height 15
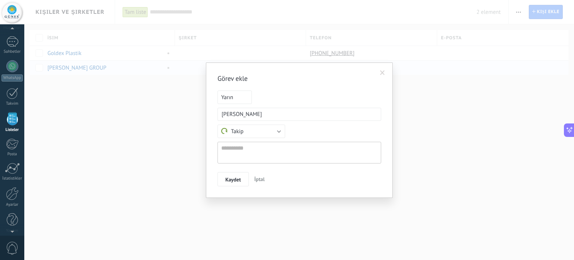
click at [239, 96] on span "Yarın" at bounding box center [235, 96] width 34 height 13
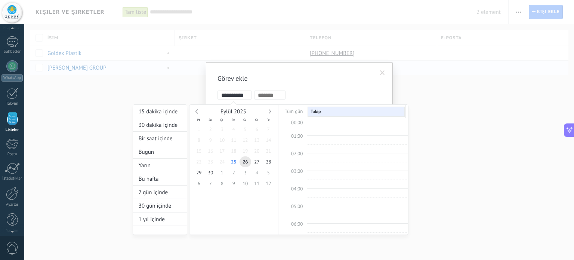
scroll to position [140, 0]
click at [162, 203] on div "30 gün içinde" at bounding box center [160, 205] width 54 height 13
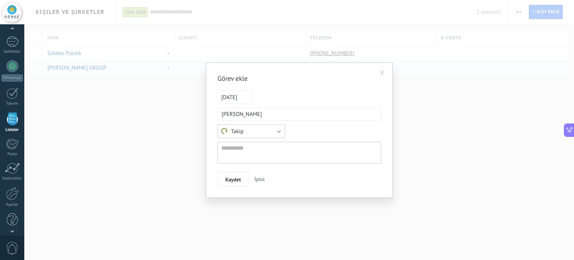
click at [265, 132] on button "Takip" at bounding box center [252, 131] width 68 height 13
click at [265, 132] on span "Takip" at bounding box center [248, 131] width 70 height 7
click at [246, 152] on textarea at bounding box center [300, 153] width 164 height 22
type textarea "*"
type textarea "**********"
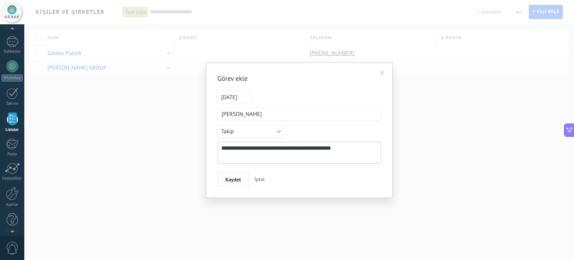
click at [230, 181] on span "Kaydet" at bounding box center [233, 179] width 16 height 5
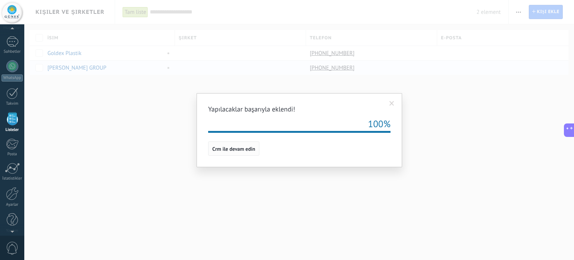
click at [243, 152] on button "Crm ile devam edin" at bounding box center [233, 148] width 51 height 14
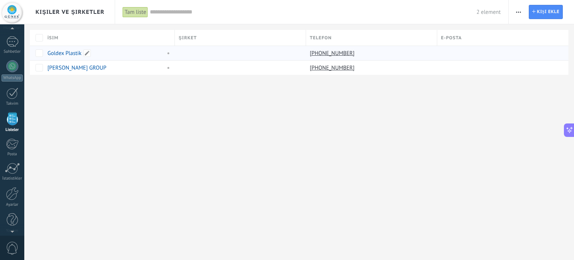
drag, startPoint x: 88, startPoint y: 52, endPoint x: 91, endPoint y: 56, distance: 4.5
click at [88, 53] on span at bounding box center [86, 52] width 7 height 7
click at [141, 136] on div "Kişiler ve Şirketler Tam liste Uygula 2 element Tam liste Görev atanmamış kişil…" at bounding box center [299, 130] width 550 height 260
click at [120, 55] on div "yapılacaklar ekle daha fazla" at bounding box center [142, 53] width 88 height 15
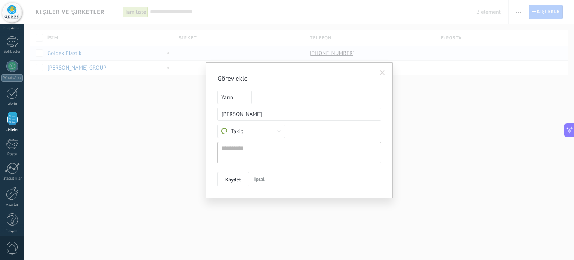
click at [383, 71] on span at bounding box center [382, 72] width 5 height 5
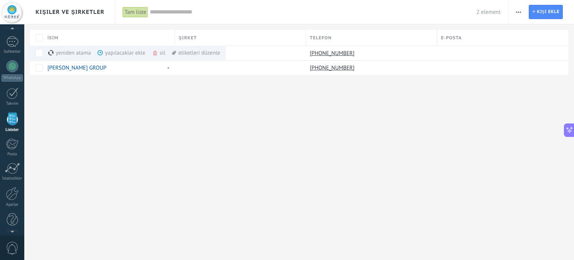
click at [197, 52] on div "etiketleri düzenle daha fazla" at bounding box center [196, 53] width 48 height 15
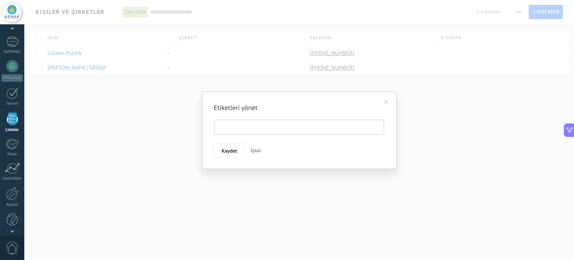
click at [247, 125] on input "text" at bounding box center [245, 127] width 56 height 11
type input "*"
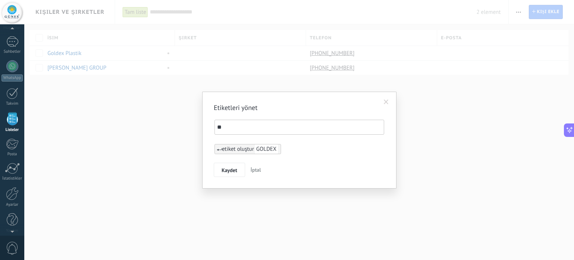
type input "*"
type input "**********"
click at [234, 169] on span "Kaydet" at bounding box center [230, 170] width 16 height 5
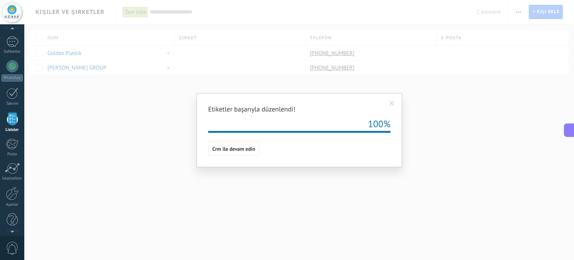
click at [392, 104] on span at bounding box center [392, 103] width 5 height 5
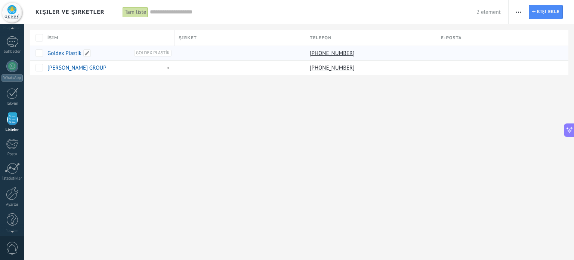
click at [70, 52] on link "Goldex Plastik" at bounding box center [64, 53] width 34 height 7
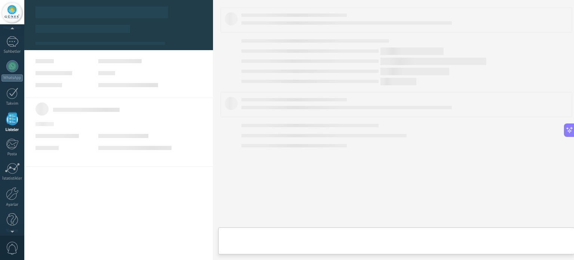
click at [70, 52] on link "Goldex Plastik" at bounding box center [64, 53] width 34 height 7
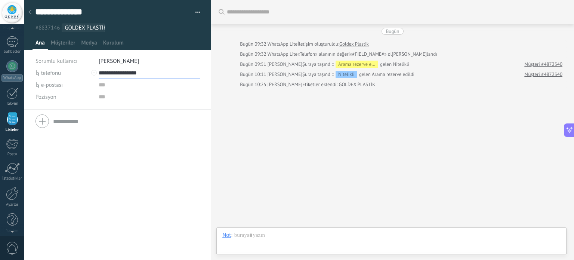
click at [117, 71] on input "**********" at bounding box center [150, 73] width 102 height 12
click at [96, 160] on div "İş telefonu İş DD Mobil Faks Ev Diğer İş telefonu Arayın Kopyala Düzenle İş e-p…" at bounding box center [117, 185] width 187 height 150
click at [126, 72] on input "**********" at bounding box center [150, 73] width 102 height 12
click at [121, 110] on div "Düzenle" at bounding box center [118, 111] width 39 height 13
type input "**********"
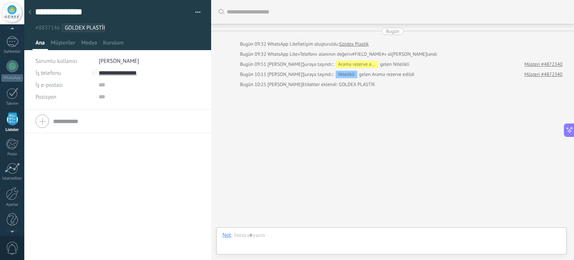
click at [105, 153] on div "İş telefonu İş DD Mobil Faks Ev Diğer İş telefonu Arayın Kopyala Düzenle İş e-p…" at bounding box center [117, 185] width 187 height 150
click at [64, 44] on span "Müşteriler" at bounding box center [63, 44] width 25 height 11
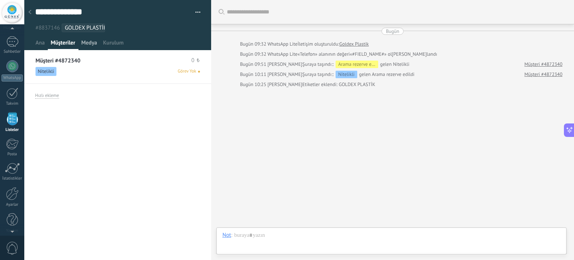
click at [95, 46] on span "Medya" at bounding box center [89, 44] width 16 height 11
click at [114, 44] on span "Kurulum" at bounding box center [113, 44] width 21 height 11
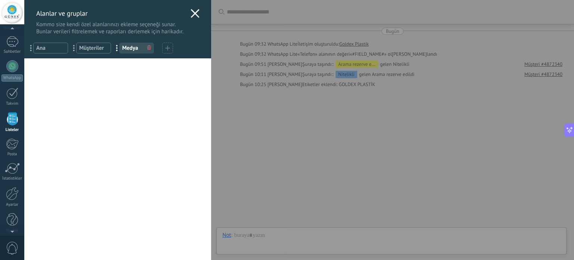
click at [193, 16] on icon at bounding box center [195, 13] width 9 height 9
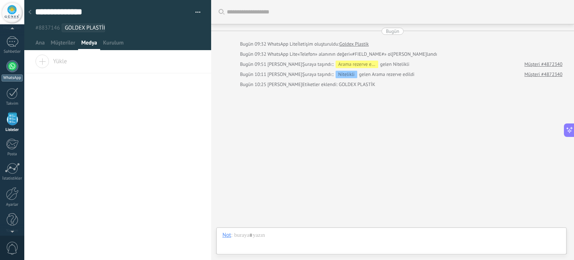
click at [9, 67] on div at bounding box center [12, 66] width 12 height 12
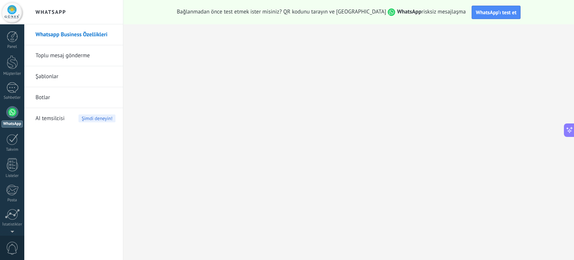
click at [64, 56] on link "Toplu mesaj gönderme" at bounding box center [76, 55] width 80 height 21
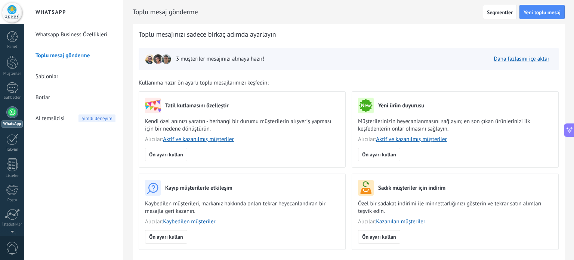
click at [162, 58] on img at bounding box center [166, 59] width 10 height 10
click at [187, 59] on span "3 müşteriler mesajınızı almaya hazır!" at bounding box center [220, 58] width 88 height 7
click at [12, 111] on div at bounding box center [12, 112] width 12 height 12
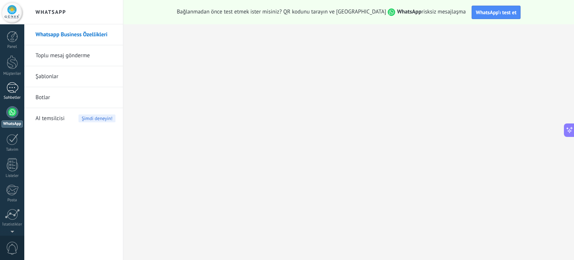
click at [14, 88] on div "1" at bounding box center [12, 87] width 12 height 11
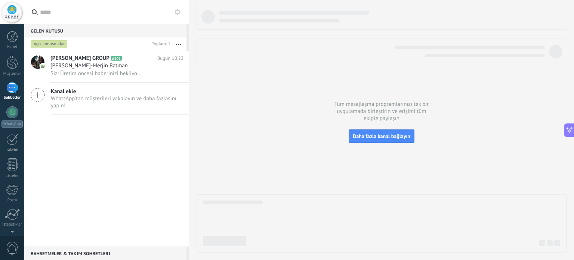
click at [55, 43] on div "Açık konuşmalar" at bounding box center [49, 44] width 37 height 9
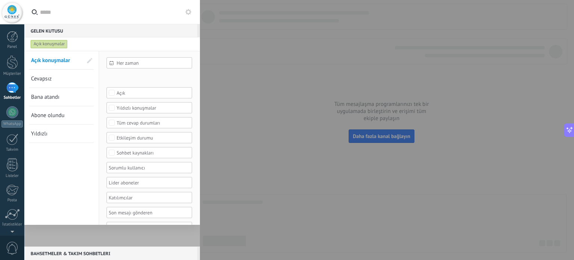
click at [52, 82] on link "Cevapsız" at bounding box center [57, 79] width 52 height 18
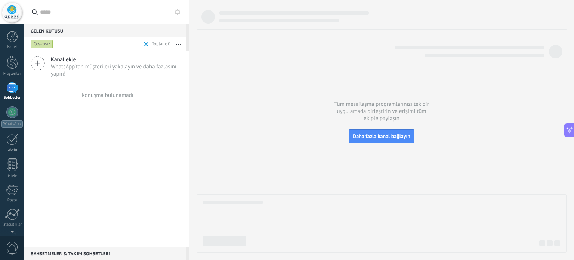
click at [44, 46] on div "Cevapsız" at bounding box center [42, 44] width 22 height 9
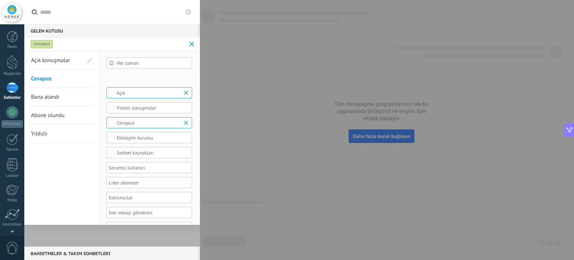
click at [143, 93] on div "Açık" at bounding box center [150, 93] width 66 height 6
click at [132, 110] on label "Kapalı" at bounding box center [149, 110] width 85 height 9
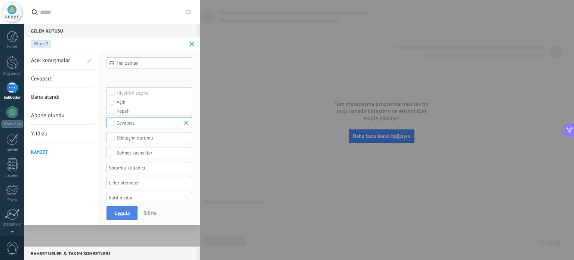
click at [124, 216] on span "Uygula" at bounding box center [121, 213] width 15 height 5
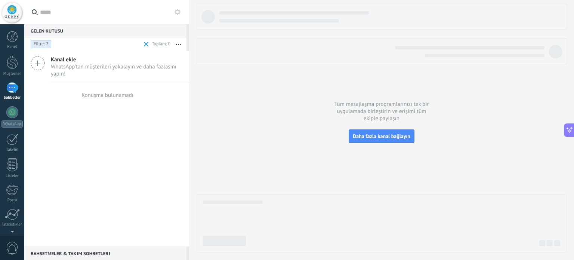
click at [147, 42] on span at bounding box center [146, 44] width 5 height 5
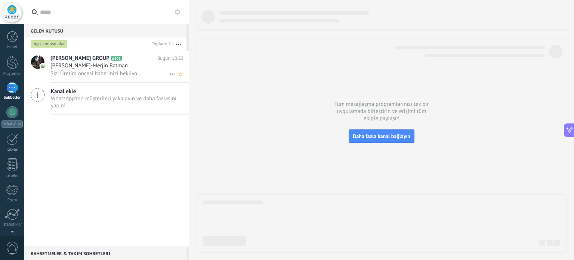
click at [102, 71] on span "Siz: Üretim öncesi haberinizi bekliyorum. Bu arada işletme geliştirme projesine…" at bounding box center [96, 73] width 92 height 7
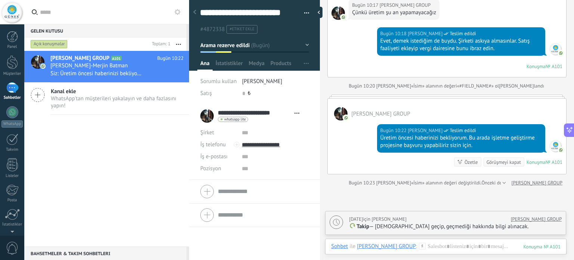
scroll to position [1727, 0]
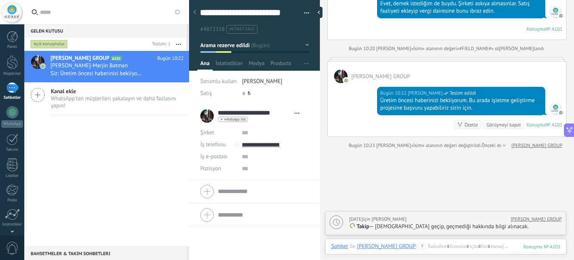
click at [195, 12] on icon at bounding box center [194, 12] width 3 height 4
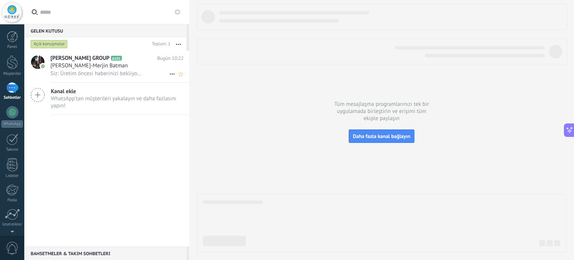
click at [70, 72] on span "Siz: Üretim öncesi haberinizi bekliyorum. Bu arada işletme geliştirme projesine…" at bounding box center [96, 73] width 92 height 7
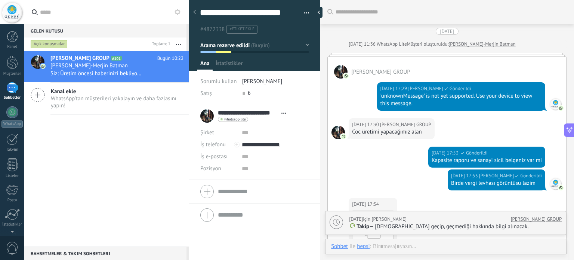
type textarea "**********"
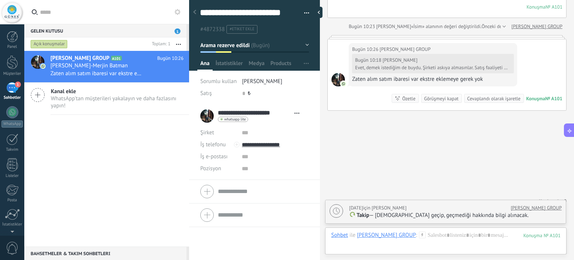
scroll to position [1848, 0]
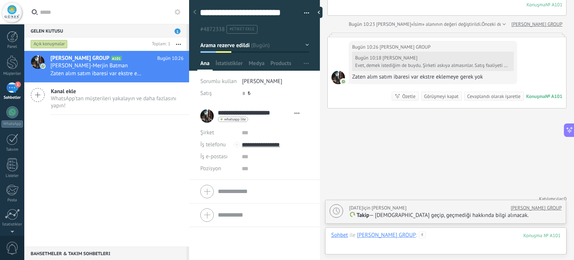
click at [367, 246] on div at bounding box center [446, 242] width 230 height 22
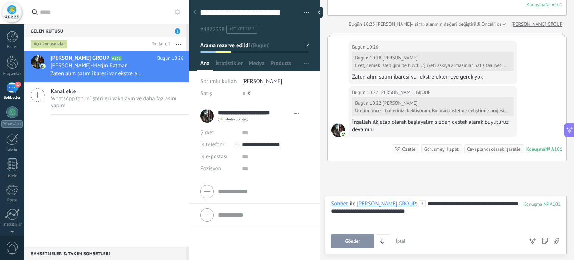
scroll to position [1901, 0]
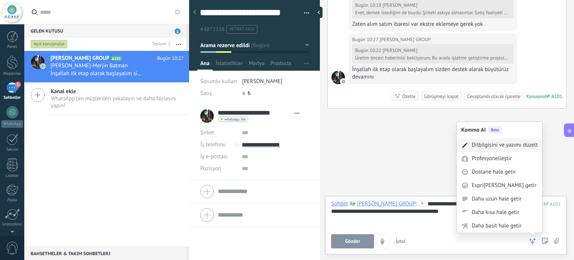
click at [495, 140] on div "Dilbilgisini ve yazımı düzelt" at bounding box center [500, 144] width 86 height 13
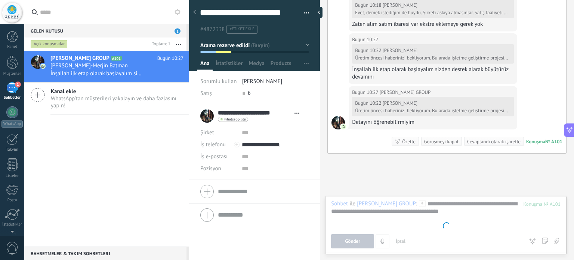
scroll to position [1946, 0]
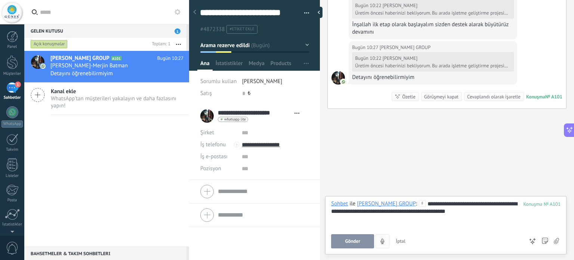
click at [360, 238] on button "Gönder" at bounding box center [352, 241] width 43 height 14
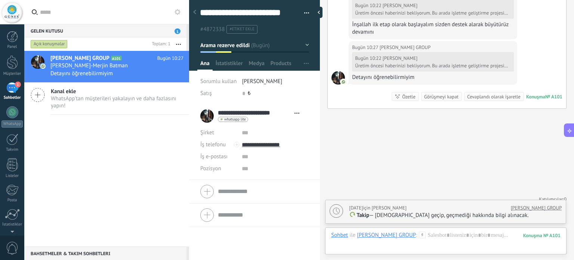
type textarea "**********"
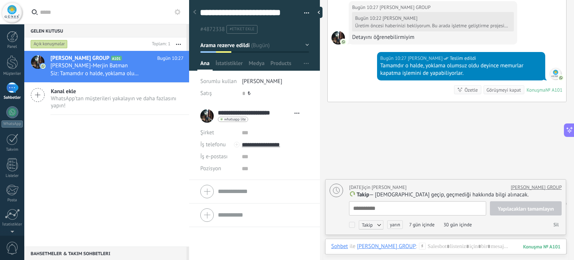
scroll to position [1974, 0]
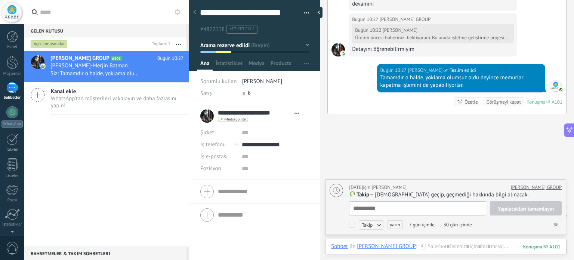
click at [395, 46] on div "Detayını öğrenebilirmiyim" at bounding box center [433, 49] width 162 height 7
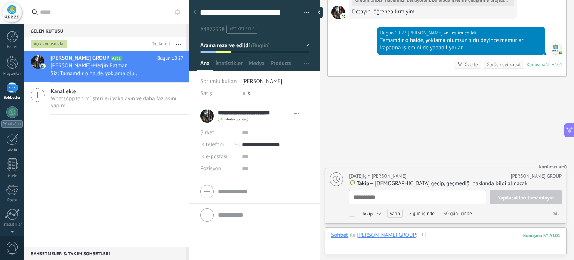
click at [444, 236] on div at bounding box center [446, 242] width 230 height 22
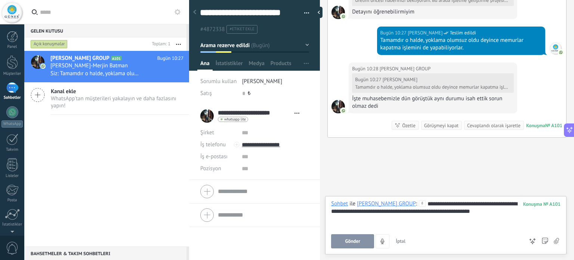
scroll to position [2072, 0]
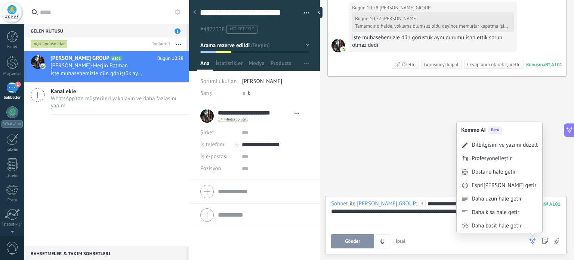
click at [518, 147] on div "Dilbilgisini ve yazımı düzelt" at bounding box center [505, 144] width 66 height 7
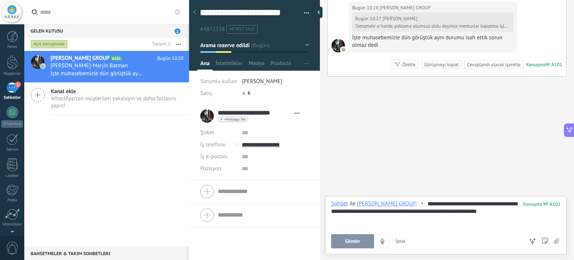
click at [357, 236] on button "Gönder" at bounding box center [352, 241] width 43 height 14
type textarea "**********"
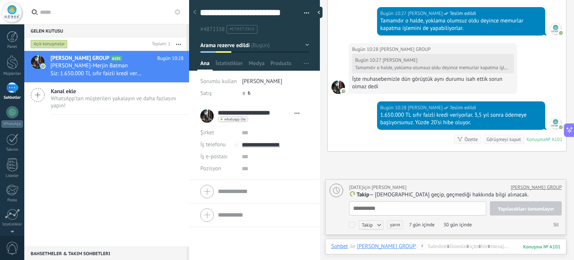
scroll to position [2068, 0]
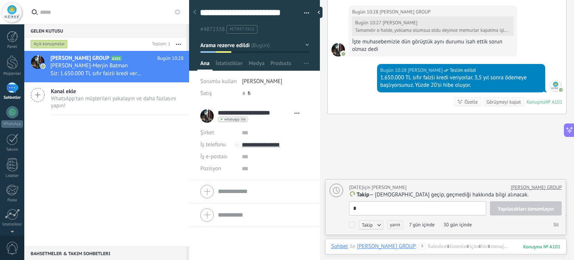
type textarea "**"
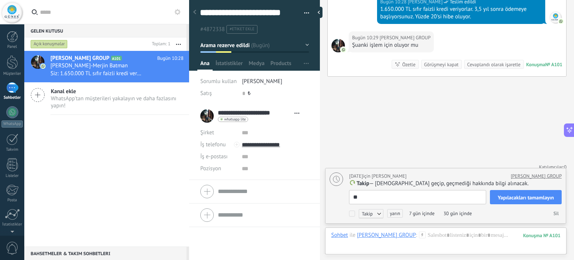
scroll to position [7, 0]
click at [379, 194] on textarea "**" at bounding box center [417, 197] width 137 height 14
type textarea "*"
type textarea "**********"
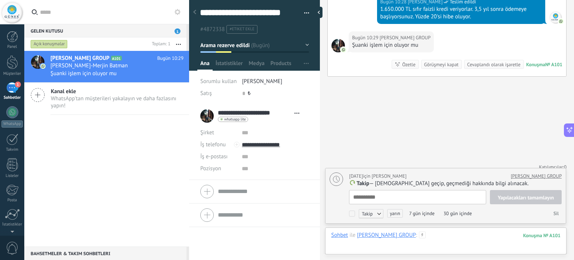
click at [443, 234] on div at bounding box center [446, 242] width 230 height 22
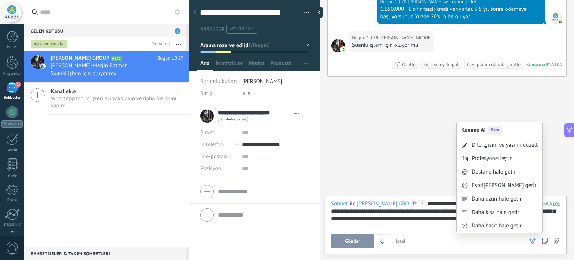
click at [534, 243] on icon at bounding box center [532, 240] width 7 height 7
click at [499, 148] on div "Dilbilgisini ve yazımı düzelt" at bounding box center [505, 144] width 66 height 7
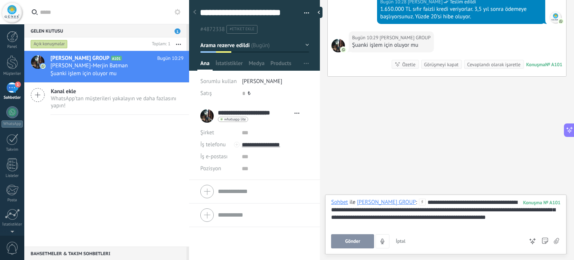
click at [352, 249] on div "**********" at bounding box center [446, 224] width 242 height 60
click at [349, 240] on span "Gönder" at bounding box center [353, 241] width 15 height 5
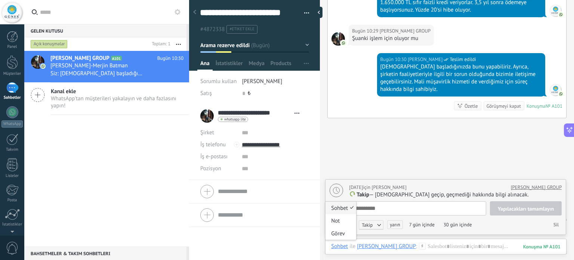
scroll to position [2148, 0]
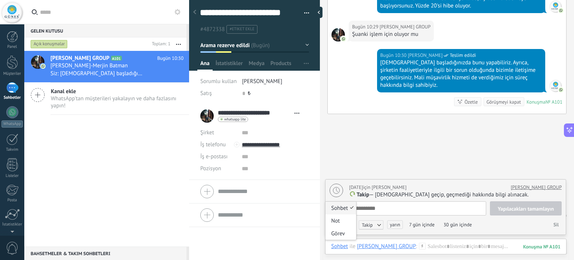
click at [431, 209] on textarea at bounding box center [417, 208] width 137 height 14
click at [389, 211] on textarea at bounding box center [417, 208] width 137 height 14
click at [102, 159] on div "ESRA HANIM MERJİN GROUP A101 Bugün 10:30 Esra Hanım-Merjin Batman Siz: İmalata …" at bounding box center [106, 149] width 165 height 196
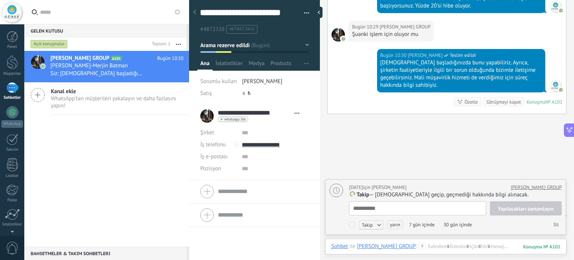
click at [12, 93] on div "1" at bounding box center [12, 87] width 12 height 11
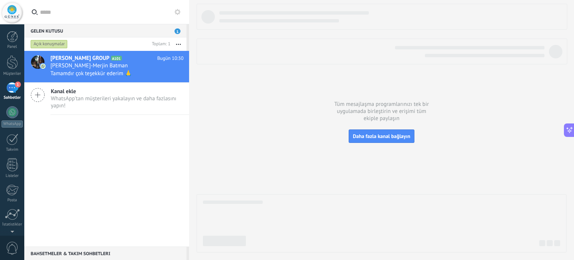
click at [52, 45] on div "Açık konuşmalar" at bounding box center [49, 44] width 37 height 9
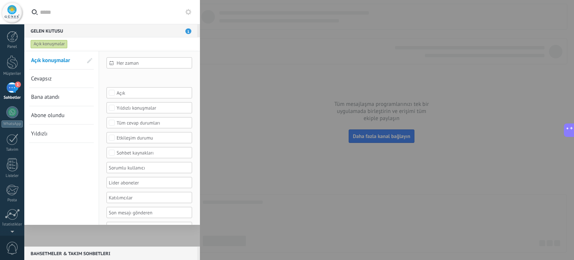
click at [19, 86] on span "1" at bounding box center [18, 85] width 6 height 6
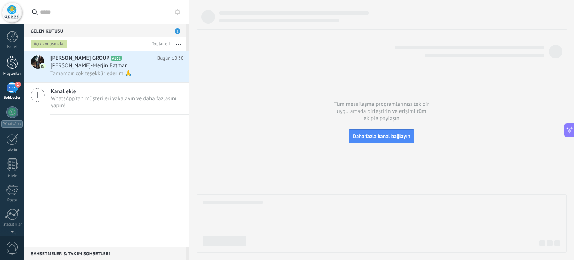
click at [8, 68] on div at bounding box center [12, 62] width 11 height 14
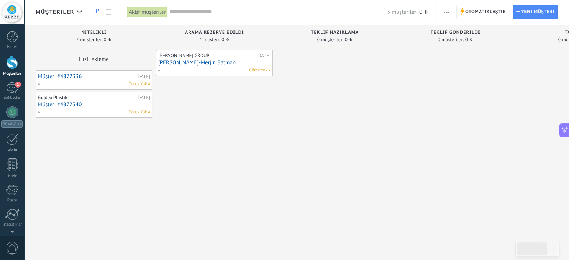
click at [229, 59] on link "[PERSON_NAME]-Merjin Batman" at bounding box center [214, 62] width 112 height 6
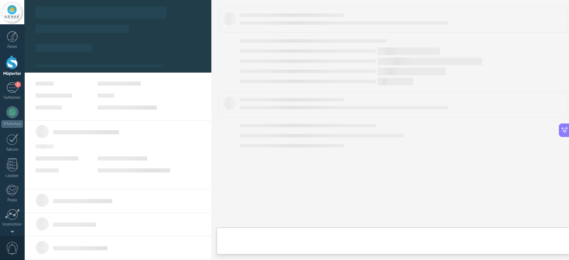
click at [229, 59] on body ".abccls-1,.abccls-2{fill-rule:evenodd}.abccls-2{fill:#fff} .abfcls-1{fill:none}…" at bounding box center [284, 130] width 569 height 260
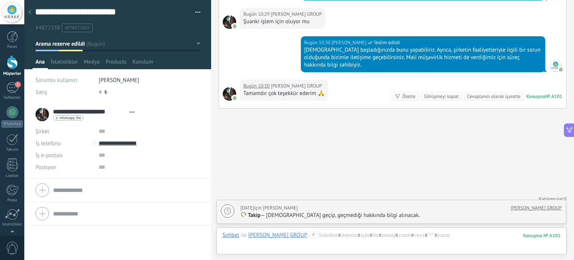
scroll to position [11, 0]
click at [12, 88] on div "1" at bounding box center [12, 87] width 12 height 11
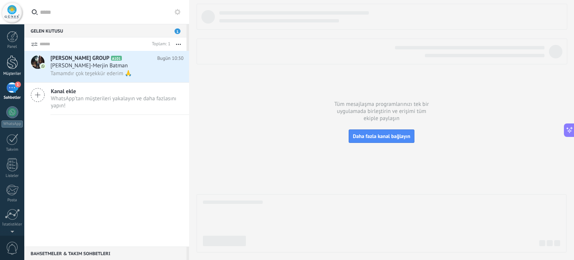
click at [10, 67] on div at bounding box center [12, 62] width 11 height 14
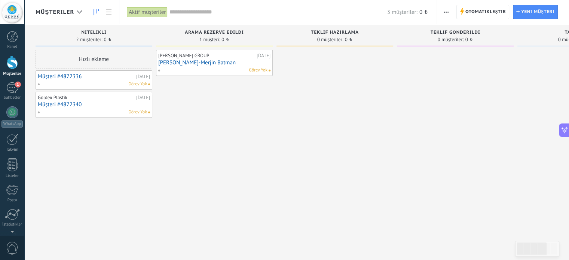
click at [114, 82] on div "Görev Yok" at bounding box center [92, 84] width 110 height 7
click at [133, 85] on span "Görev Yok" at bounding box center [137, 84] width 19 height 7
click at [136, 79] on div "19/09/2025" at bounding box center [143, 76] width 14 height 5
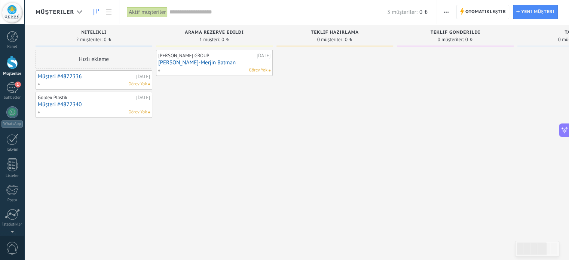
click at [136, 79] on div "19/09/2025" at bounding box center [143, 76] width 14 height 5
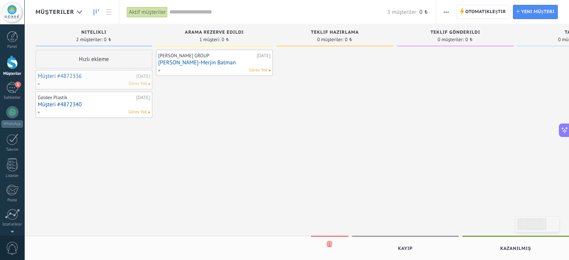
drag, startPoint x: 85, startPoint y: 87, endPoint x: 58, endPoint y: 80, distance: 28.3
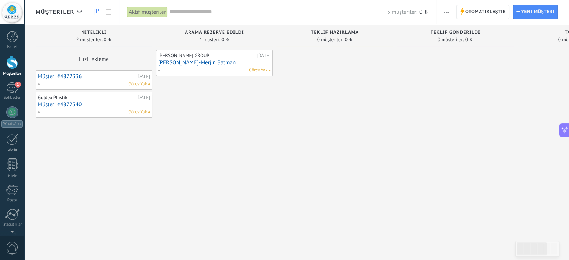
click at [49, 77] on link "Müşteri #4872336" at bounding box center [86, 76] width 96 height 6
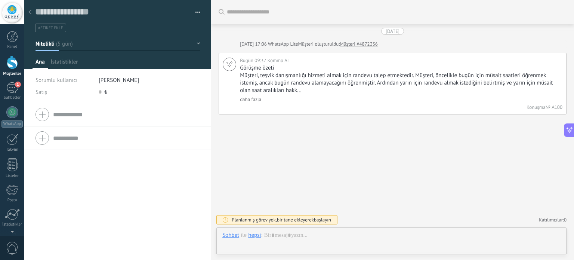
scroll to position [11, 0]
click at [13, 61] on div at bounding box center [12, 62] width 11 height 14
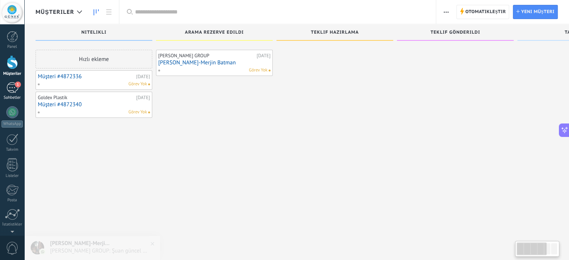
click at [15, 89] on div "1" at bounding box center [12, 87] width 12 height 11
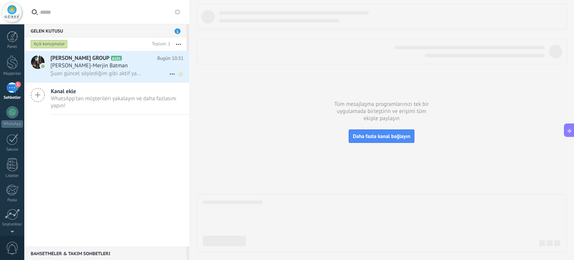
click at [58, 73] on span "Şuan güncel söylediğim gibi aktif yada olacak bir teşvik hibe durumunda bilgim …" at bounding box center [96, 73] width 92 height 7
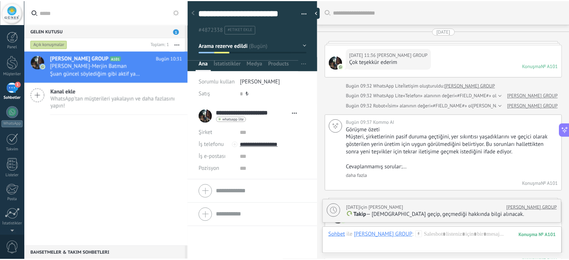
scroll to position [1718, 0]
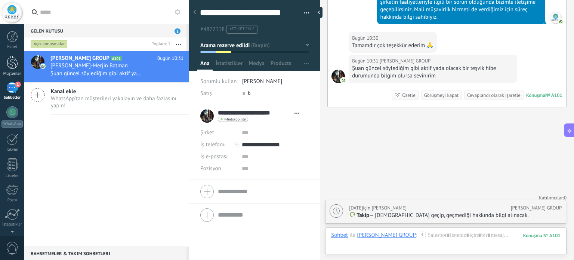
click at [13, 70] on link "Müşteriler" at bounding box center [12, 65] width 24 height 21
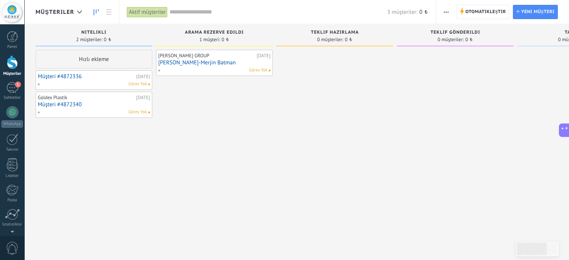
click at [262, 70] on span "Görev Yok" at bounding box center [258, 70] width 19 height 7
click at [445, 16] on span "button" at bounding box center [445, 12] width 5 height 14
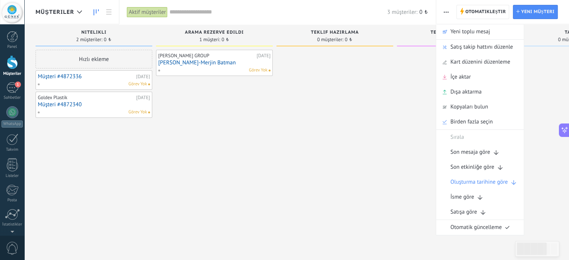
click at [369, 110] on div at bounding box center [334, 131] width 117 height 162
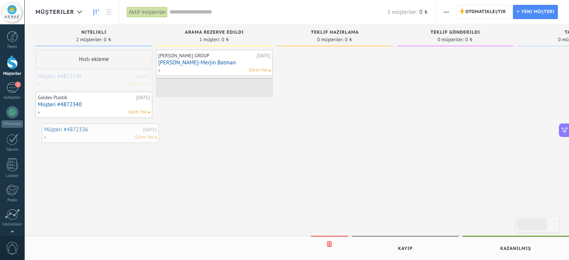
drag, startPoint x: 49, startPoint y: 83, endPoint x: 50, endPoint y: 134, distance: 50.9
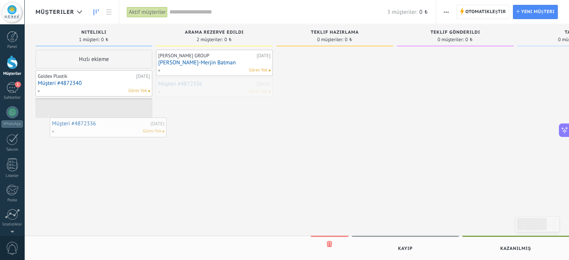
drag, startPoint x: 184, startPoint y: 87, endPoint x: 76, endPoint y: 128, distance: 114.7
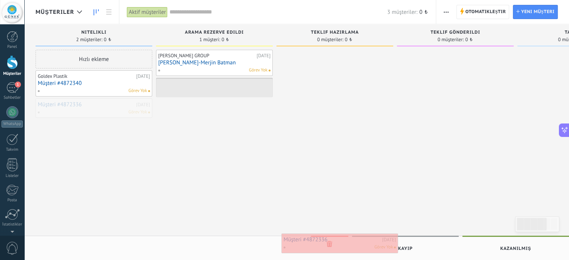
drag, startPoint x: 83, startPoint y: 112, endPoint x: 329, endPoint y: 247, distance: 280.5
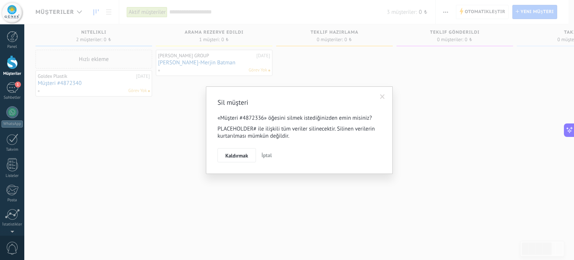
click at [235, 156] on span "Kaldırmak" at bounding box center [236, 155] width 23 height 5
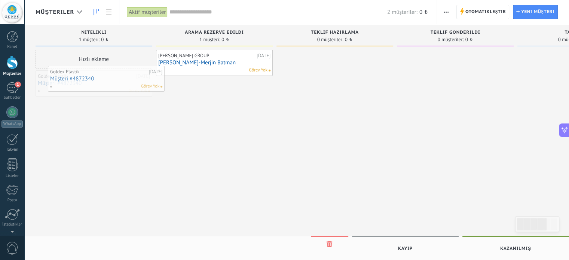
drag, startPoint x: 69, startPoint y: 82, endPoint x: 78, endPoint y: 77, distance: 10.4
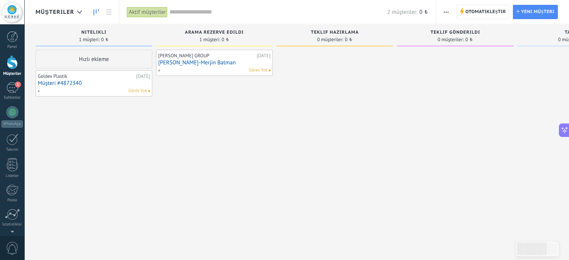
click at [80, 80] on link "Müşteri #4872340" at bounding box center [94, 83] width 112 height 6
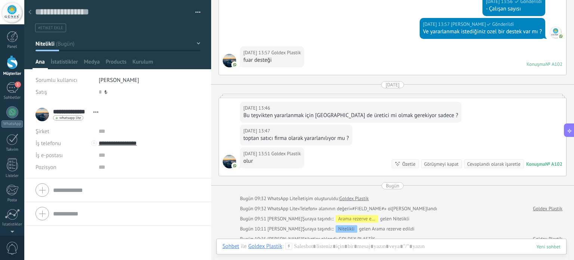
scroll to position [386, 0]
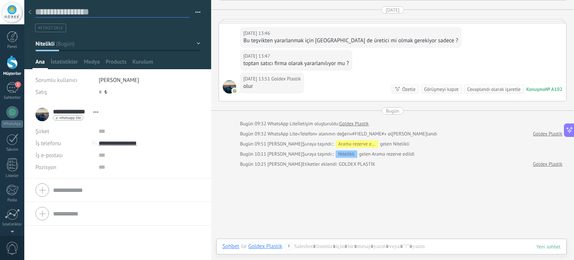
click at [101, 12] on textarea at bounding box center [112, 11] width 155 height 11
type textarea "*"
type textarea "**********"
type textarea "*"
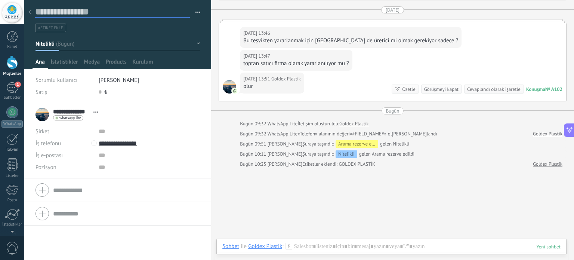
type textarea "*"
type textarea "**"
type textarea "***"
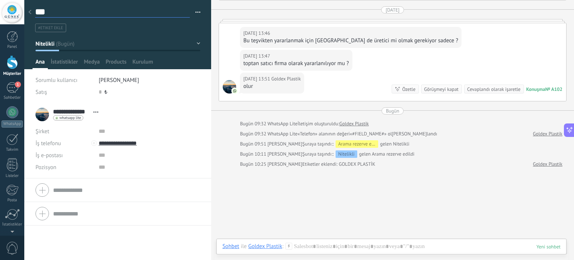
type textarea "****"
type textarea "*****"
type textarea "******"
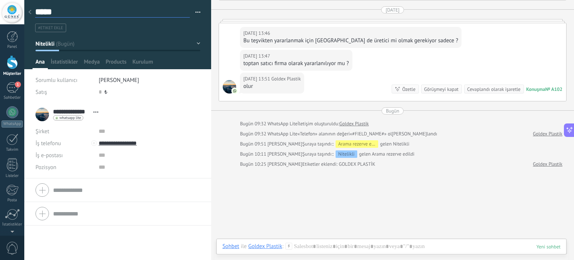
type textarea "******"
type textarea "********"
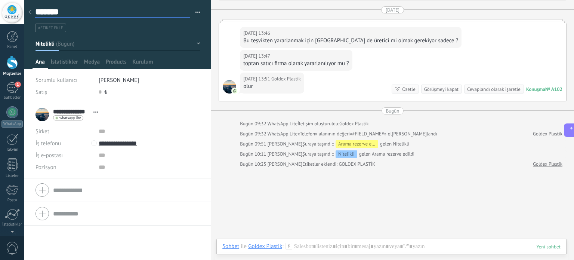
type textarea "********"
type textarea "*********"
type textarea "**********"
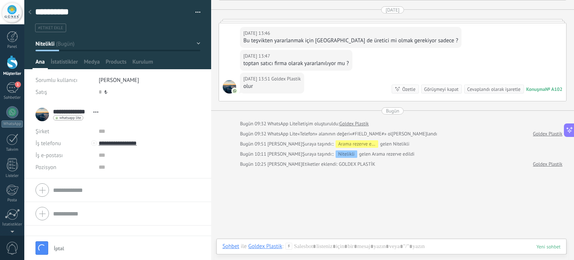
click at [243, 85] on div "olur" at bounding box center [272, 86] width 58 height 7
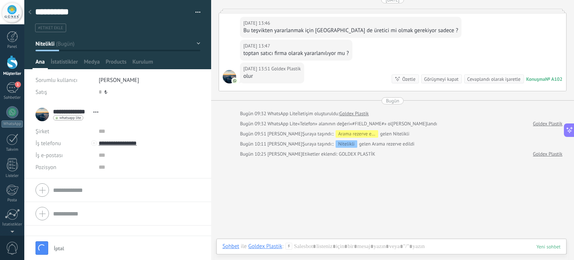
click at [230, 85] on div "17/09/2025 13:51 Goldex Plastik olur Konuşma № A102 Konuşma № A102 Özetle Özetl…" at bounding box center [392, 76] width 347 height 28
click at [97, 15] on textarea "**********" at bounding box center [112, 11] width 155 height 11
type textarea "*********"
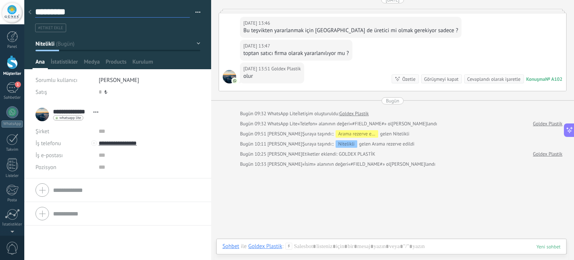
type textarea "********"
type textarea "******"
type textarea "********"
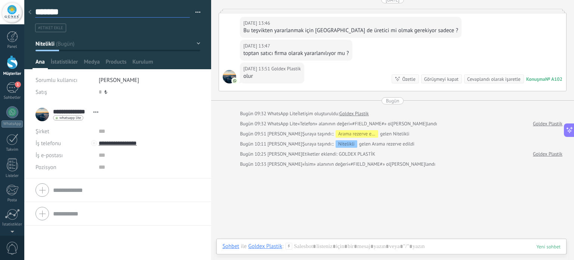
type textarea "********"
type textarea "*********"
type textarea "**********"
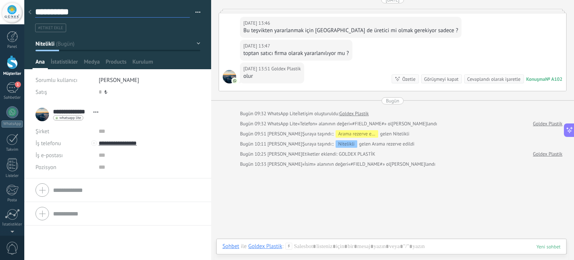
type textarea "**********"
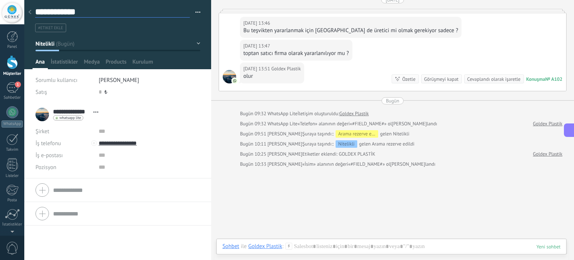
type textarea "**********"
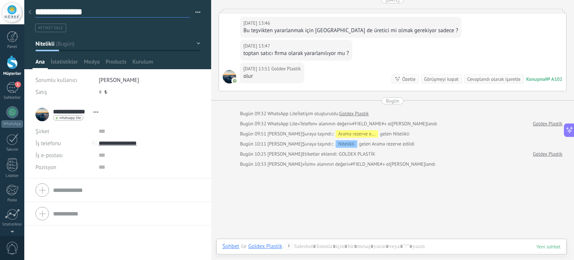
type textarea "**********"
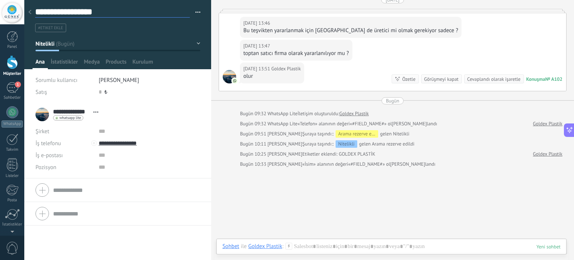
type textarea "**********"
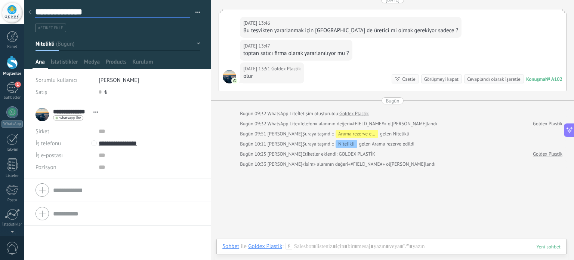
type textarea "**********"
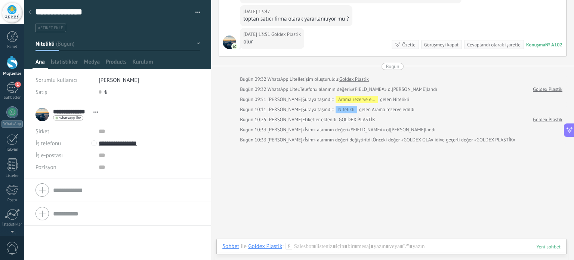
scroll to position [443, 0]
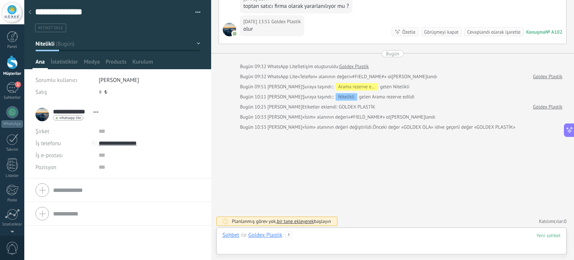
click at [313, 240] on div at bounding box center [391, 242] width 338 height 22
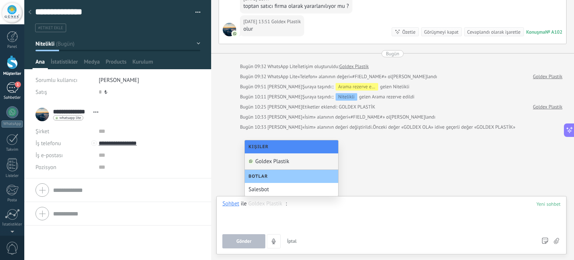
click at [7, 87] on div "1" at bounding box center [12, 87] width 12 height 11
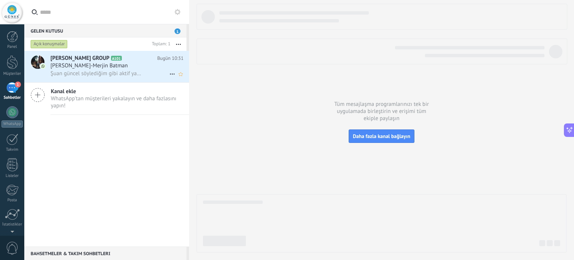
click at [109, 71] on span "Şuan güncel söylediğim gibi aktif yada olacak bir teşvik hibe durumunda bilgim …" at bounding box center [96, 73] width 92 height 7
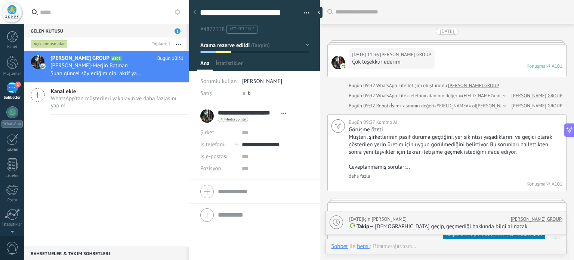
type textarea "**********"
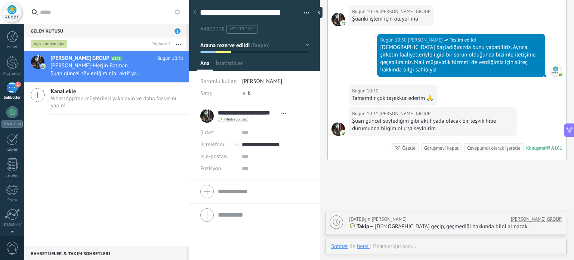
scroll to position [11, 0]
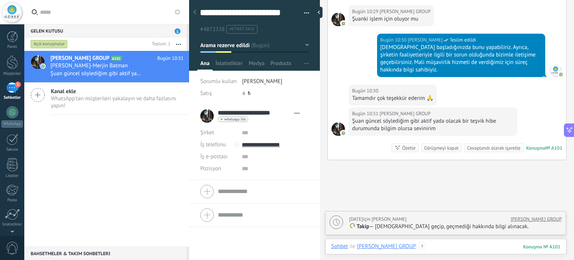
click at [456, 248] on div at bounding box center [446, 254] width 230 height 22
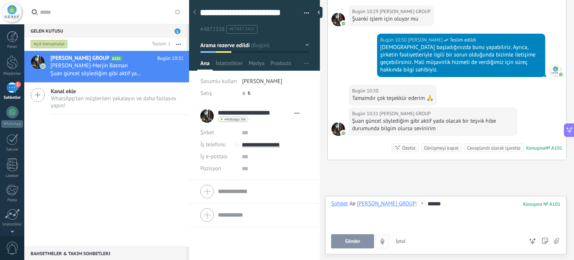
click at [353, 246] on button "Gönder" at bounding box center [352, 241] width 43 height 14
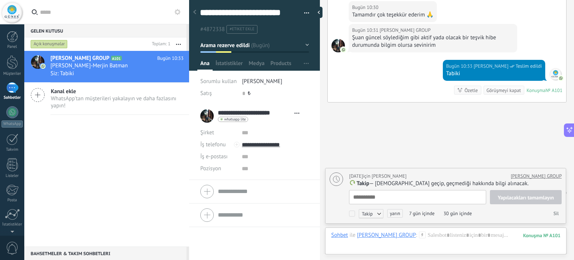
scroll to position [1738, 0]
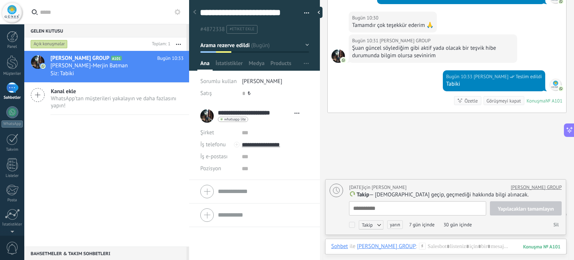
click at [497, 99] on div "Görüşmeyi kapat" at bounding box center [504, 100] width 34 height 7
type textarea "**********"
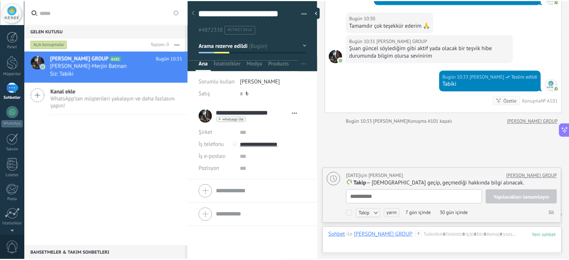
scroll to position [1788, 0]
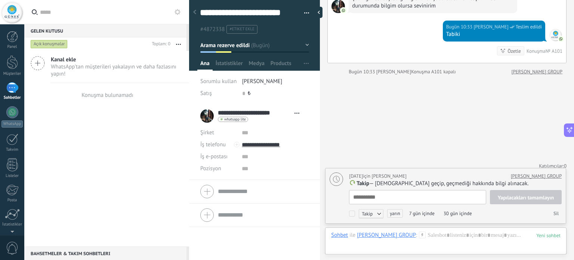
click at [16, 87] on div "1" at bounding box center [12, 87] width 12 height 11
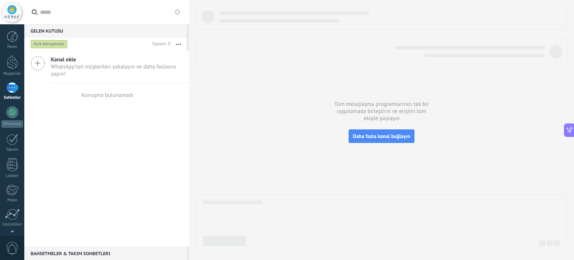
click at [14, 87] on div "1" at bounding box center [12, 87] width 12 height 11
click at [7, 66] on div at bounding box center [12, 62] width 11 height 14
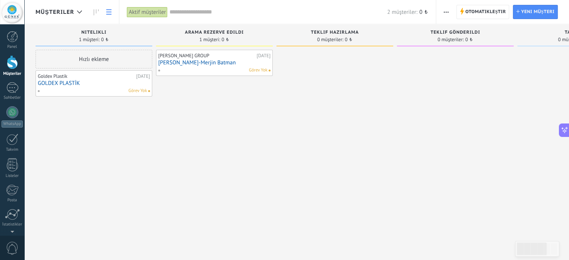
click at [108, 16] on link at bounding box center [108, 12] width 13 height 15
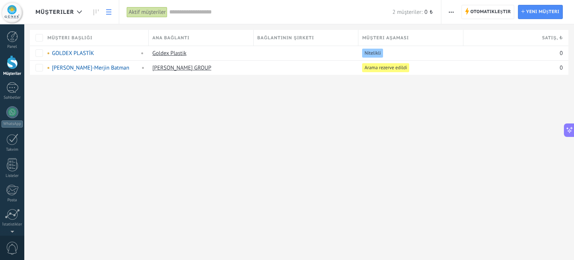
click at [103, 14] on link at bounding box center [108, 12] width 13 height 15
click at [98, 13] on icon at bounding box center [95, 12] width 5 height 6
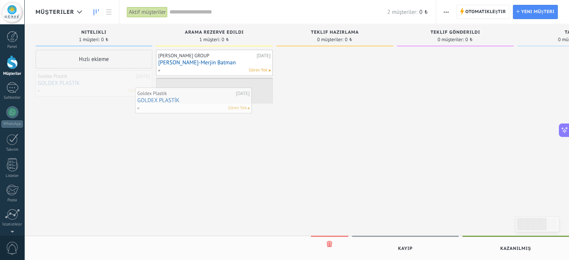
drag, startPoint x: 79, startPoint y: 85, endPoint x: 209, endPoint y: 94, distance: 130.1
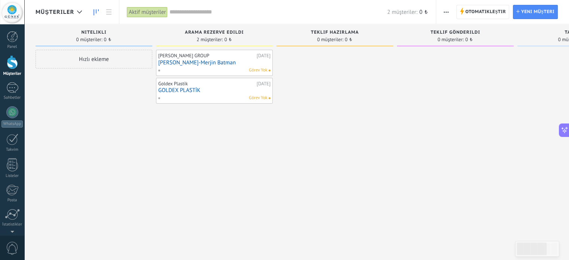
click at [260, 68] on span "Görev Yok" at bounding box center [258, 70] width 19 height 7
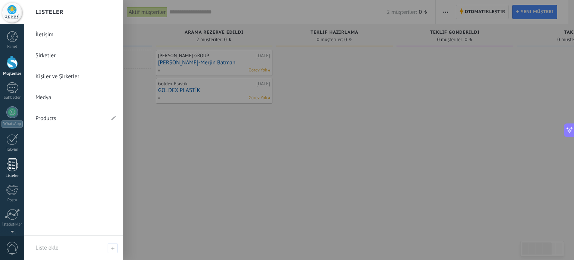
click at [12, 163] on div at bounding box center [12, 164] width 11 height 13
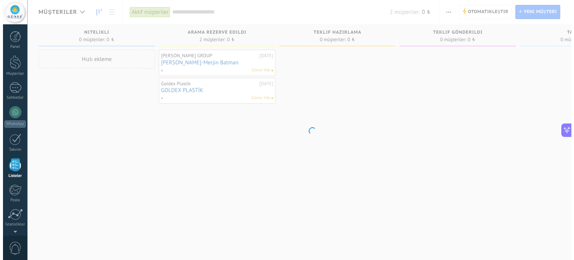
scroll to position [203, 0]
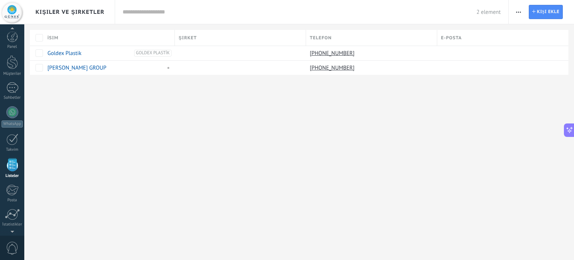
scroll to position [46, 0]
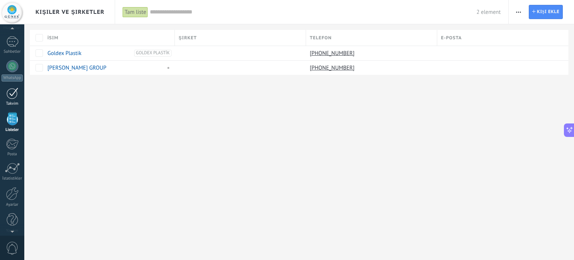
click at [17, 97] on div at bounding box center [12, 94] width 12 height 12
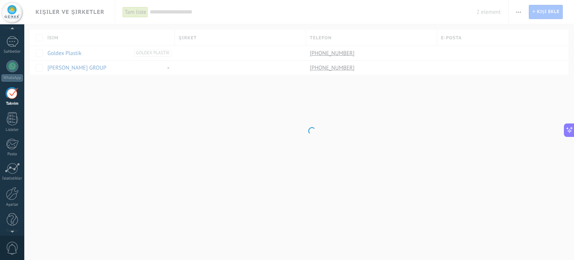
scroll to position [21, 0]
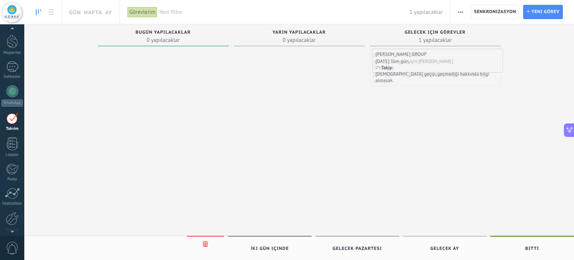
drag, startPoint x: 416, startPoint y: 60, endPoint x: 421, endPoint y: 59, distance: 5.3
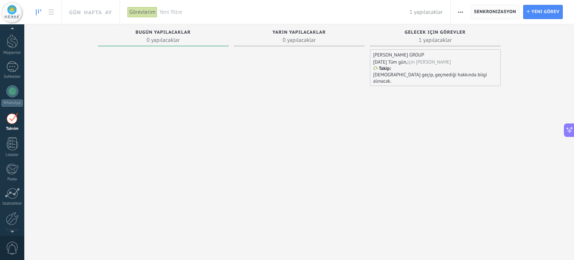
click at [489, 18] on span "Senkronizasyon" at bounding box center [496, 11] width 42 height 13
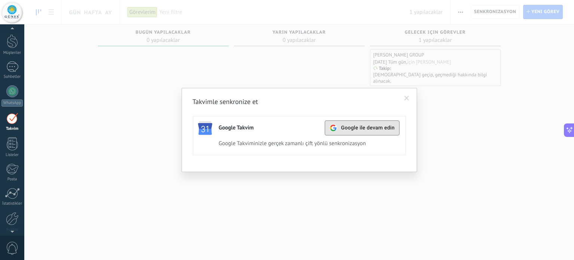
click at [343, 126] on span "Google ile devam edin" at bounding box center [368, 128] width 54 height 6
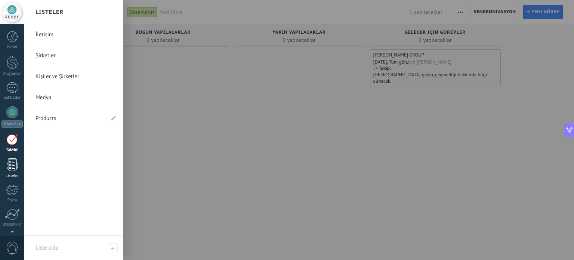
click at [12, 168] on div at bounding box center [12, 164] width 11 height 13
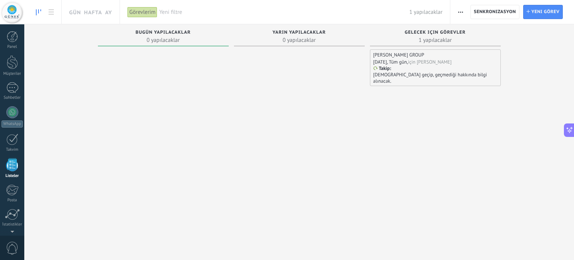
scroll to position [203, 0]
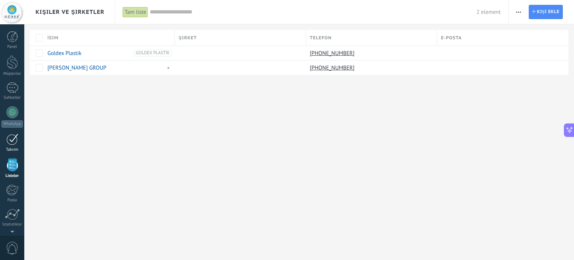
click at [14, 144] on div at bounding box center [12, 139] width 12 height 12
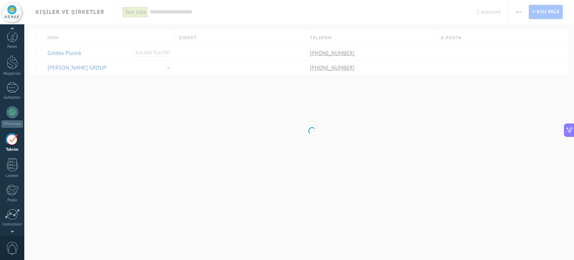
scroll to position [21, 0]
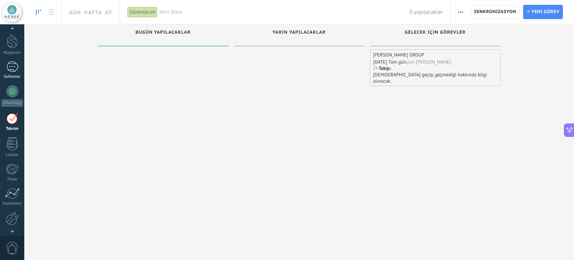
click at [15, 71] on div at bounding box center [12, 66] width 12 height 11
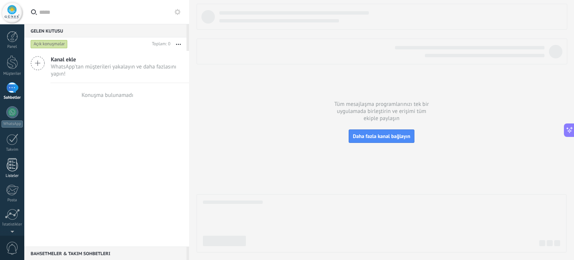
click at [15, 163] on div at bounding box center [12, 164] width 11 height 13
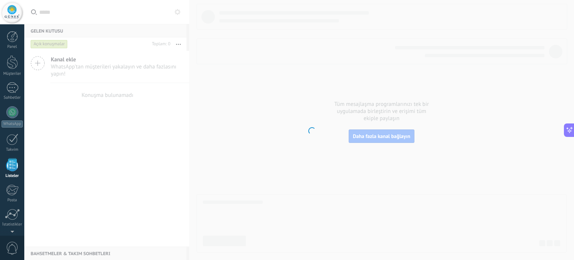
scroll to position [203, 0]
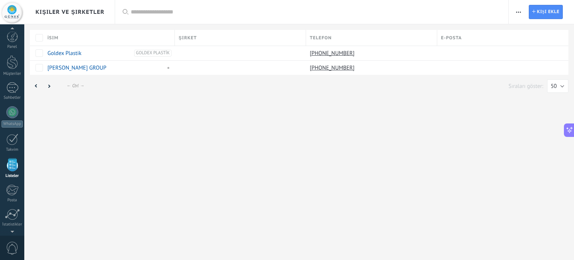
scroll to position [46, 0]
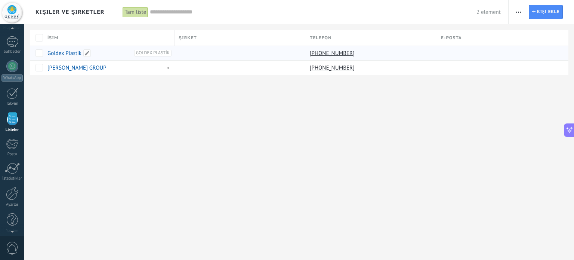
click at [73, 54] on link "Goldex Plastik" at bounding box center [64, 53] width 34 height 7
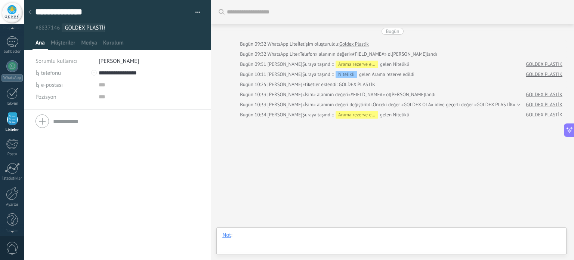
click at [263, 233] on div at bounding box center [391, 242] width 338 height 22
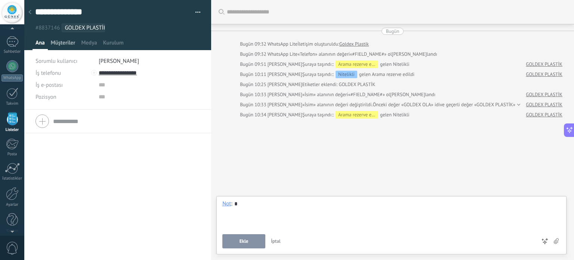
click at [59, 43] on span "Müşteriler" at bounding box center [63, 44] width 25 height 11
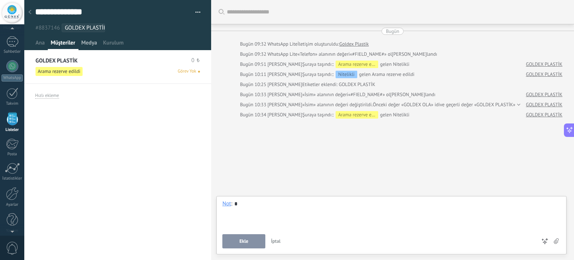
click at [86, 46] on span "Medya" at bounding box center [89, 44] width 16 height 11
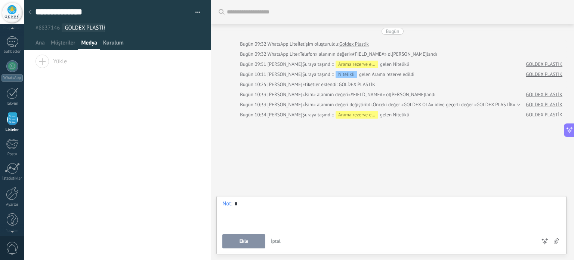
click at [111, 43] on span "Kurulum" at bounding box center [113, 44] width 21 height 11
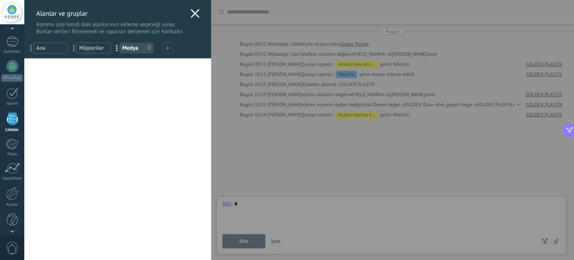
click at [191, 12] on use at bounding box center [195, 13] width 9 height 9
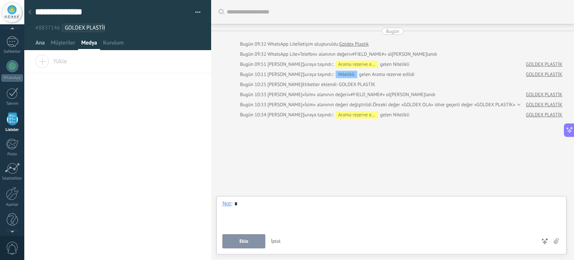
click at [39, 45] on span "Ana" at bounding box center [40, 44] width 9 height 11
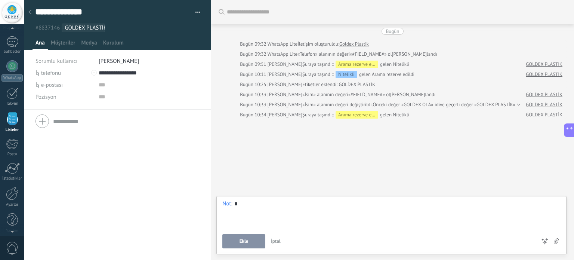
click at [49, 28] on span "#8837146" at bounding box center [48, 27] width 24 height 7
click at [16, 63] on div at bounding box center [12, 62] width 11 height 14
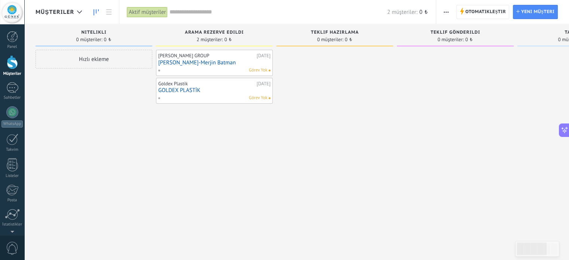
click at [259, 98] on span "Görev Yok" at bounding box center [258, 98] width 19 height 7
click at [221, 89] on link "GOLDEX PLASTİK" at bounding box center [214, 90] width 112 height 6
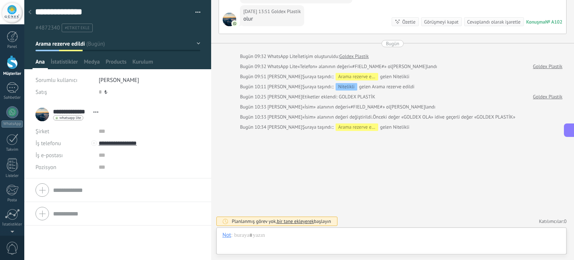
scroll to position [11, 0]
click at [299, 221] on span "bir tane ekleyerek" at bounding box center [295, 221] width 37 height 6
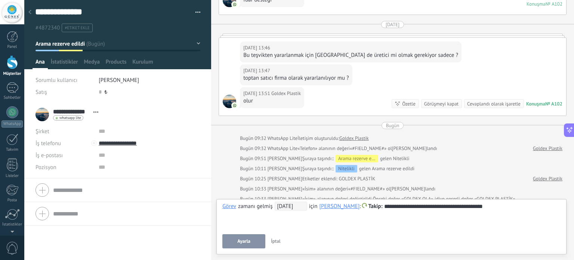
scroll to position [453, 0]
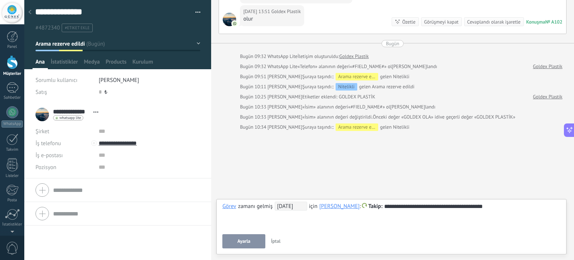
click at [297, 205] on span "[DATE]" at bounding box center [291, 206] width 33 height 9
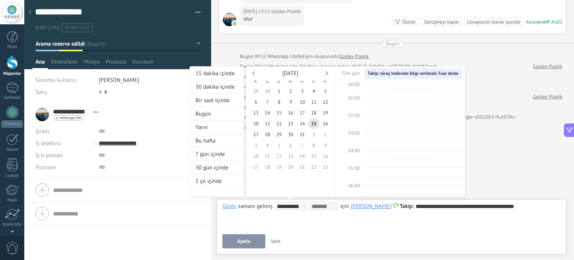
scroll to position [140, 0]
click at [253, 72] on div "[DATE]" at bounding box center [290, 73] width 81 height 7
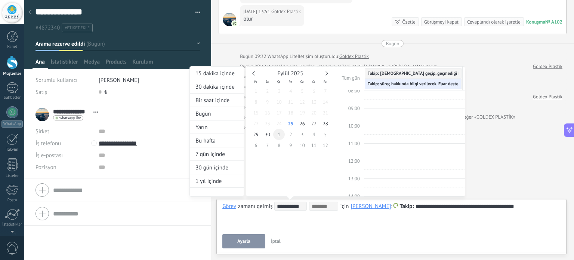
type input "**********"
click at [276, 135] on span "1" at bounding box center [279, 134] width 12 height 11
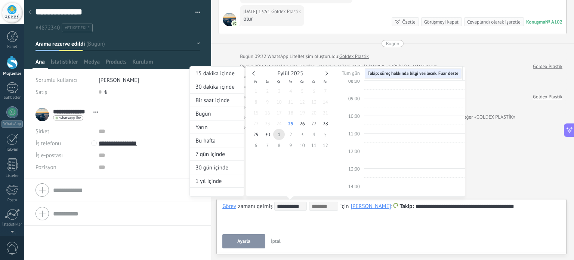
click at [336, 219] on div at bounding box center [287, 130] width 574 height 260
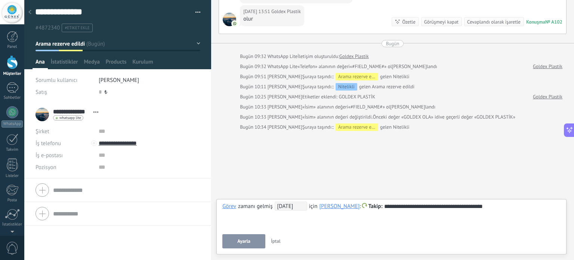
click at [251, 243] on button "Ayarla" at bounding box center [243, 241] width 43 height 14
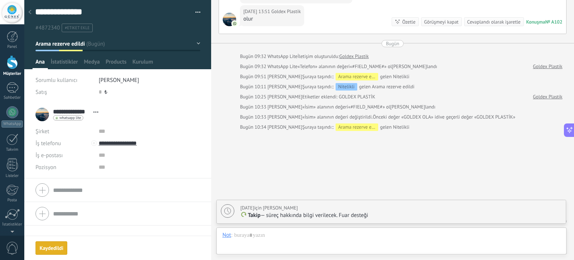
scroll to position [479, 0]
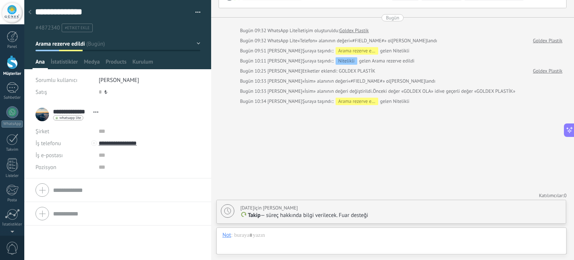
click at [10, 62] on div at bounding box center [12, 62] width 11 height 14
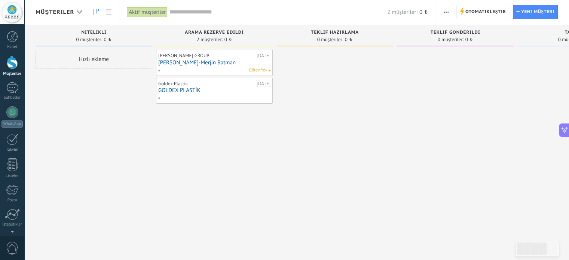
click at [255, 71] on span "Görev Yok" at bounding box center [258, 70] width 19 height 7
click at [255, 64] on link "[PERSON_NAME]-Merjin Batman" at bounding box center [214, 62] width 112 height 6
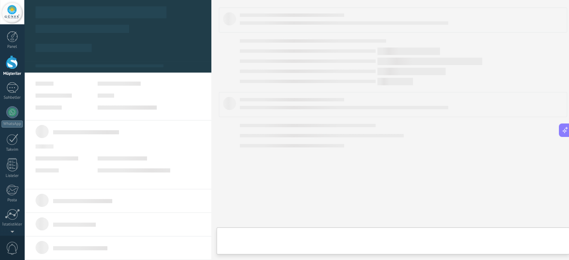
click at [255, 64] on body ".abccls-1,.abccls-2{fill-rule:evenodd}.abccls-2{fill:#fff} .abfcls-1{fill:none}…" at bounding box center [284, 130] width 569 height 260
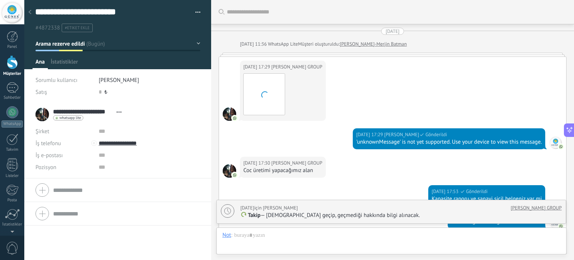
type textarea "**********"
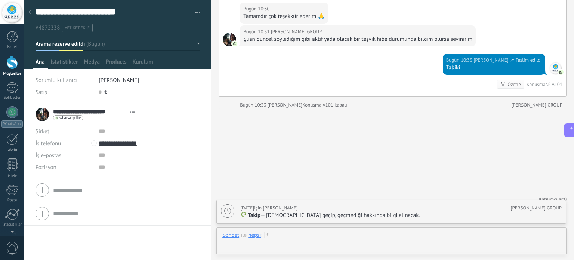
click at [356, 239] on div at bounding box center [391, 242] width 338 height 22
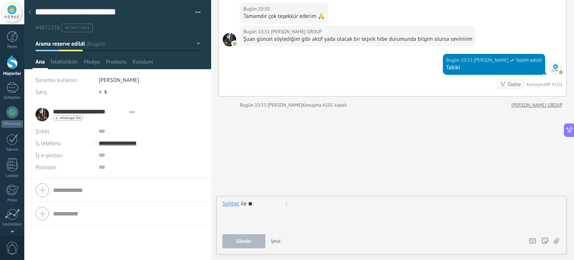
type input "*"
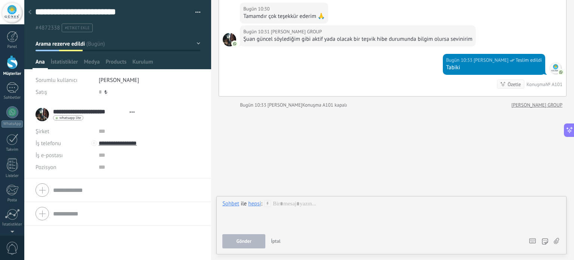
drag, startPoint x: 278, startPoint y: 82, endPoint x: 268, endPoint y: 77, distance: 11.0
click at [268, 76] on div "Bugün 10:33 [PERSON_NAME] Teslim edildi Tabiki Özetle Özetle Konuşma № A101" at bounding box center [392, 75] width 347 height 42
drag, startPoint x: 277, startPoint y: 203, endPoint x: 247, endPoint y: 160, distance: 52.7
click at [12, 90] on div at bounding box center [12, 87] width 12 height 11
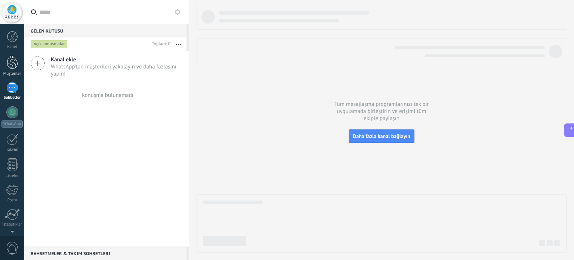
click at [17, 70] on link "Müşteriler" at bounding box center [12, 65] width 24 height 21
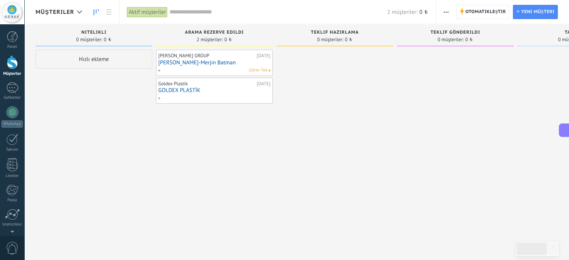
click at [261, 68] on span "Görev Yok" at bounding box center [258, 70] width 19 height 7
click at [257, 66] on div "[PERSON_NAME] GROUP [DATE] [PERSON_NAME]-Merjin Batman Görev Yok" at bounding box center [214, 63] width 112 height 22
click at [251, 62] on link "[PERSON_NAME]-Merjin Batman" at bounding box center [214, 62] width 112 height 6
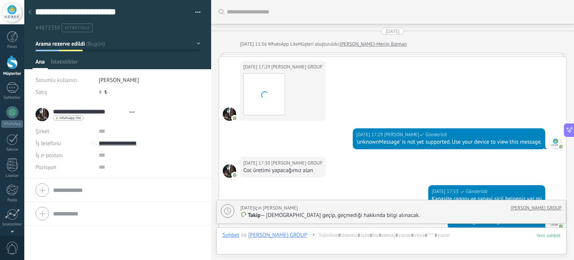
scroll to position [2151, 0]
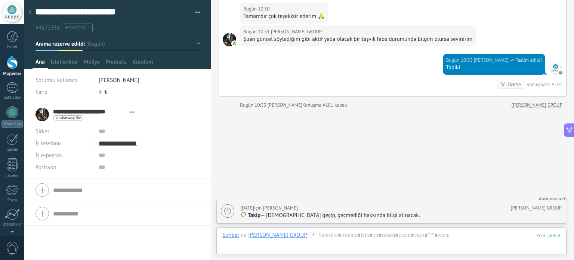
click at [252, 219] on span "Takip" at bounding box center [254, 215] width 13 height 7
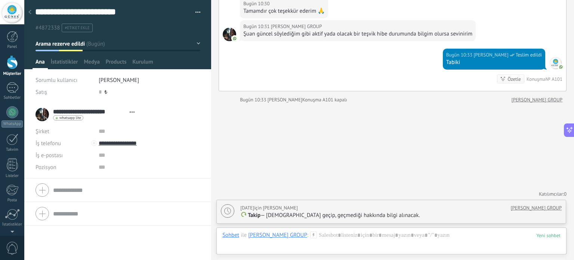
scroll to position [2151, 0]
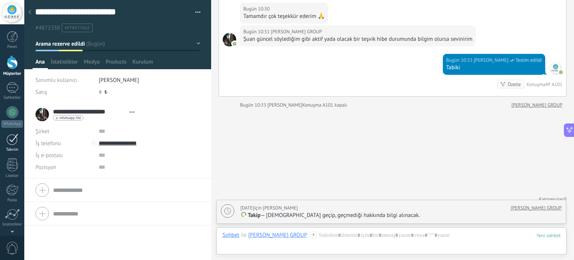
click at [13, 145] on link "Takvim" at bounding box center [12, 142] width 24 height 19
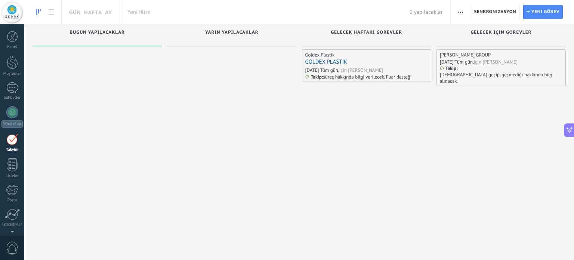
scroll to position [21, 0]
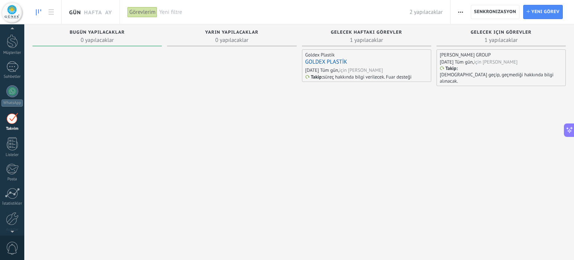
click at [77, 13] on link "Gün" at bounding box center [75, 12] width 12 height 24
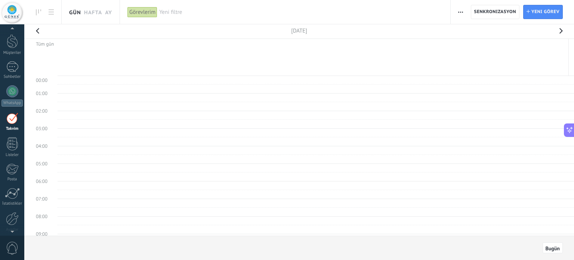
scroll to position [140, 0]
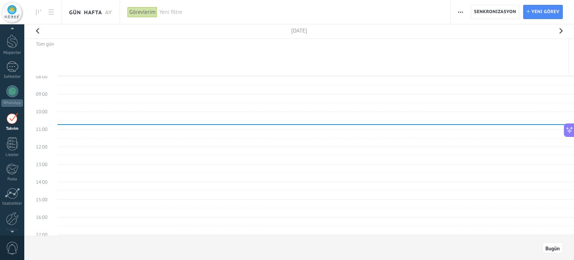
click at [98, 13] on link "Hafta" at bounding box center [93, 12] width 18 height 24
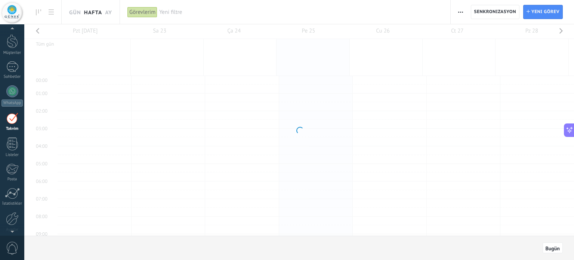
scroll to position [140, 0]
click at [15, 122] on div at bounding box center [12, 119] width 12 height 12
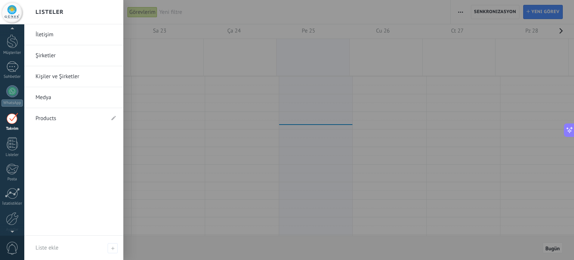
click at [66, 33] on link "İletişim" at bounding box center [76, 34] width 80 height 21
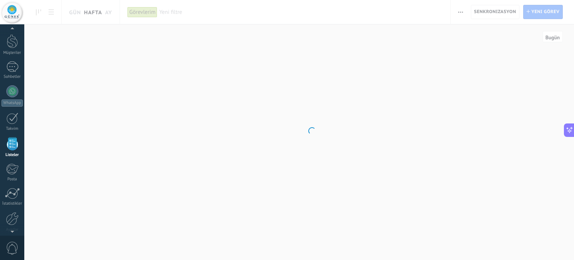
scroll to position [46, 0]
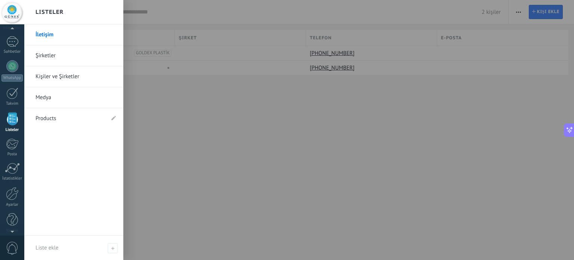
click at [54, 76] on link "Kişiler ve Şirketler" at bounding box center [76, 76] width 80 height 21
click at [10, 124] on div at bounding box center [12, 118] width 11 height 13
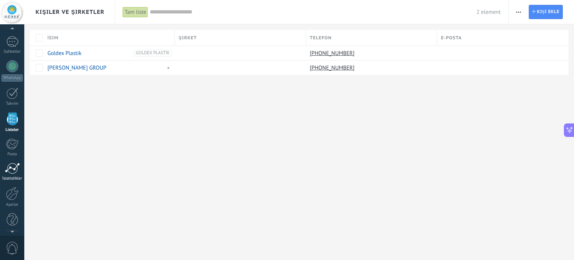
click at [12, 171] on div at bounding box center [12, 168] width 15 height 11
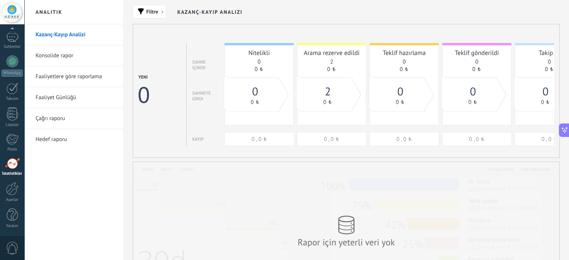
click at [59, 54] on link "Konsolide rapor" at bounding box center [76, 55] width 80 height 21
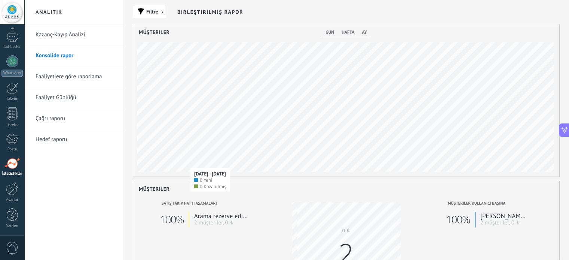
scroll to position [75, 0]
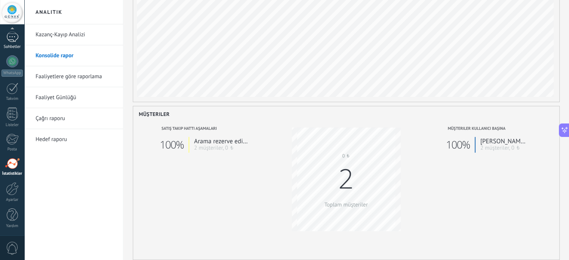
click at [13, 47] on div "Sohbetler" at bounding box center [12, 46] width 22 height 5
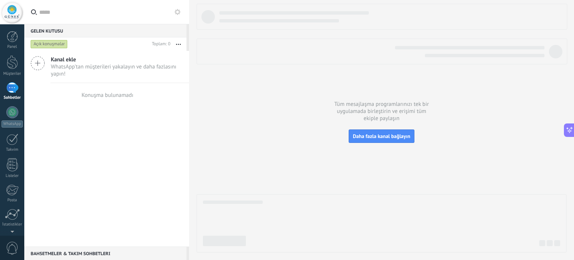
click at [59, 65] on span "WhatsApp'tan müşterileri yakalayın ve daha fazlasını yapın!" at bounding box center [117, 70] width 132 height 14
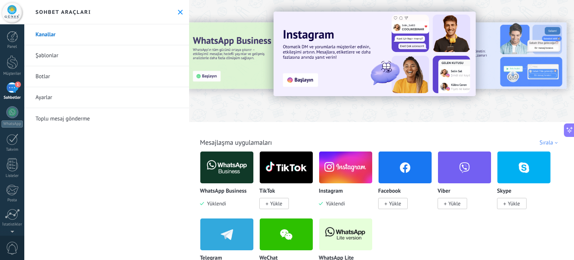
click at [7, 88] on div "1" at bounding box center [12, 87] width 12 height 11
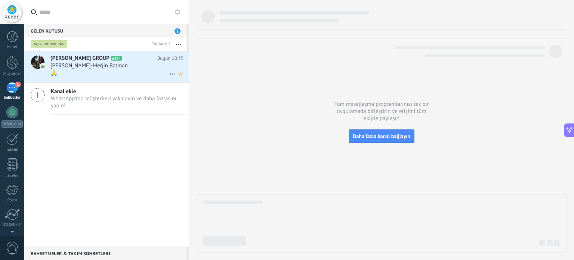
click at [77, 74] on div "🙏" at bounding box center [116, 74] width 133 height 8
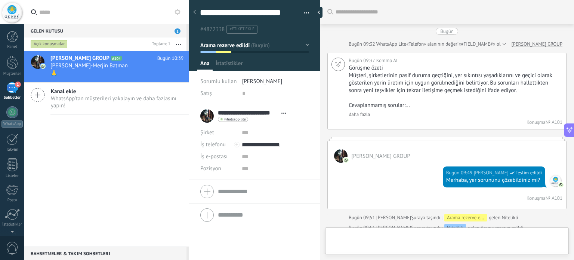
type textarea "**********"
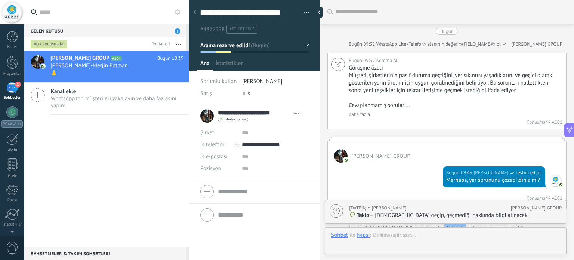
scroll to position [1717, 0]
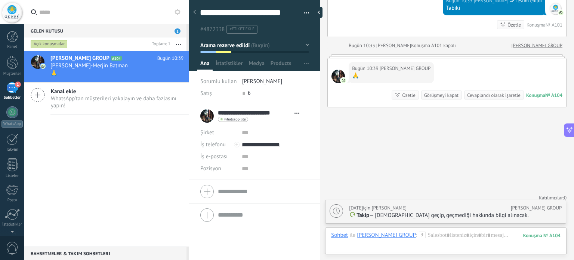
click at [178, 12] on icon at bounding box center [178, 12] width 6 height 6
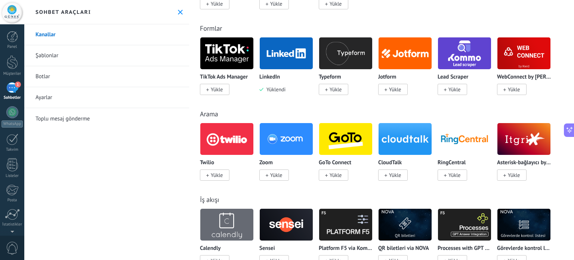
scroll to position [299, 0]
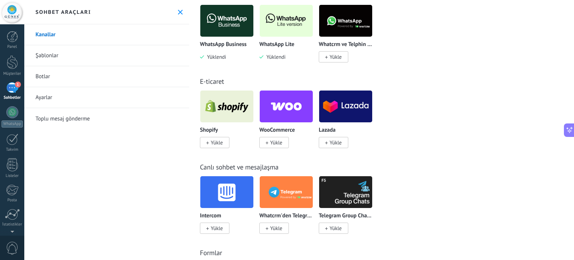
click at [494, 124] on div "Shopify Yükle WooCommerce Yükle Lazada Yükle" at bounding box center [385, 123] width 371 height 67
